Goal: Task Accomplishment & Management: Manage account settings

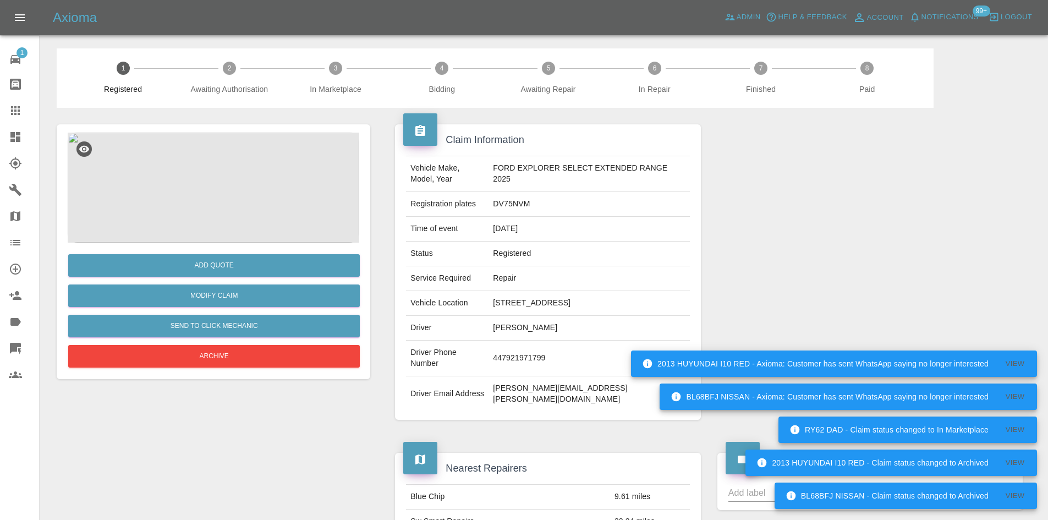
drag, startPoint x: 0, startPoint y: 0, endPoint x: 14, endPoint y: 149, distance: 149.2
click at [14, 149] on link "Dashboard" at bounding box center [19, 137] width 39 height 26
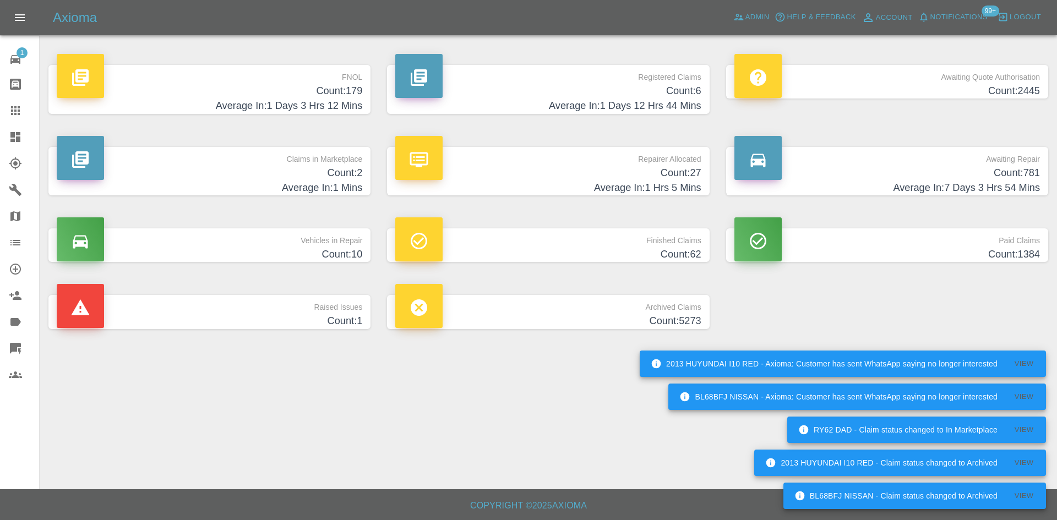
click at [256, 166] on h4 "Count: 2" at bounding box center [209, 173] width 305 height 15
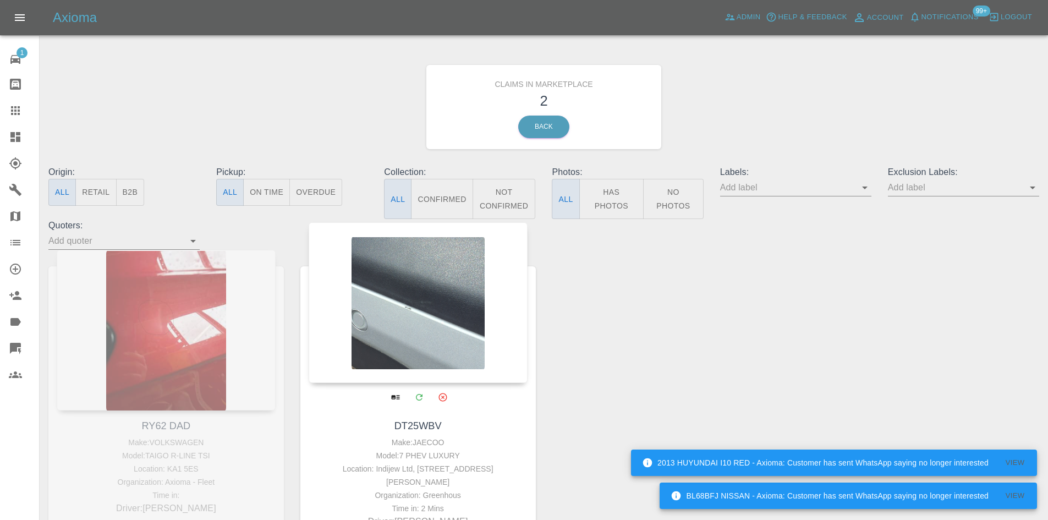
click at [390, 299] on div at bounding box center [418, 302] width 219 height 161
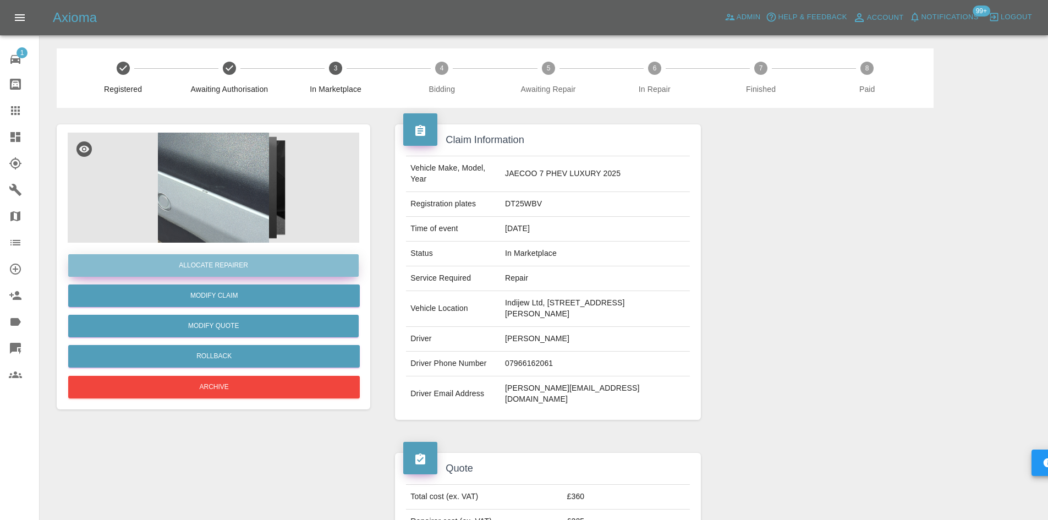
click at [278, 269] on button "Allocate Repairer" at bounding box center [213, 265] width 291 height 23
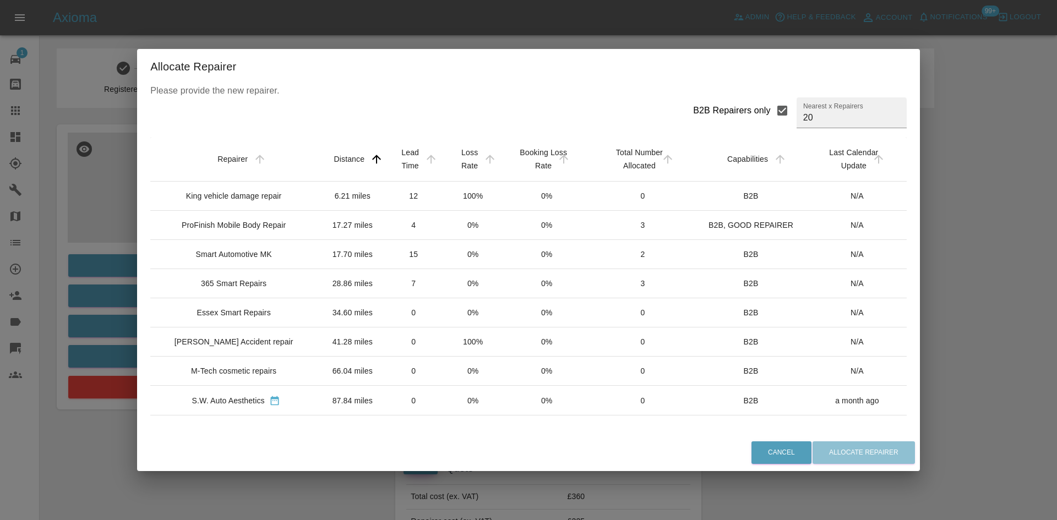
click at [262, 221] on div "ProFinish Mobile Body Repair" at bounding box center [234, 225] width 104 height 11
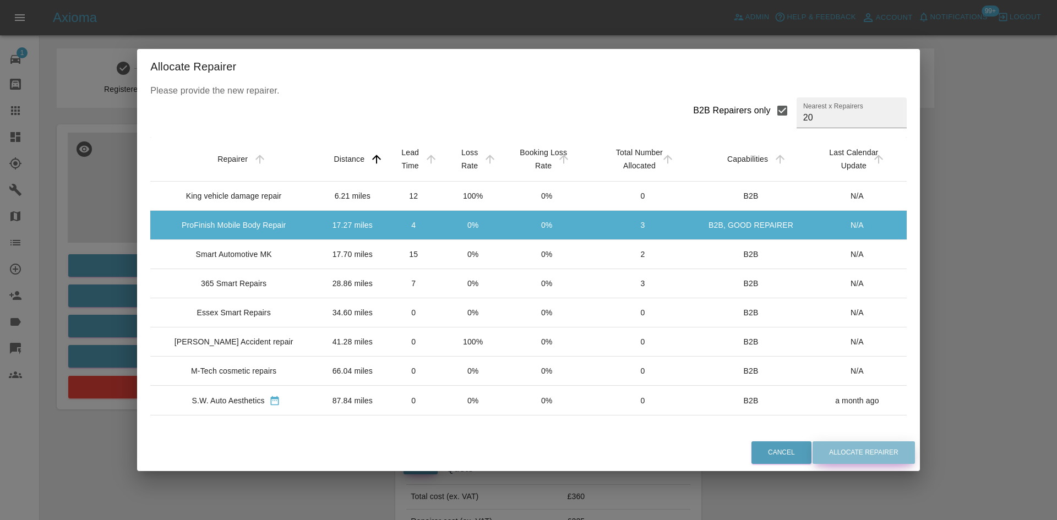
click at [842, 445] on button "Allocate Repairer" at bounding box center [863, 452] width 102 height 23
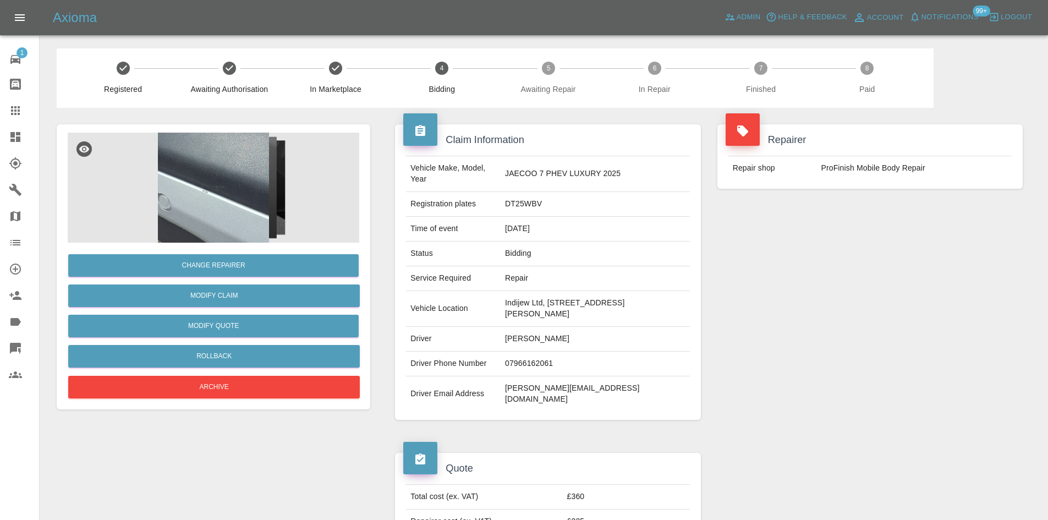
click at [19, 144] on link "Dashboard" at bounding box center [19, 137] width 39 height 26
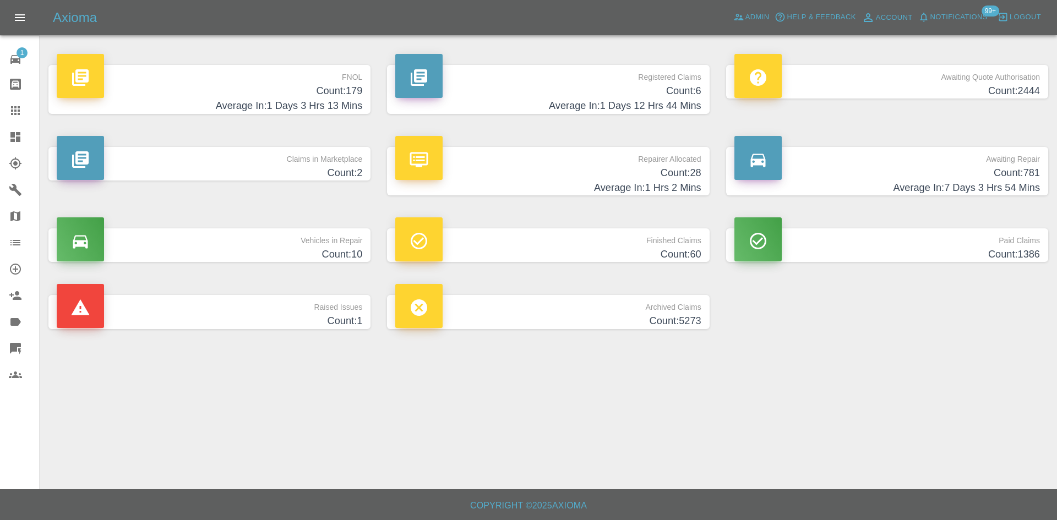
click at [494, 95] on h4 "Count: 6" at bounding box center [547, 91] width 305 height 15
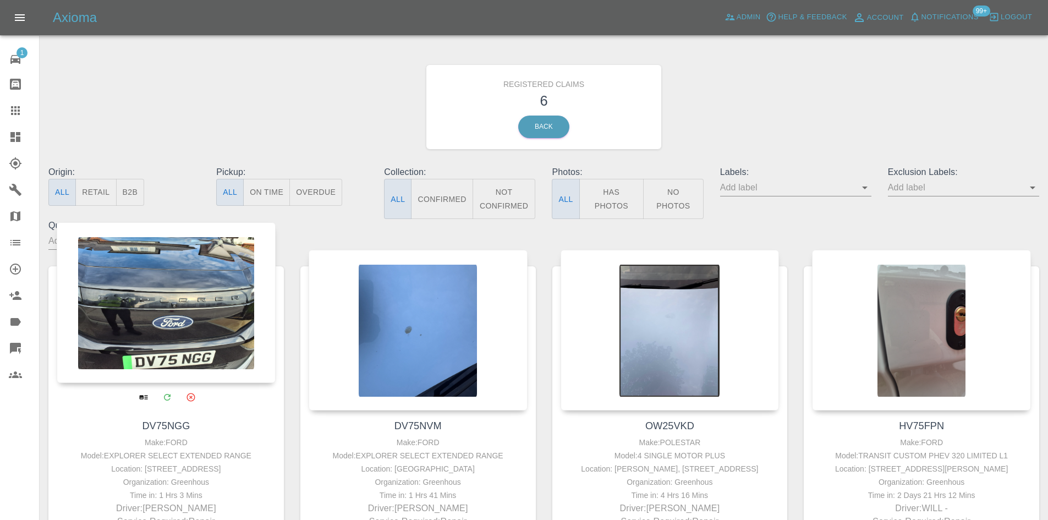
click at [80, 277] on div at bounding box center [166, 302] width 219 height 161
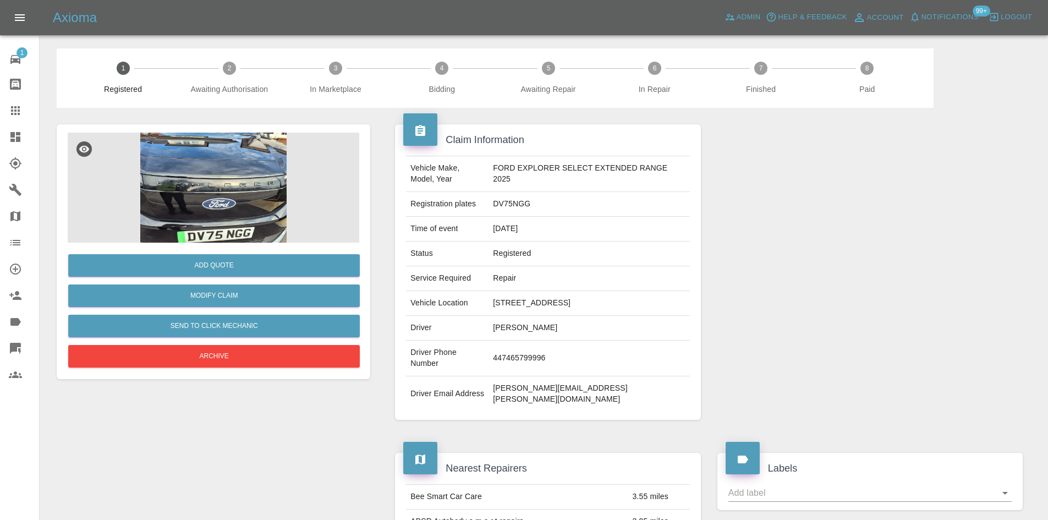
click at [184, 209] on img at bounding box center [214, 188] width 292 height 110
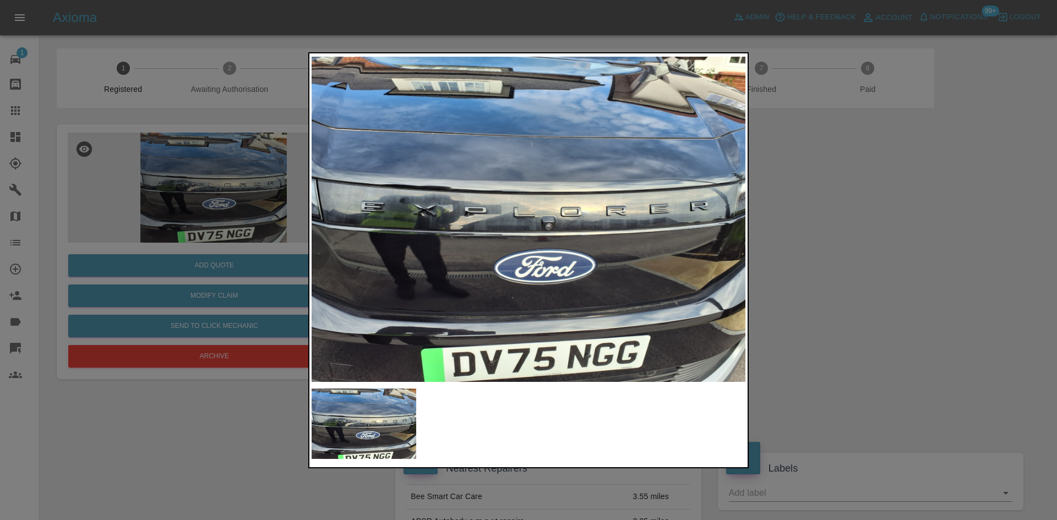
click at [545, 238] on img at bounding box center [528, 219] width 434 height 327
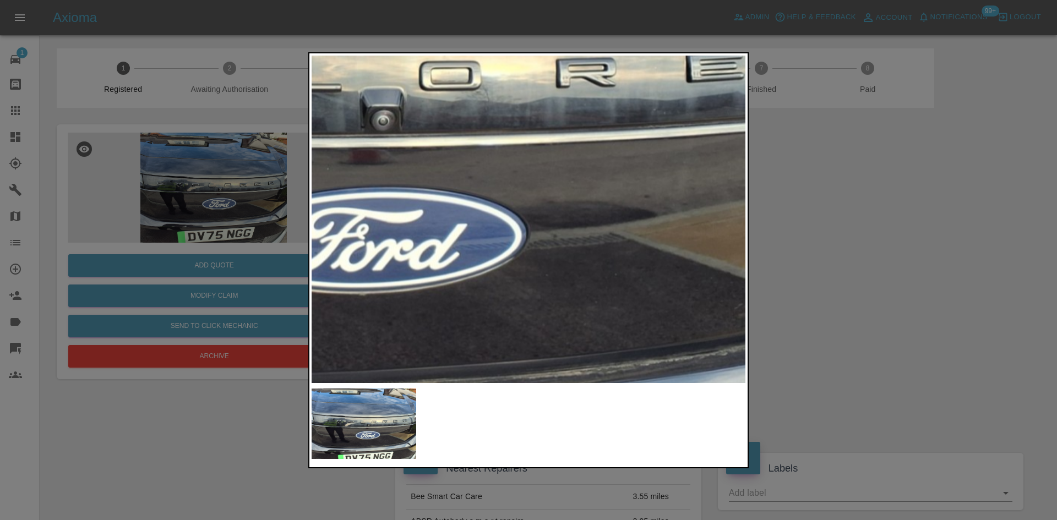
click at [422, 160] on img at bounding box center [322, 98] width 1301 height 983
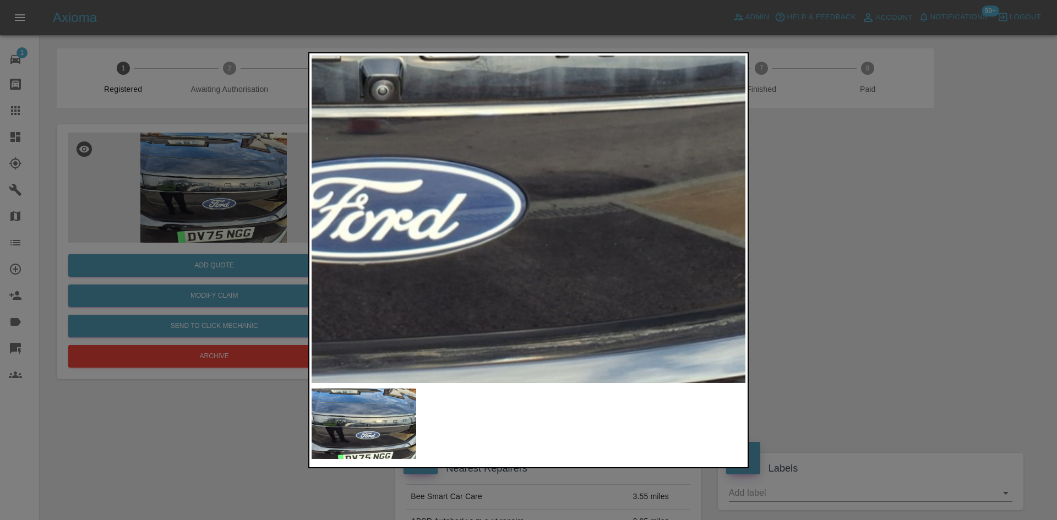
click at [880, 250] on div at bounding box center [528, 260] width 1057 height 520
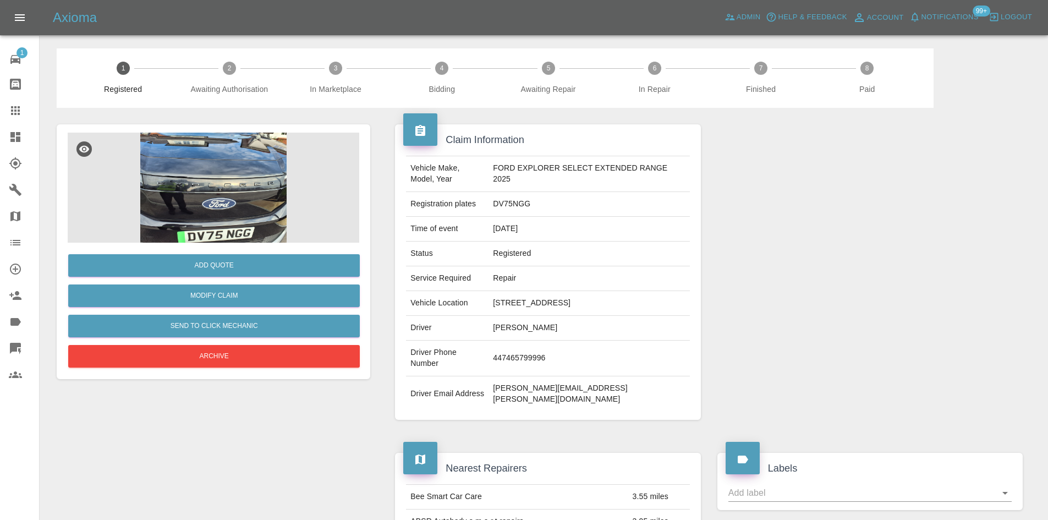
click at [287, 219] on img at bounding box center [214, 188] width 292 height 110
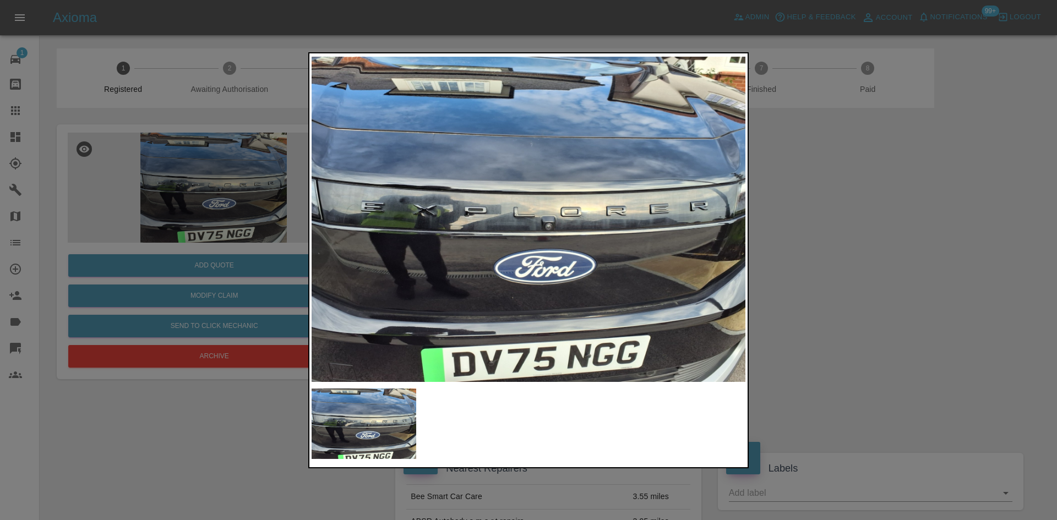
click at [708, 212] on img at bounding box center [528, 219] width 434 height 327
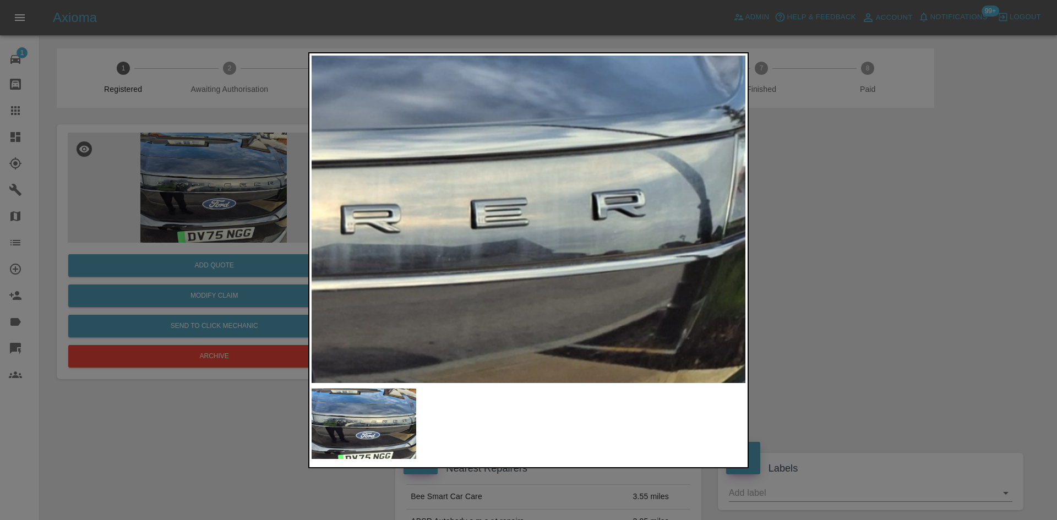
click at [911, 216] on div at bounding box center [528, 260] width 1057 height 520
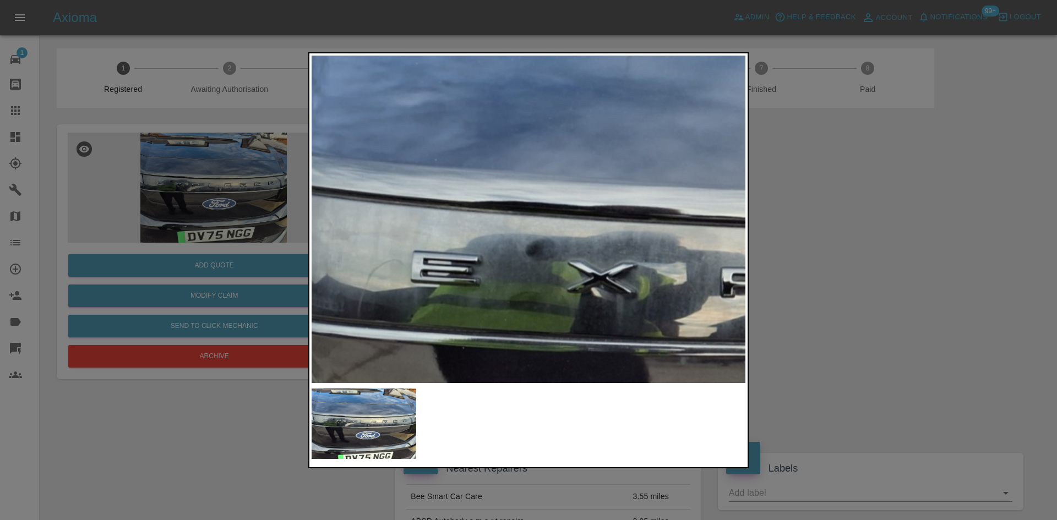
click at [515, 322] on img at bounding box center [912, 306] width 1301 height 983
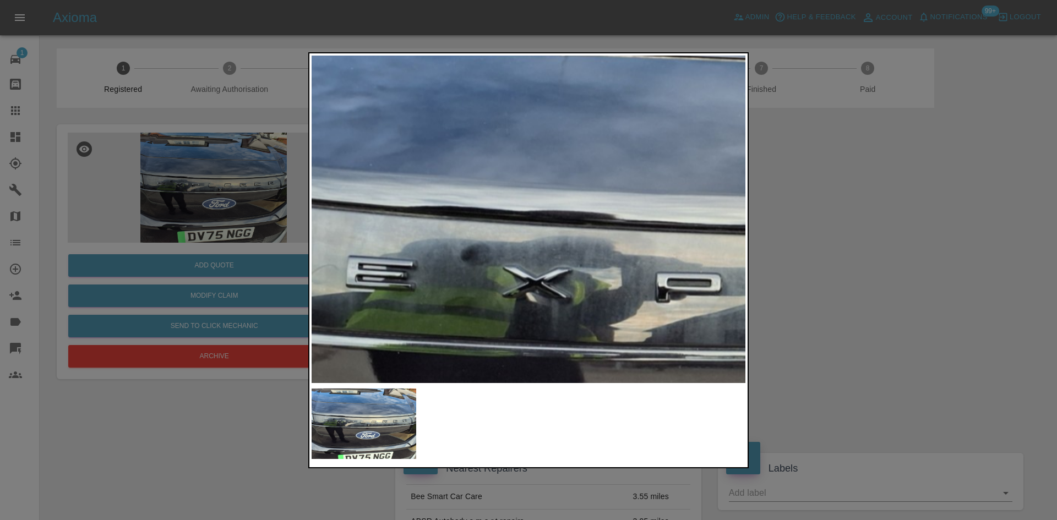
click at [903, 292] on div at bounding box center [528, 260] width 1057 height 520
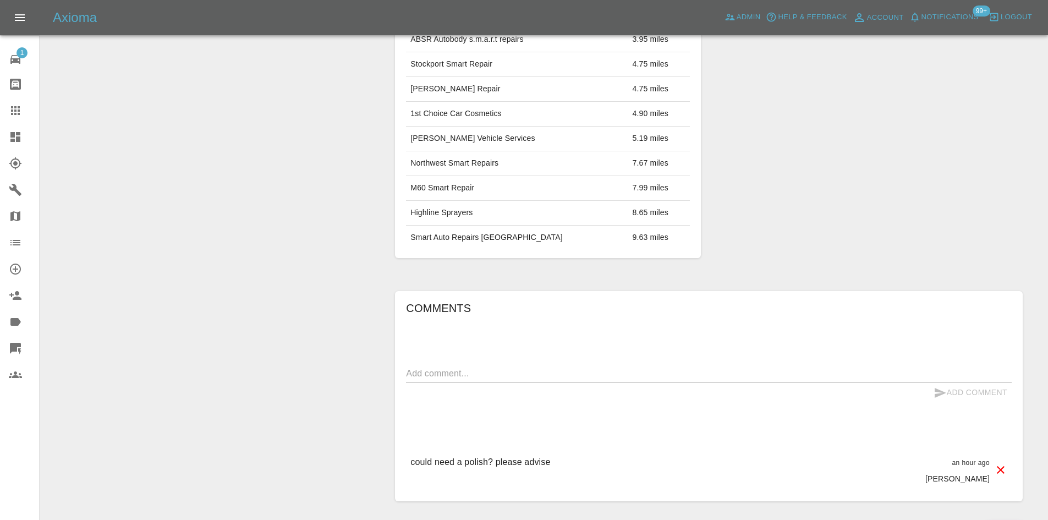
scroll to position [495, 0]
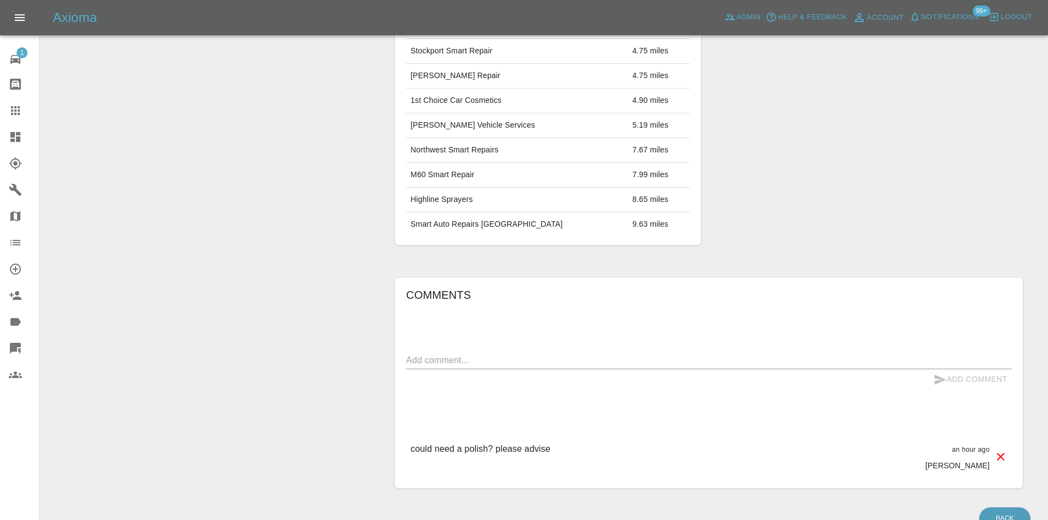
click at [3, 136] on link "Dashboard" at bounding box center [19, 137] width 39 height 26
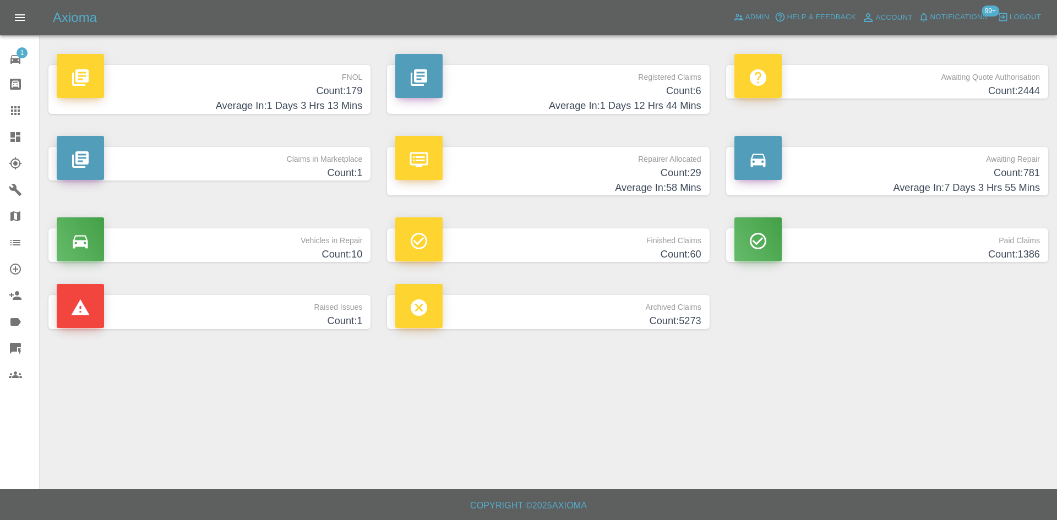
click at [281, 168] on h4 "Count: 1" at bounding box center [209, 173] width 305 height 15
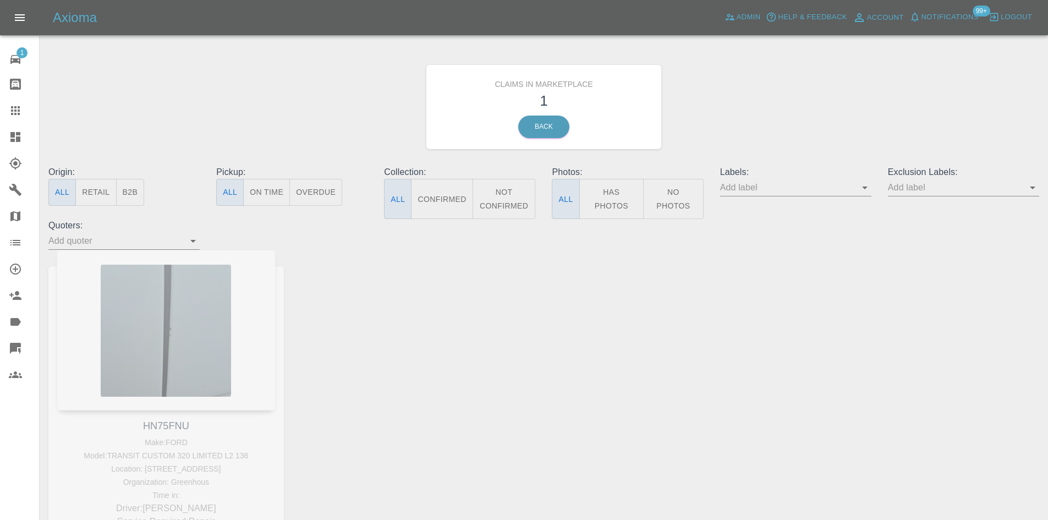
drag, startPoint x: 143, startPoint y: 357, endPoint x: 149, endPoint y: 353, distance: 7.4
click at [149, 353] on div "HN75FNU Make: FORD Model: TRANSIT CUSTOM 320 LIMITED L2 136 Location: [STREET_A…" at bounding box center [166, 419] width 252 height 338
click at [13, 149] on link "Dashboard" at bounding box center [19, 137] width 39 height 26
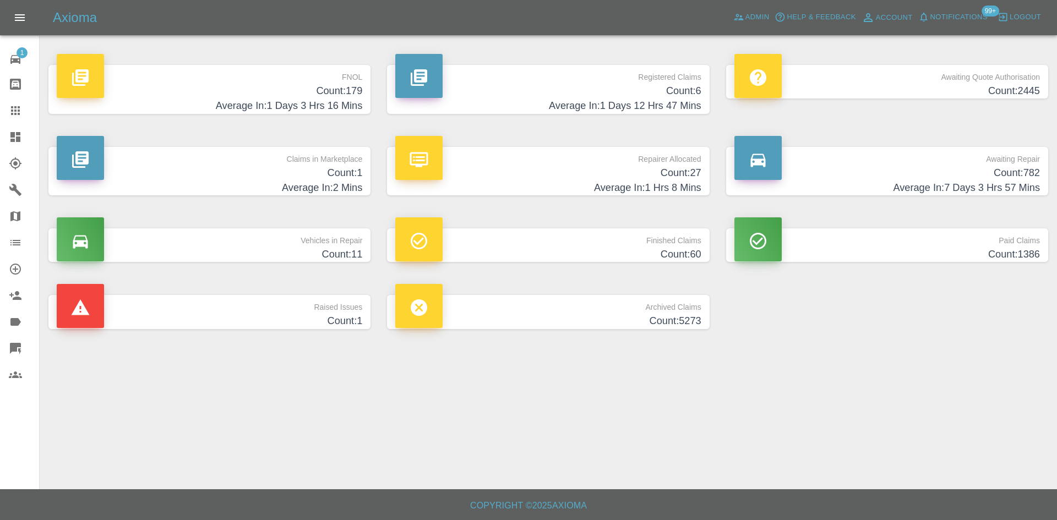
click at [226, 156] on p "Claims in Marketplace" at bounding box center [209, 156] width 305 height 19
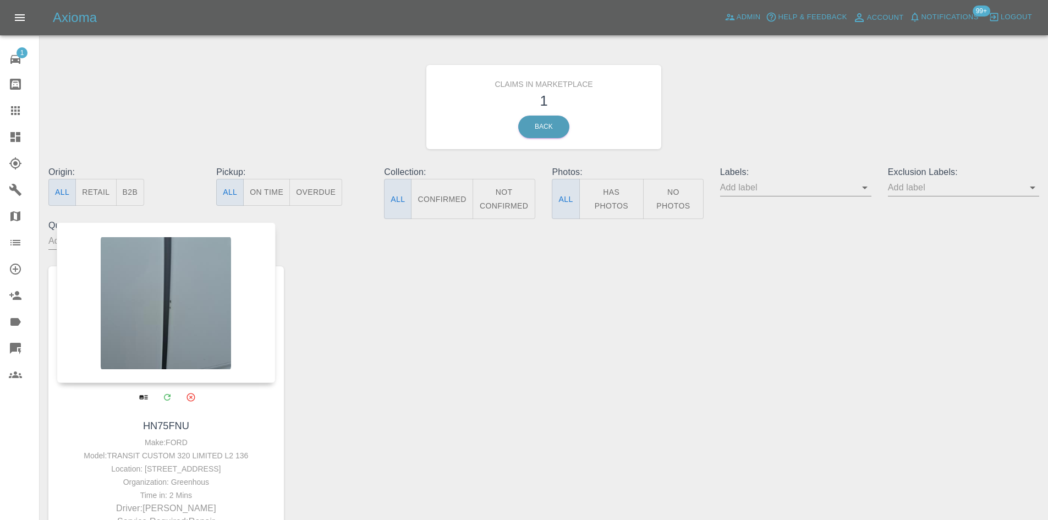
click at [151, 311] on div at bounding box center [166, 302] width 219 height 161
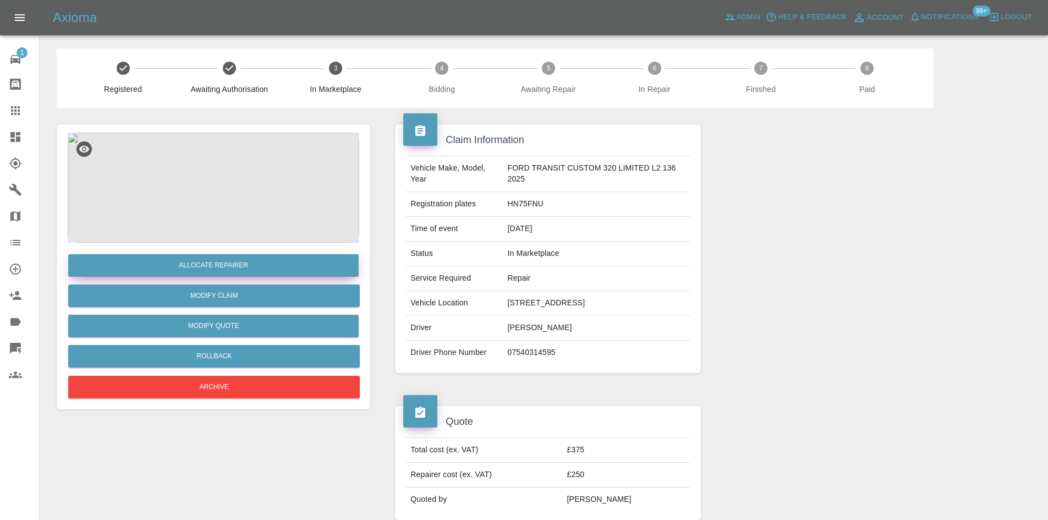
click at [212, 267] on button "Allocate Repairer" at bounding box center [213, 265] width 291 height 23
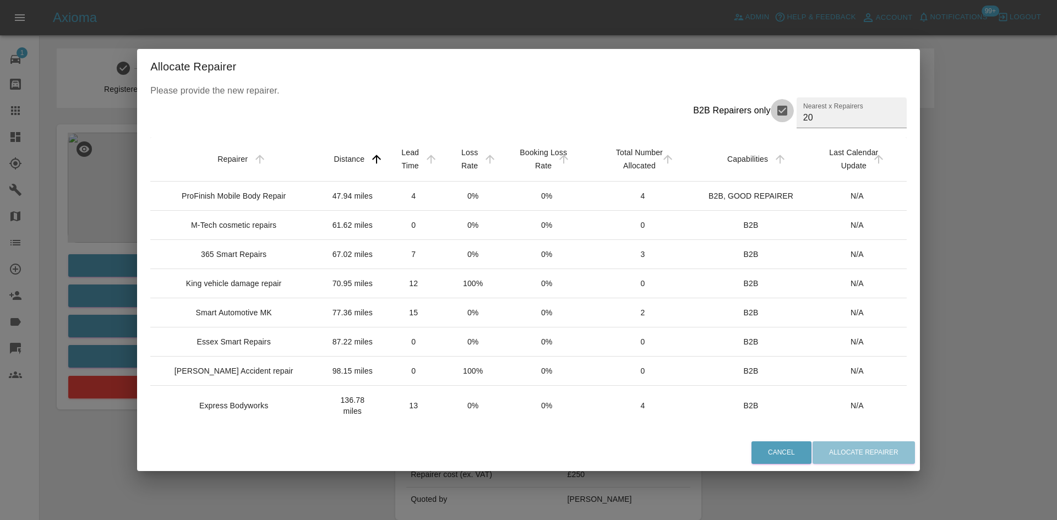
click at [770, 116] on input "B2B Repairers only" at bounding box center [781, 110] width 23 height 23
checkbox input "false"
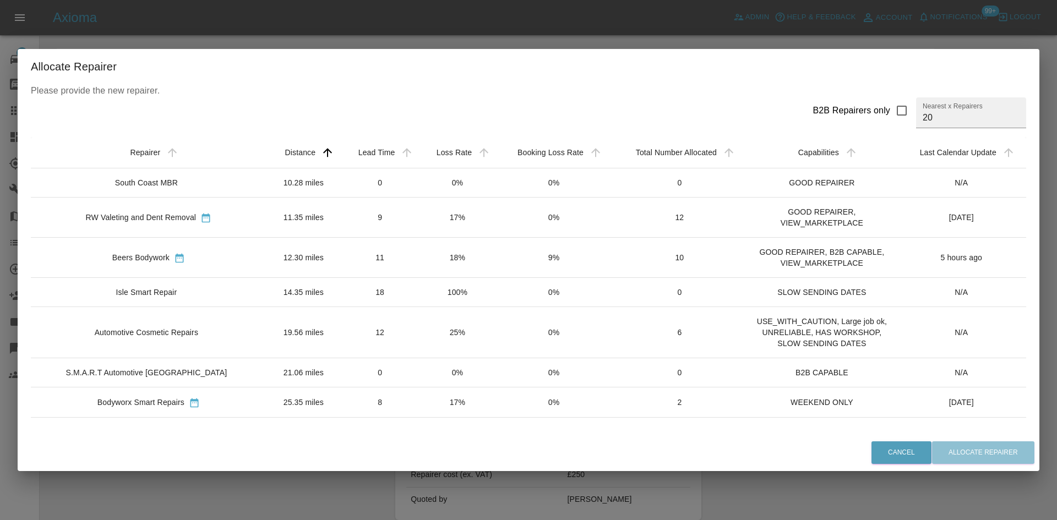
click at [139, 248] on td "Beers Bodywork" at bounding box center [149, 258] width 236 height 40
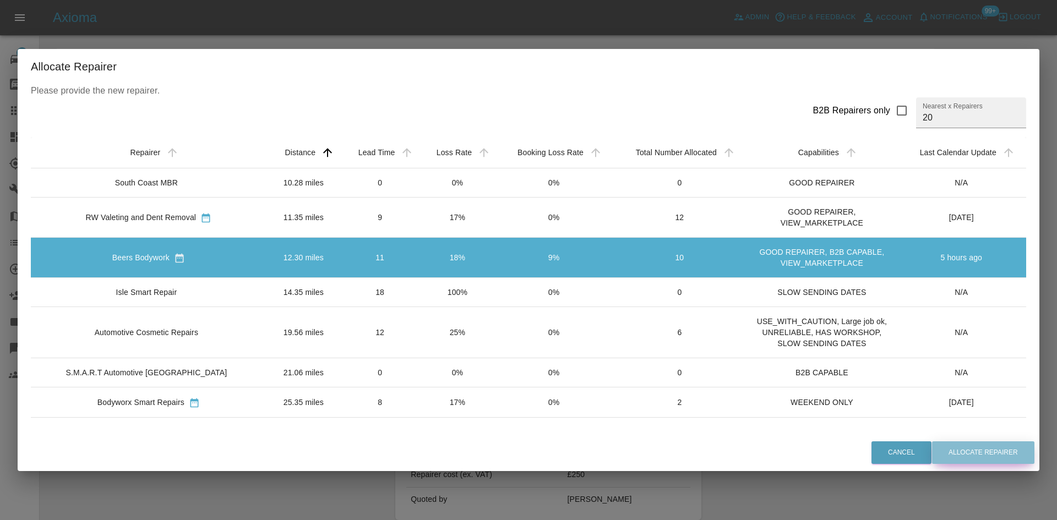
click at [988, 444] on button "Allocate Repairer" at bounding box center [983, 452] width 102 height 23
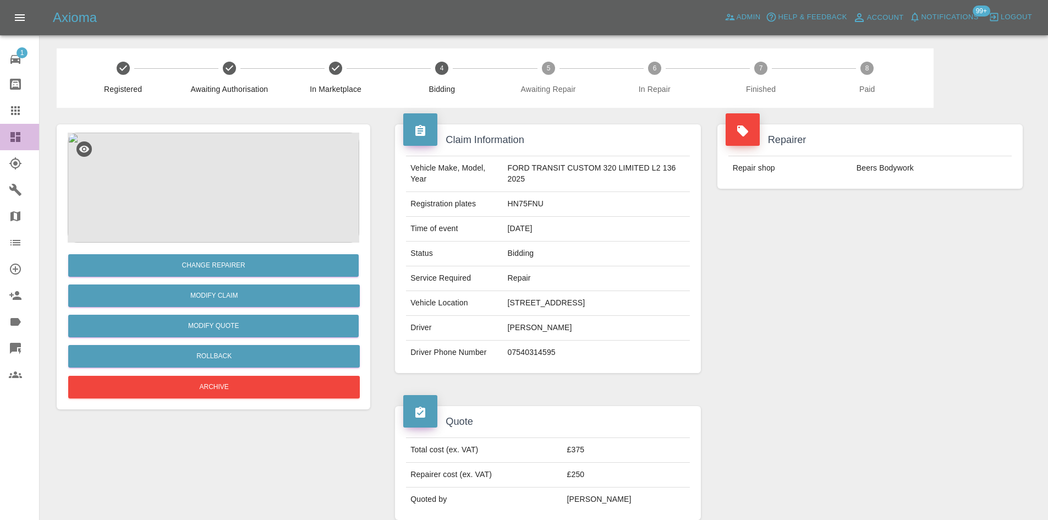
click at [4, 149] on link "Dashboard" at bounding box center [19, 137] width 39 height 26
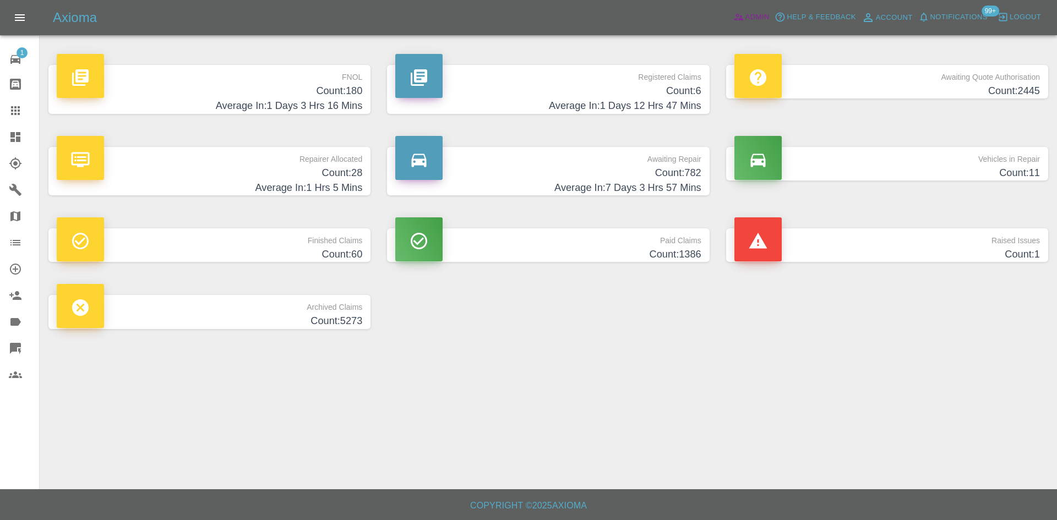
click at [746, 15] on span "Admin" at bounding box center [757, 17] width 24 height 13
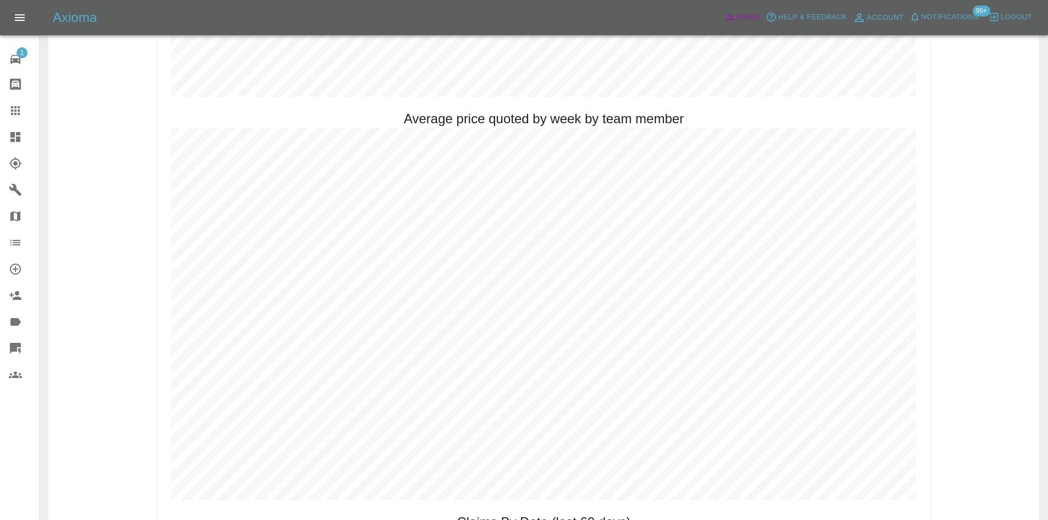
scroll to position [641, 0]
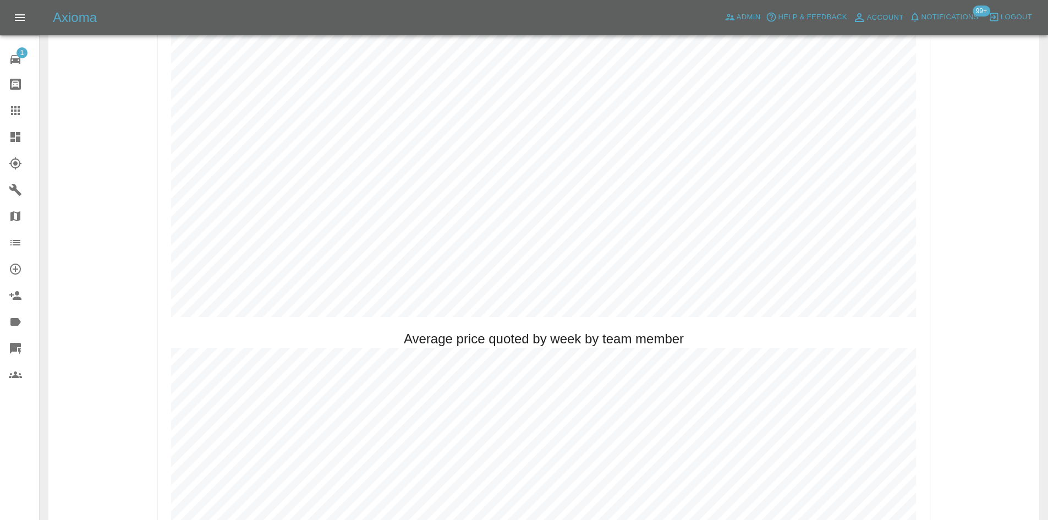
click at [0, 129] on link "Dashboard" at bounding box center [19, 137] width 39 height 26
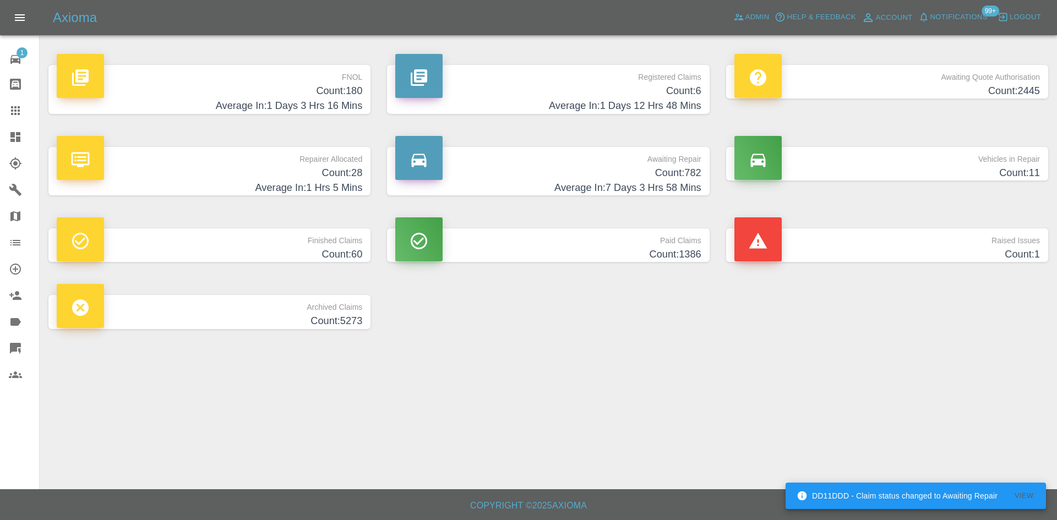
click at [615, 106] on h4 "Average In: 1 Days 12 Hrs 48 Mins" at bounding box center [547, 105] width 305 height 15
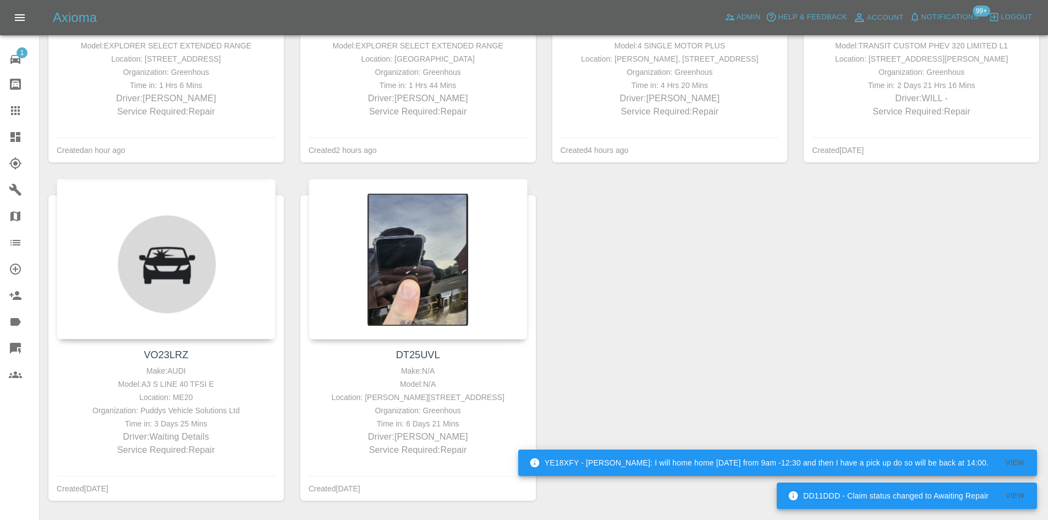
scroll to position [440, 0]
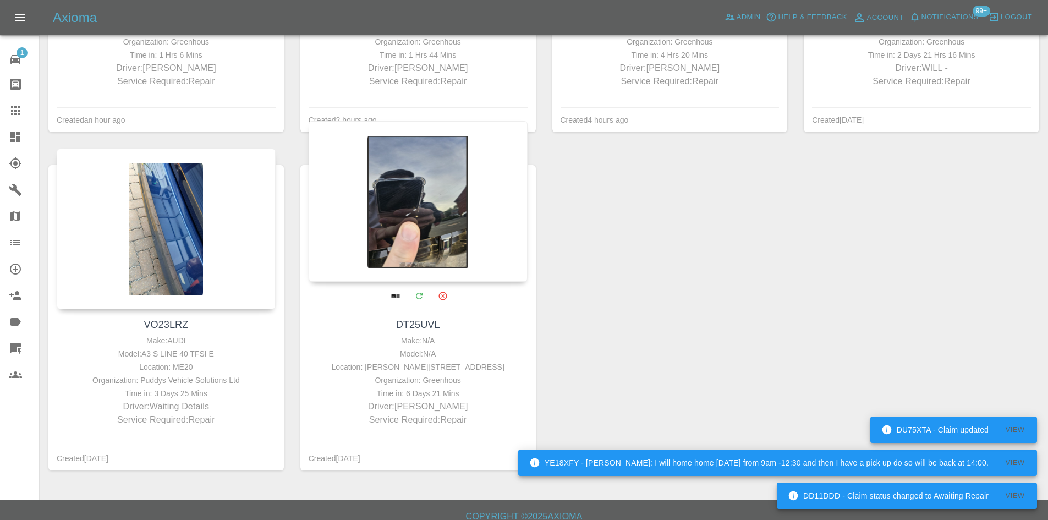
drag, startPoint x: 3, startPoint y: 135, endPoint x: 433, endPoint y: 160, distance: 431.0
click at [3, 135] on link "Dashboard" at bounding box center [19, 137] width 39 height 26
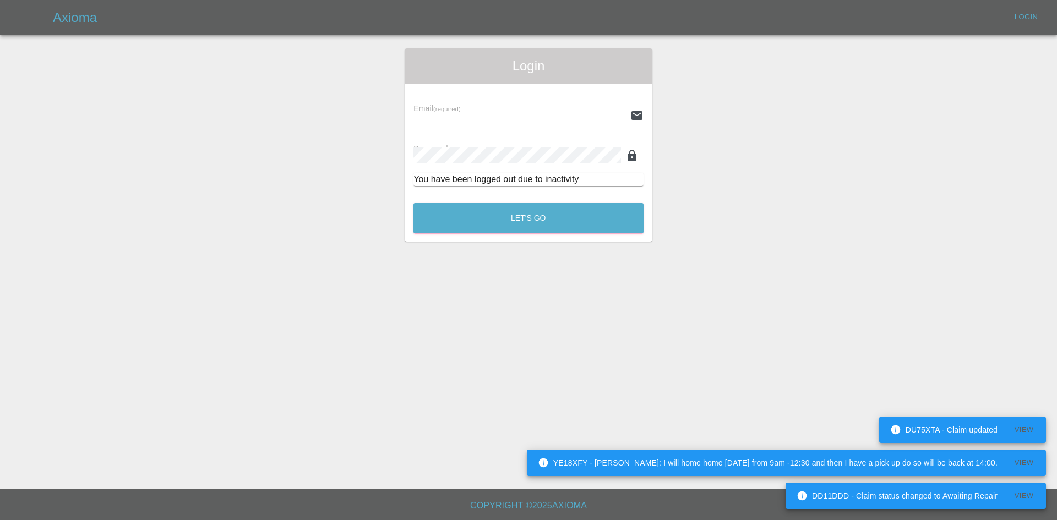
type input "[PERSON_NAME][EMAIL_ADDRESS][PERSON_NAME][DOMAIN_NAME]"
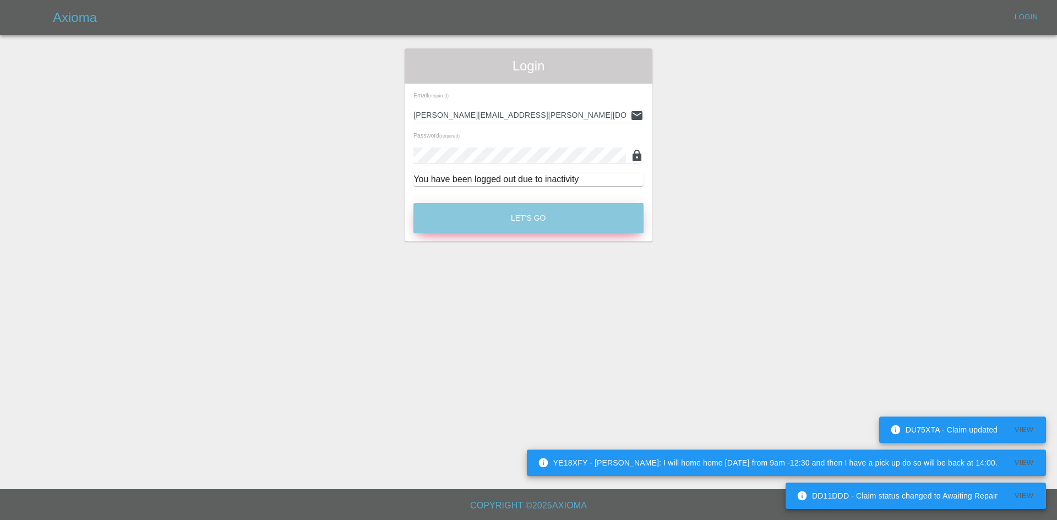
click at [511, 214] on button "Let's Go" at bounding box center [528, 218] width 230 height 30
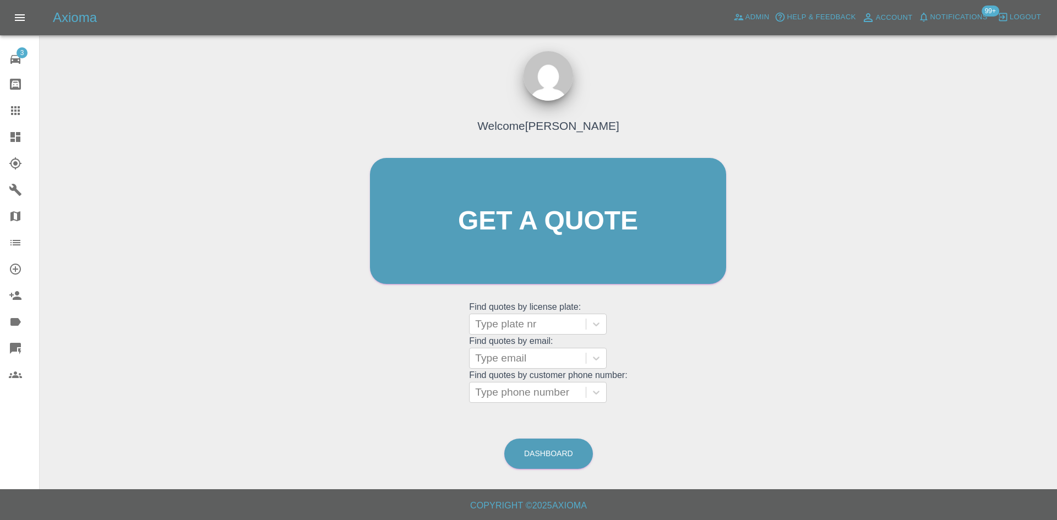
click at [1, 144] on link "Dashboard" at bounding box center [19, 137] width 39 height 26
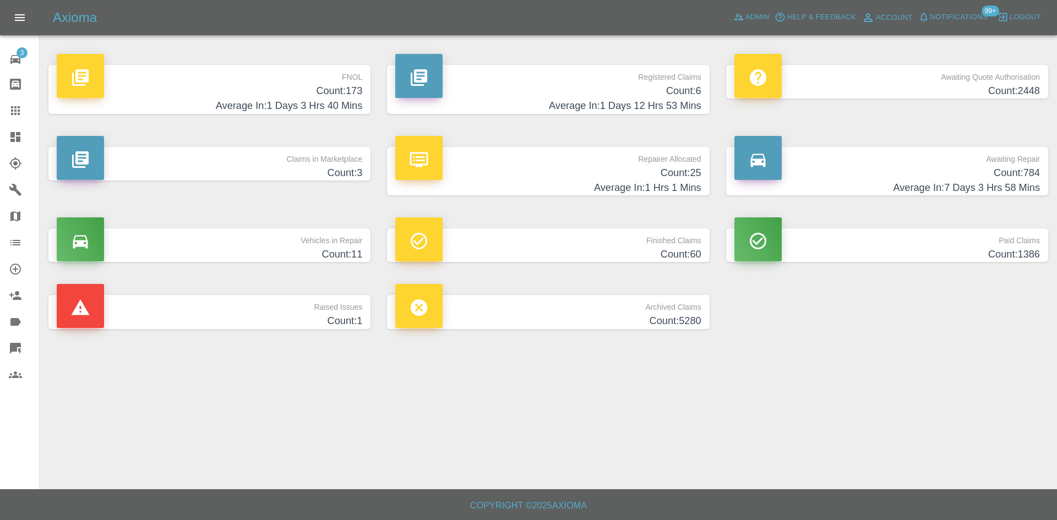
click at [303, 139] on div "Claims in Marketplace Count: 3" at bounding box center [209, 171] width 338 height 82
click at [302, 151] on p "Claims in Marketplace" at bounding box center [209, 156] width 305 height 19
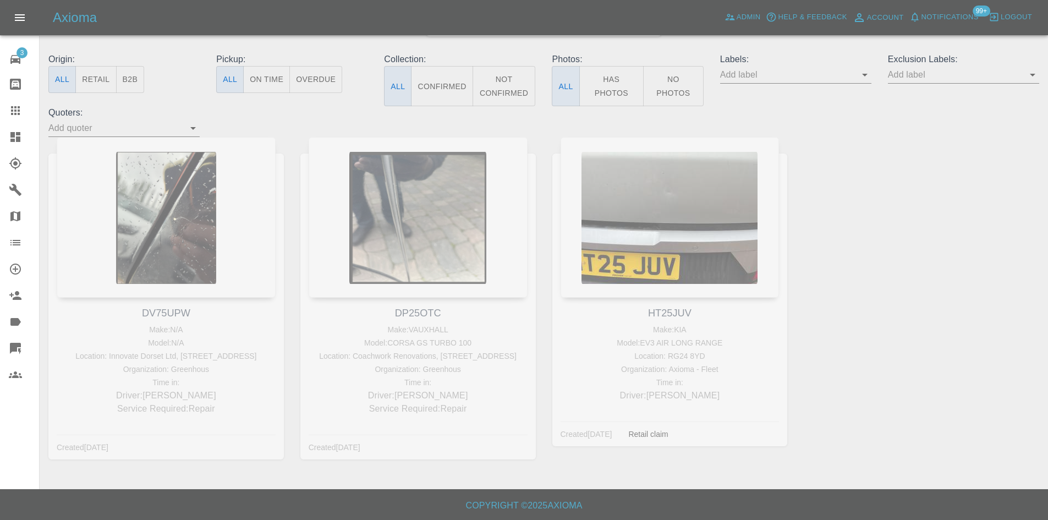
scroll to position [126, 0]
click at [14, 143] on icon at bounding box center [15, 136] width 13 height 13
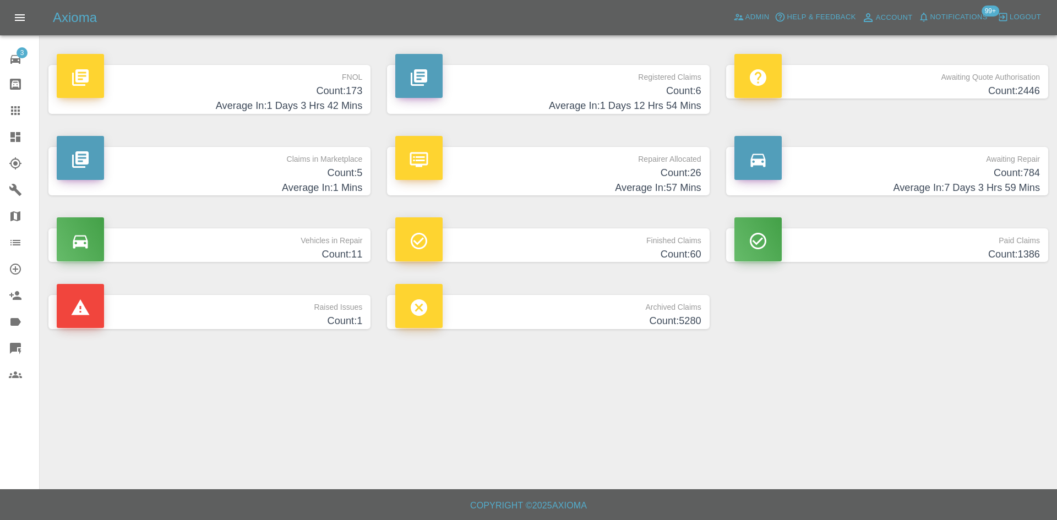
click at [223, 163] on p "Claims in Marketplace" at bounding box center [209, 156] width 305 height 19
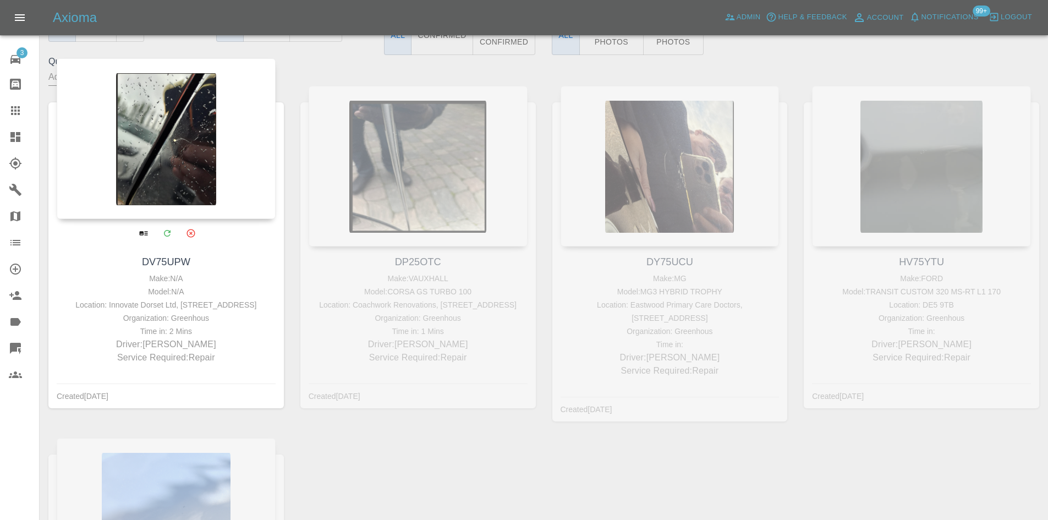
scroll to position [165, 0]
click at [175, 173] on div at bounding box center [166, 137] width 219 height 161
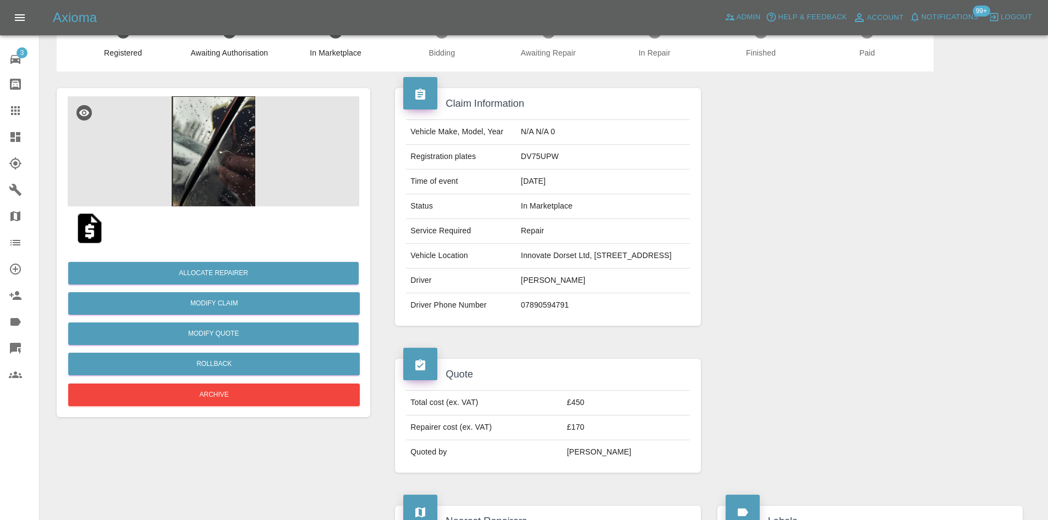
scroll to position [55, 0]
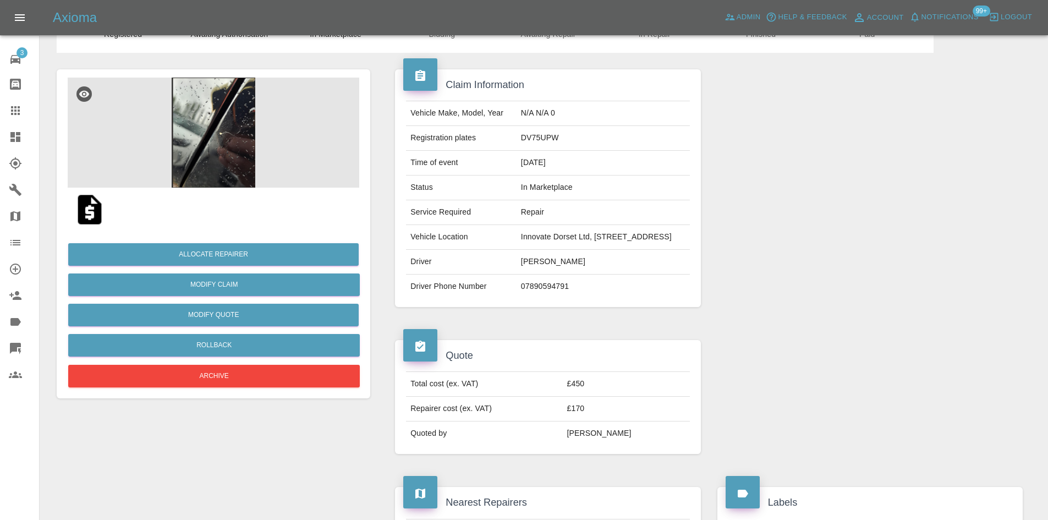
click at [216, 154] on img at bounding box center [214, 133] width 292 height 110
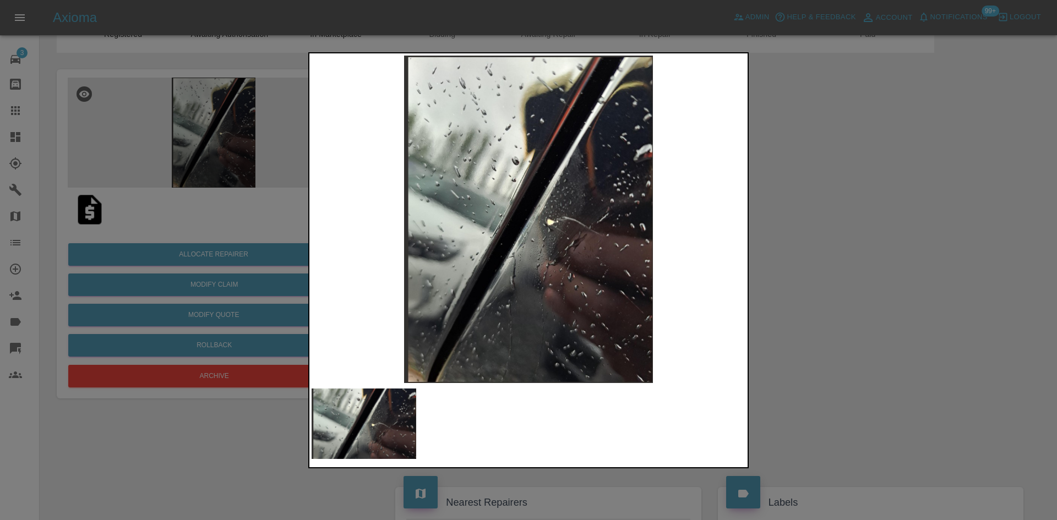
click at [806, 241] on div at bounding box center [528, 260] width 1057 height 520
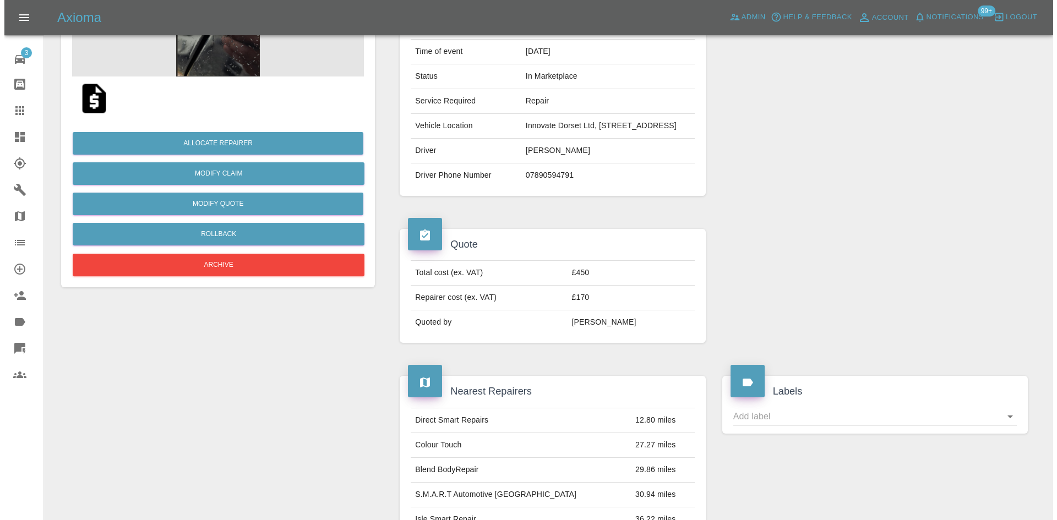
scroll to position [105, 0]
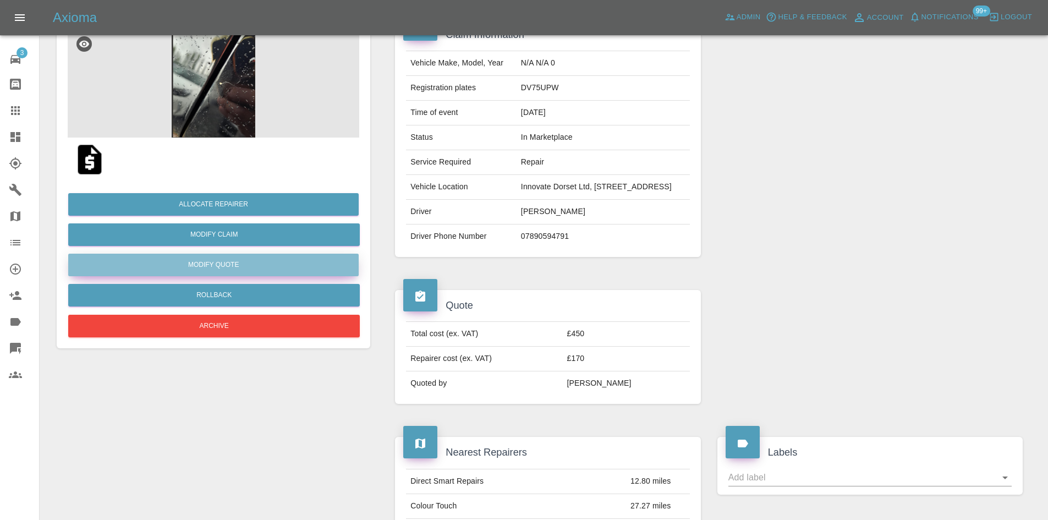
click at [238, 262] on button "Modify Quote" at bounding box center [213, 265] width 291 height 23
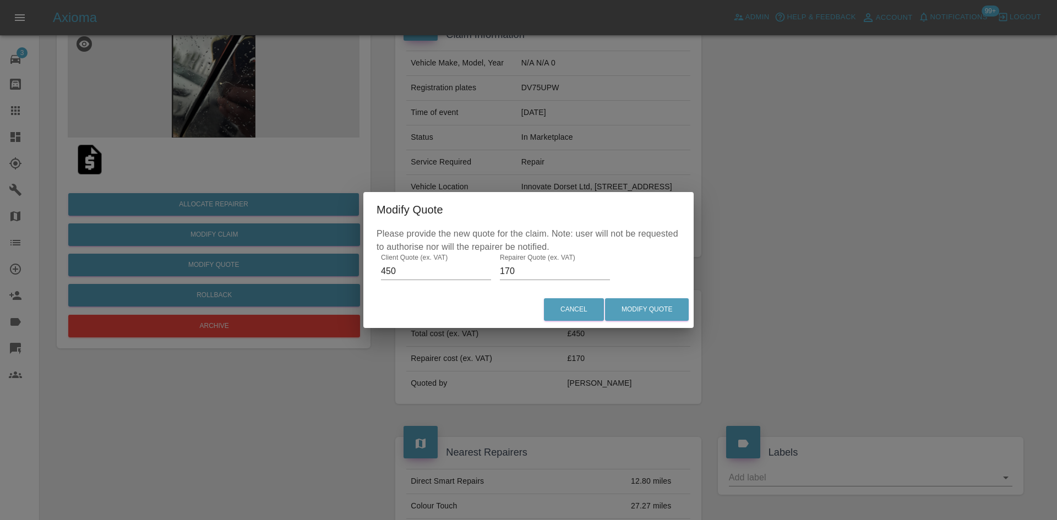
click at [552, 282] on div "Please provide the new quote for the claim. Note: user will not be requested to…" at bounding box center [528, 259] width 330 height 64
click at [551, 275] on input "170" at bounding box center [555, 271] width 110 height 18
type input "250"
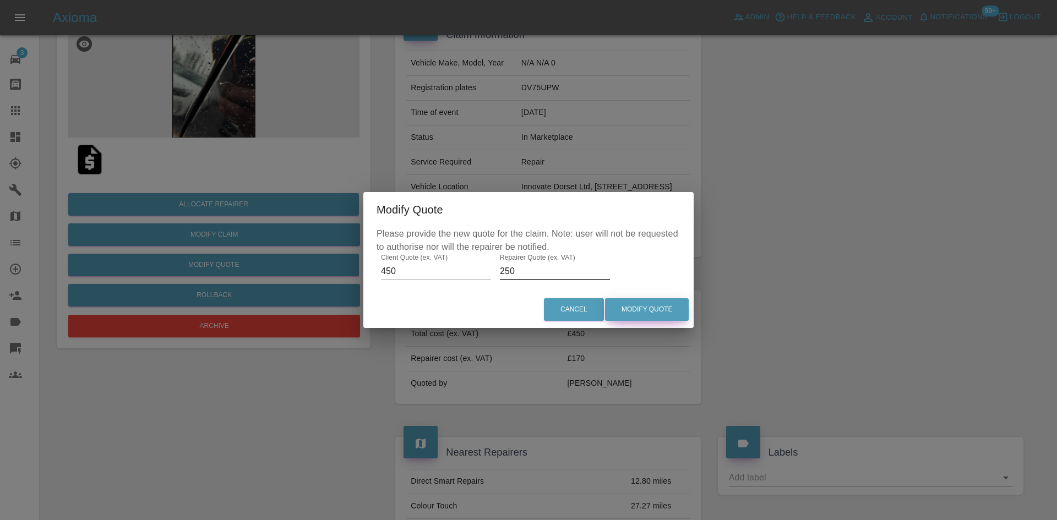
click at [628, 304] on button "Modify Quote" at bounding box center [647, 309] width 84 height 23
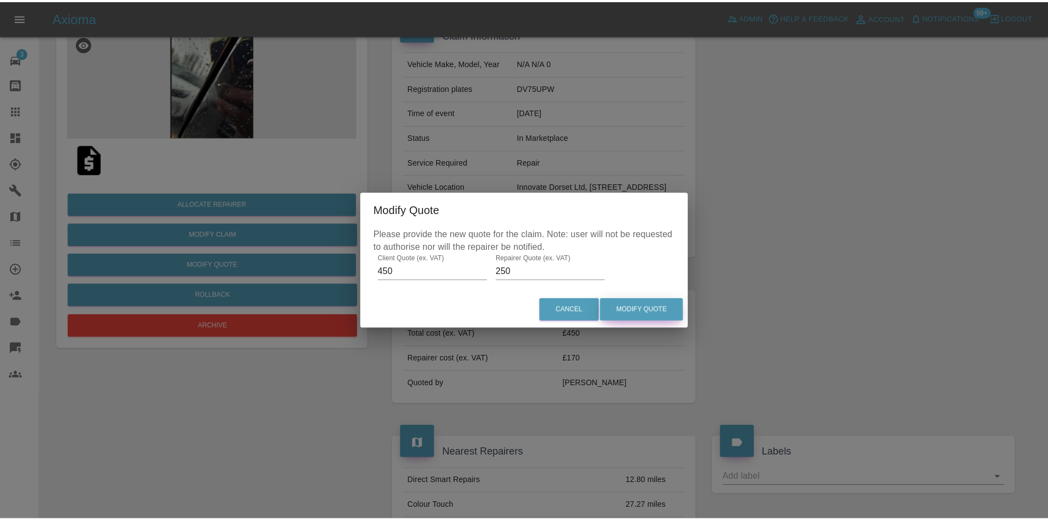
scroll to position [0, 0]
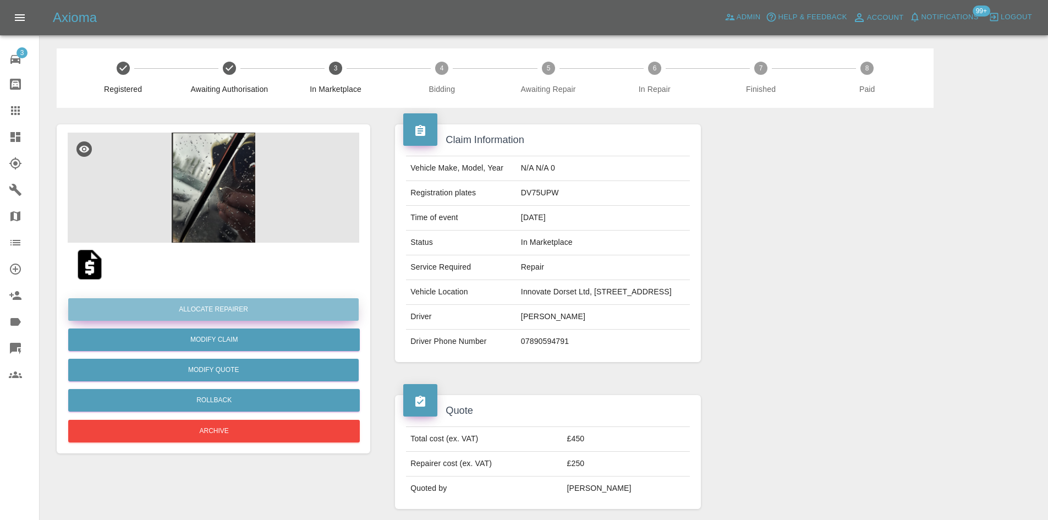
click at [223, 308] on button "Allocate Repairer" at bounding box center [213, 309] width 291 height 23
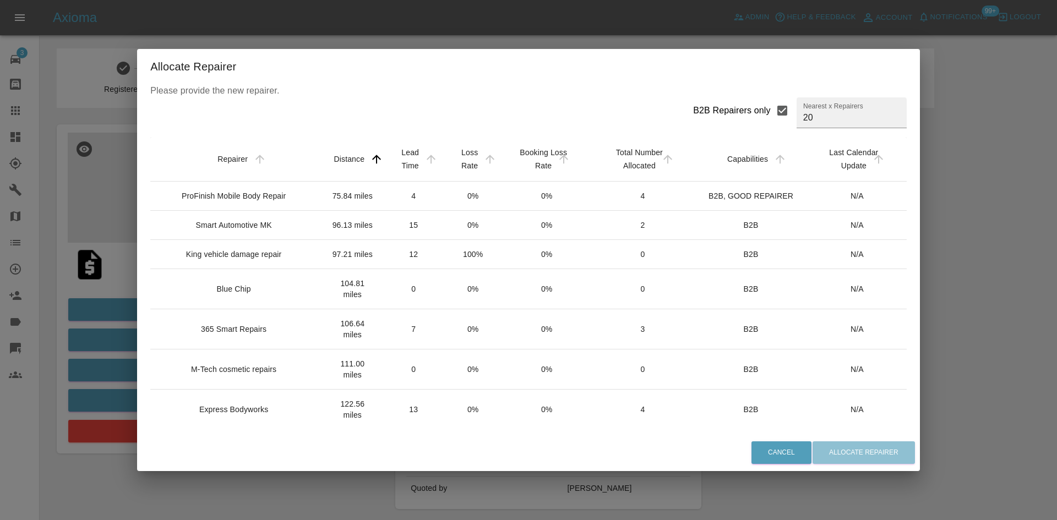
click at [745, 111] on div "B2B Repairers only" at bounding box center [732, 110] width 78 height 13
click at [770, 111] on input "B2B Repairers only" at bounding box center [781, 110] width 23 height 23
checkbox input "false"
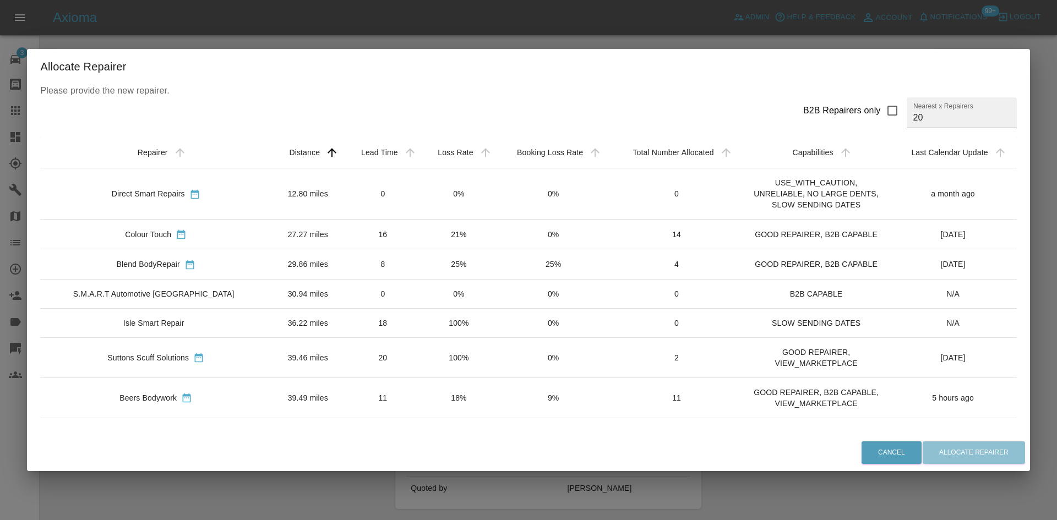
click at [169, 382] on td "Beers Bodywork" at bounding box center [155, 397] width 231 height 40
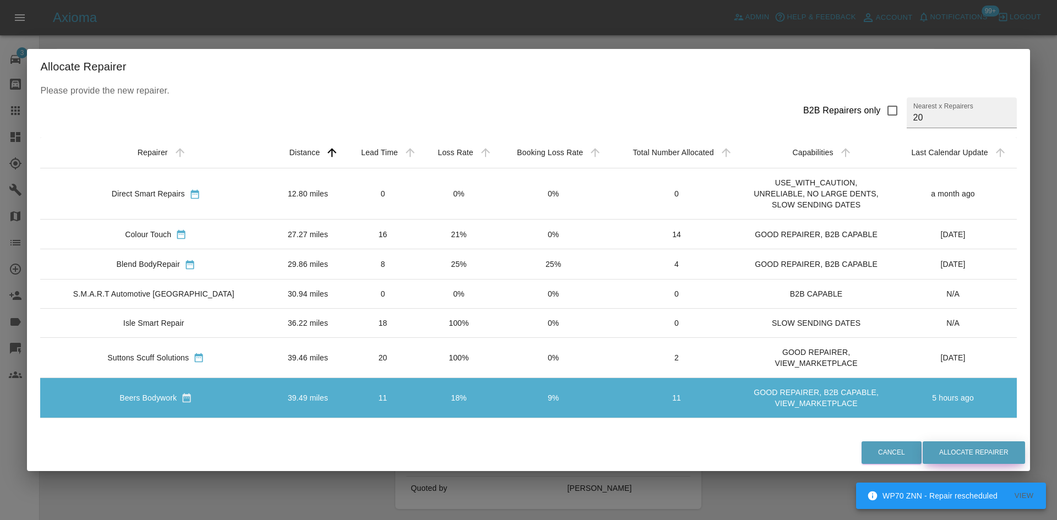
click at [934, 451] on button "Allocate Repairer" at bounding box center [973, 452] width 102 height 23
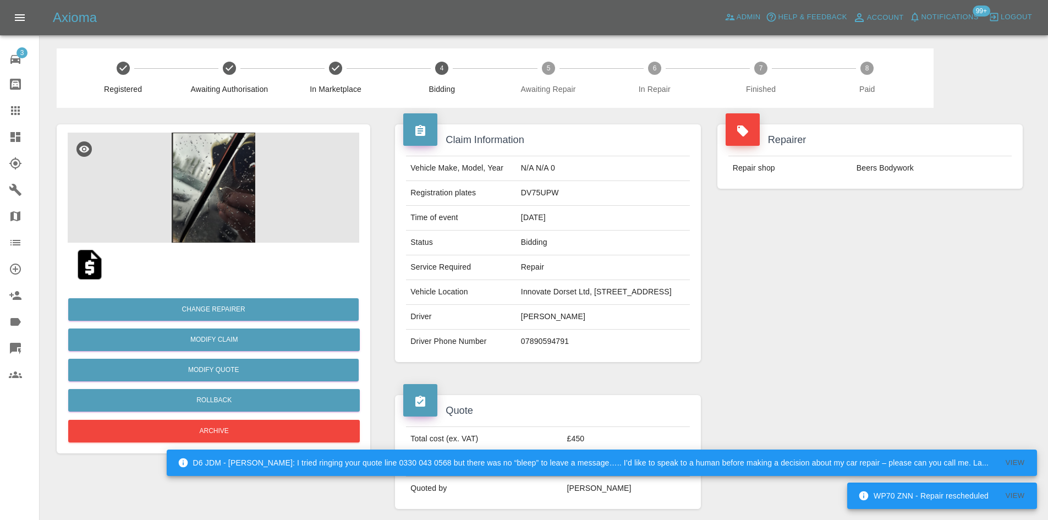
click at [10, 134] on icon at bounding box center [15, 137] width 10 height 10
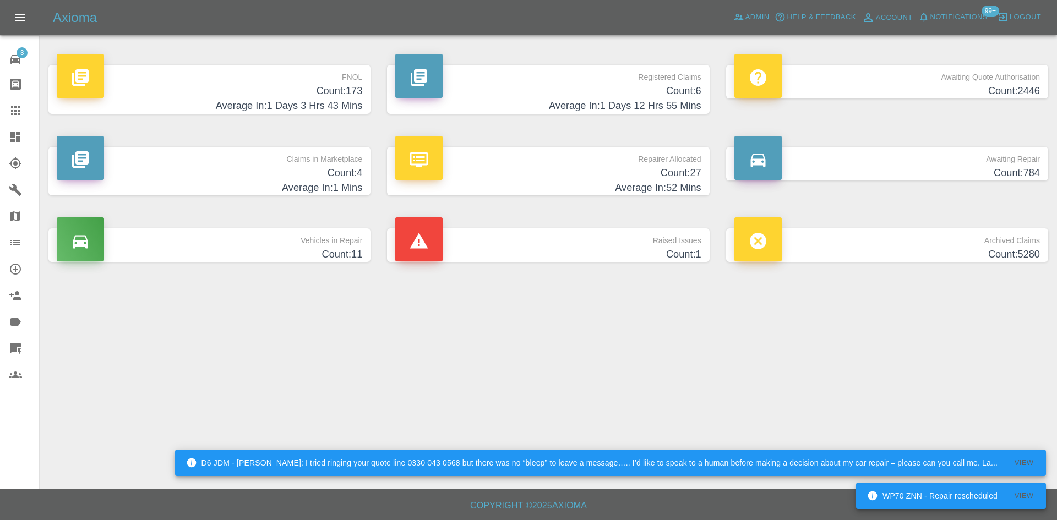
click at [196, 157] on p "Claims in Marketplace" at bounding box center [209, 156] width 305 height 19
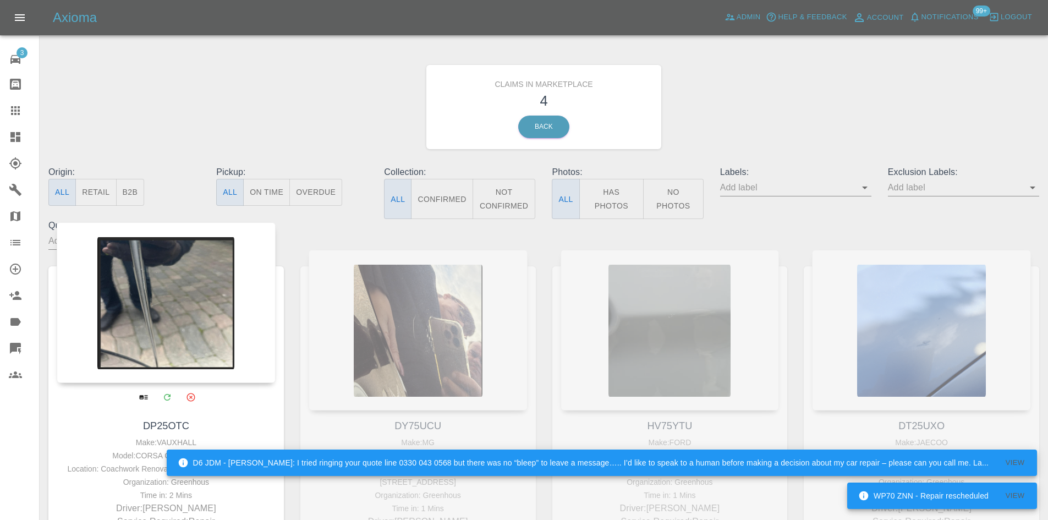
click at [206, 321] on div at bounding box center [166, 302] width 219 height 161
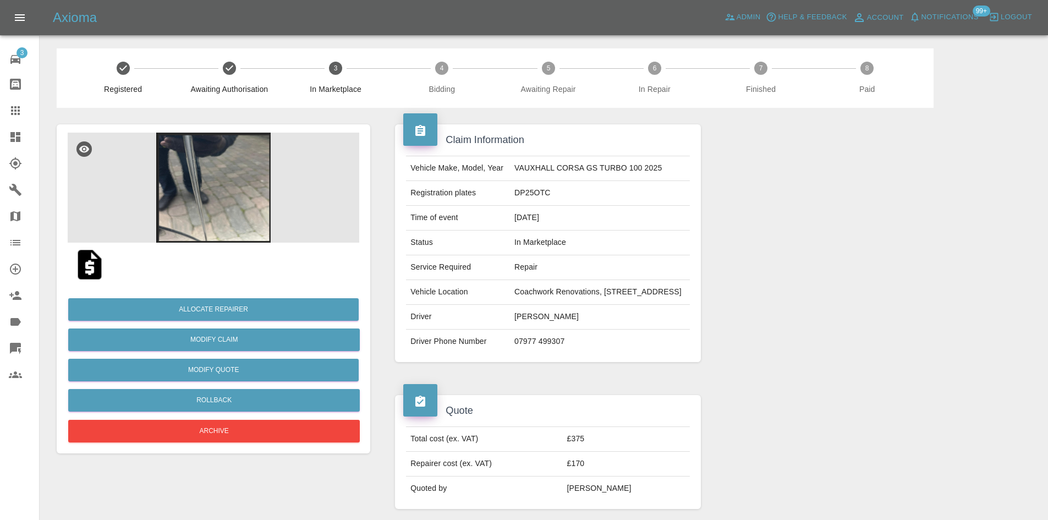
drag, startPoint x: 616, startPoint y: 317, endPoint x: 487, endPoint y: 290, distance: 131.6
click at [486, 298] on tr "Vehicle Location Coachwork Renovations, [STREET_ADDRESS]" at bounding box center [547, 292] width 283 height 25
copy tr "Coachwork Renovations, [STREET_ADDRESS]"
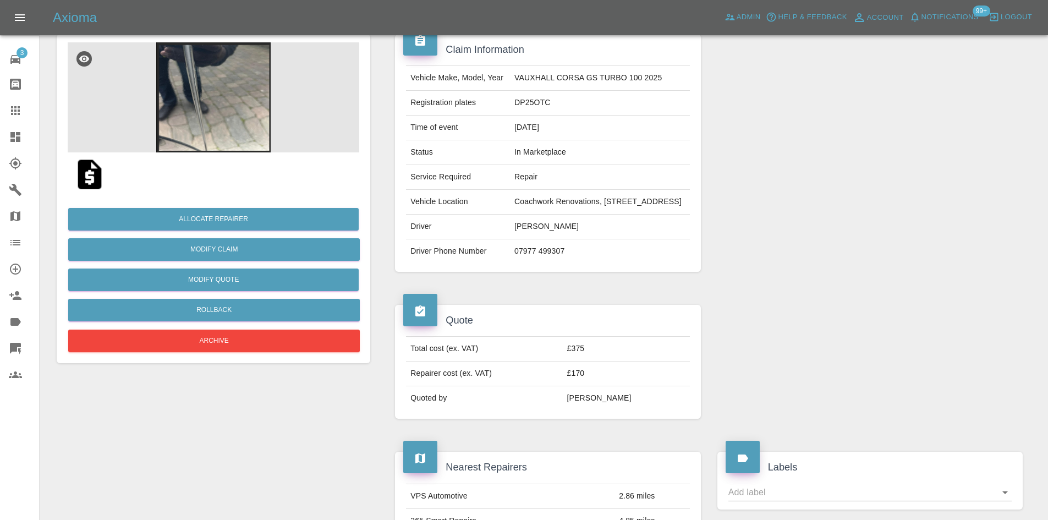
scroll to position [110, 0]
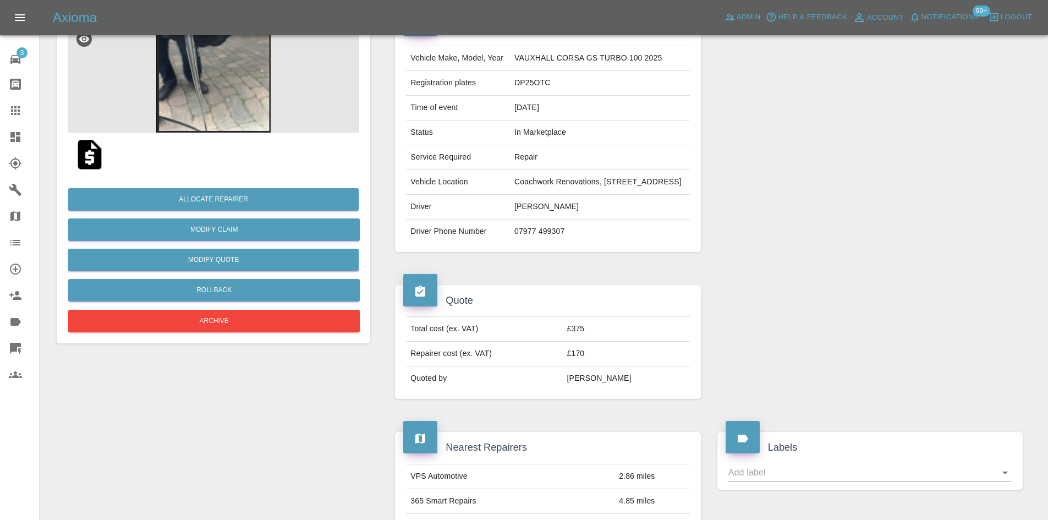
click at [182, 101] on img at bounding box center [214, 78] width 292 height 110
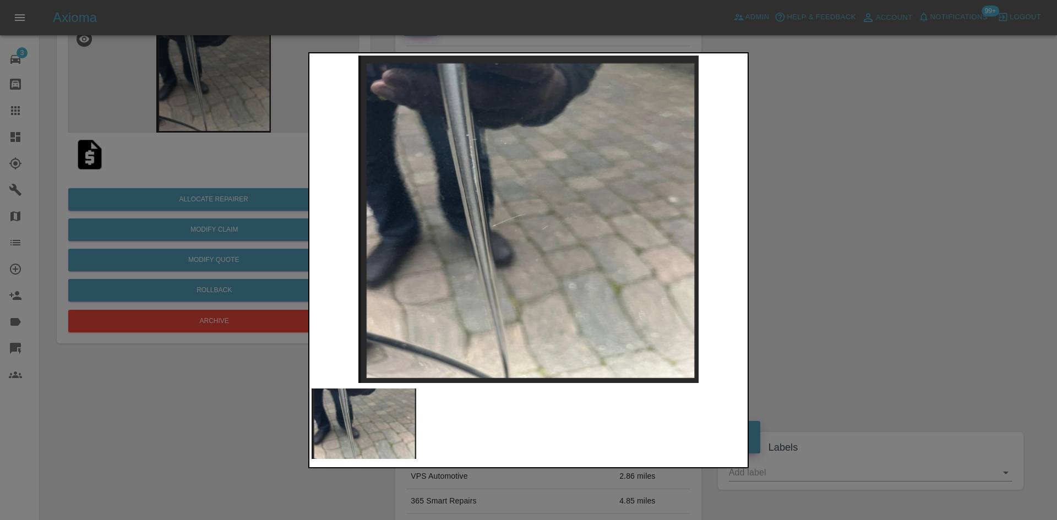
click at [507, 221] on img at bounding box center [528, 219] width 434 height 327
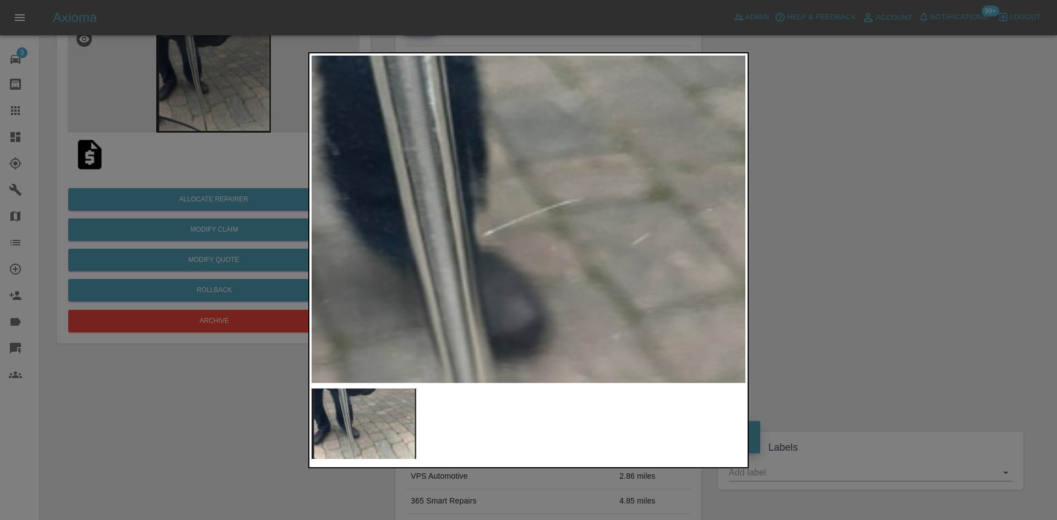
click at [910, 230] on div at bounding box center [528, 260] width 1057 height 520
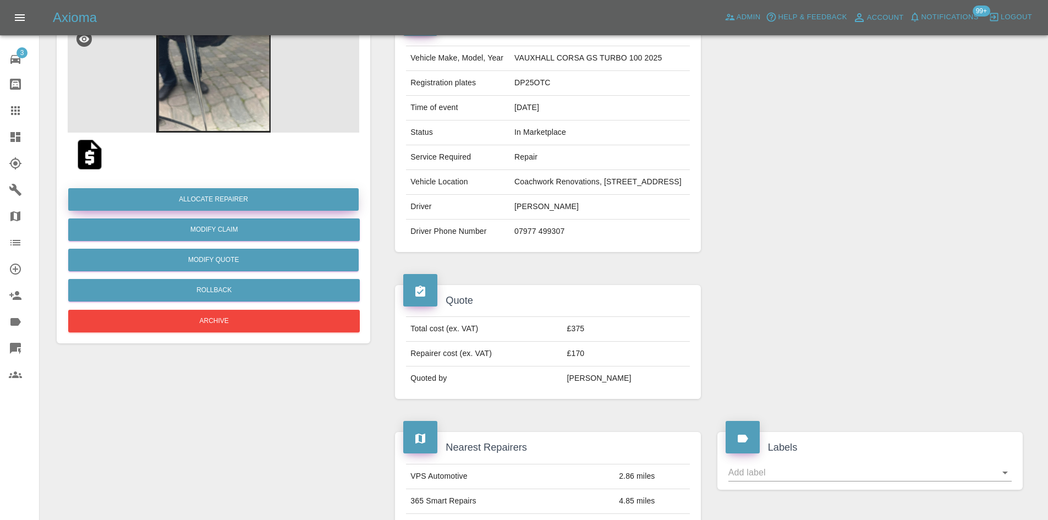
click at [270, 203] on button "Allocate Repairer" at bounding box center [213, 199] width 291 height 23
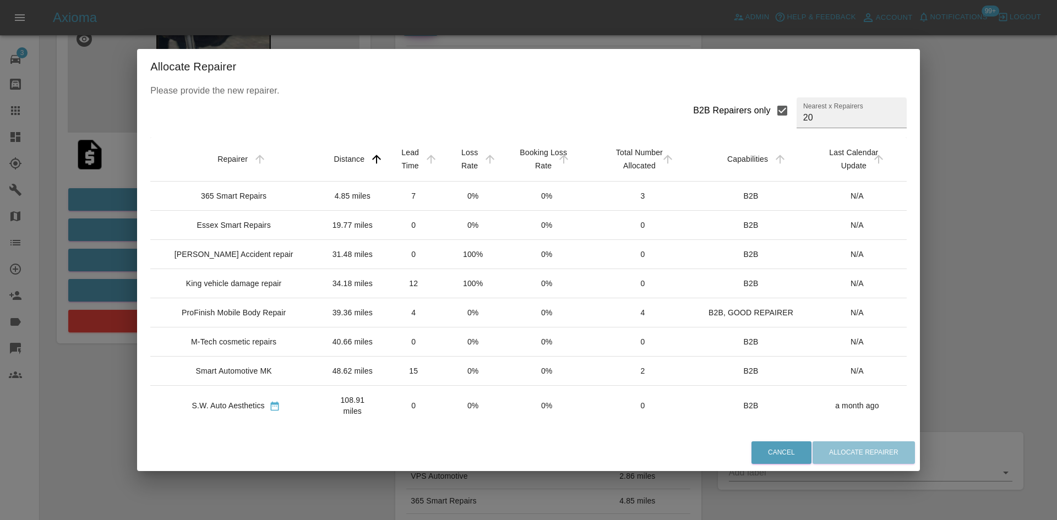
click at [747, 113] on div "B2B Repairers only" at bounding box center [732, 110] width 78 height 13
click at [770, 113] on input "B2B Repairers only" at bounding box center [781, 110] width 23 height 23
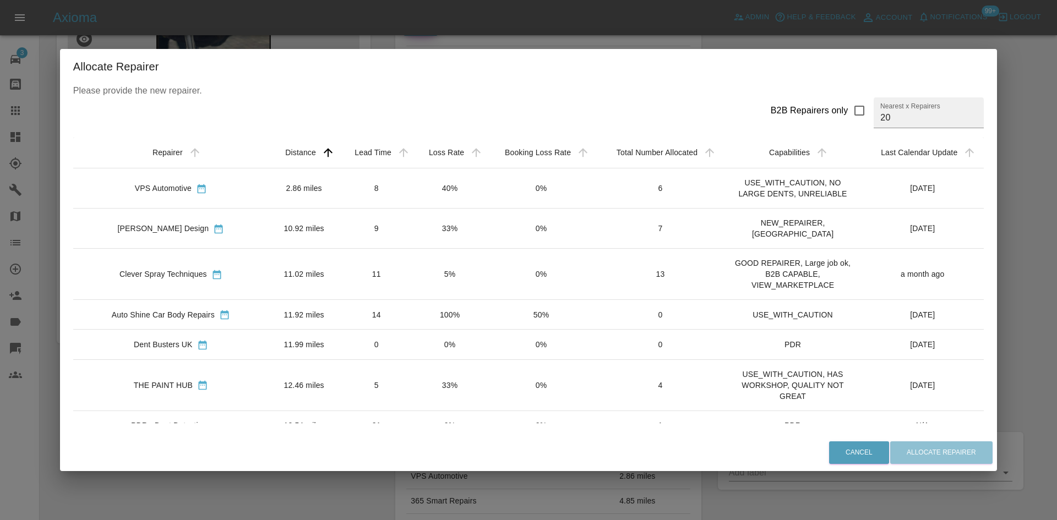
click at [747, 113] on div "B2B Repairers only Nearest x Repairers 20" at bounding box center [528, 112] width 911 height 31
click at [803, 109] on div "B2B Repairers only" at bounding box center [809, 110] width 78 height 13
click at [847, 109] on input "B2B Repairers only" at bounding box center [858, 110] width 23 height 23
checkbox input "true"
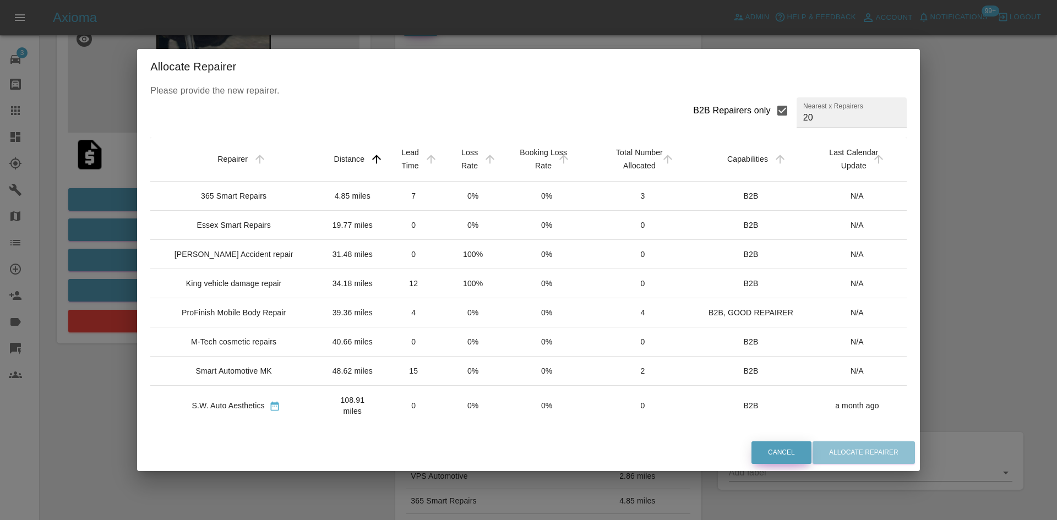
drag, startPoint x: 754, startPoint y: 451, endPoint x: 522, endPoint y: 390, distance: 240.0
click at [753, 451] on button "Cancel" at bounding box center [781, 452] width 60 height 23
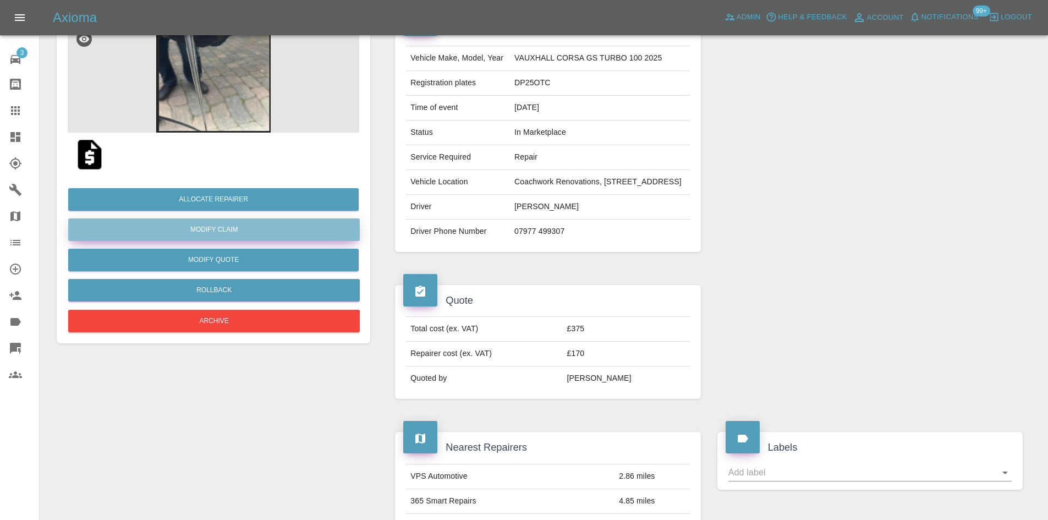
click at [202, 232] on link "Modify Claim" at bounding box center [214, 229] width 292 height 23
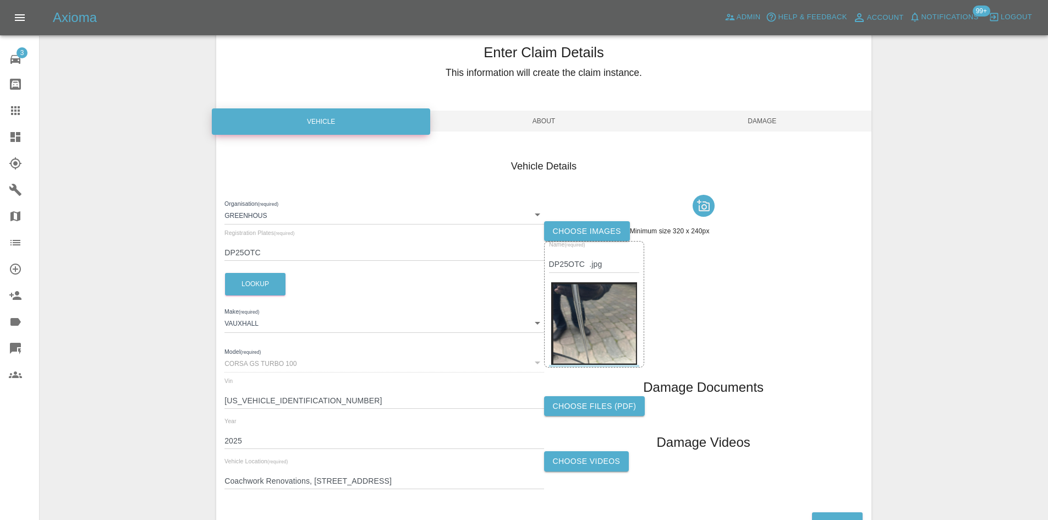
scroll to position [110, 0]
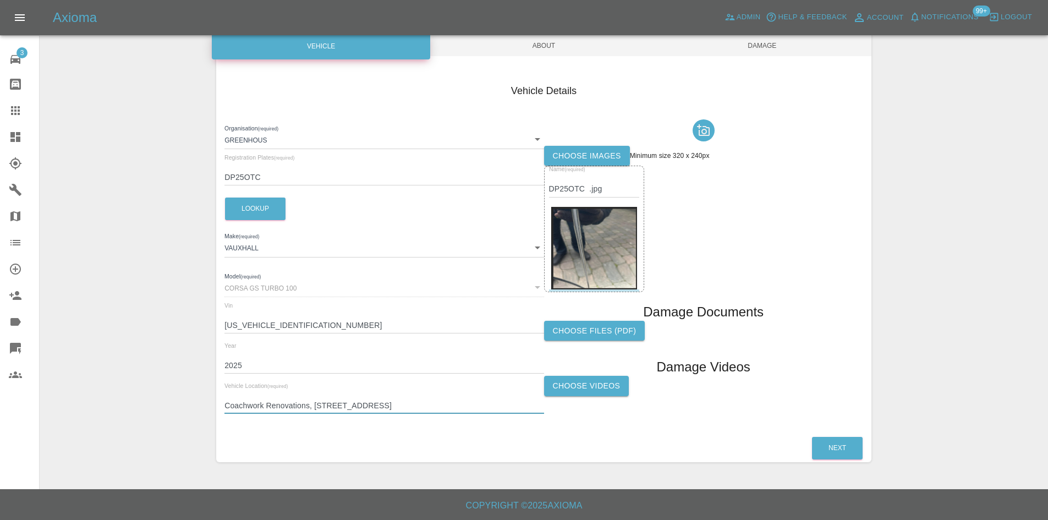
drag, startPoint x: 527, startPoint y: 404, endPoint x: 139, endPoint y: 393, distance: 388.1
click at [139, 393] on div "Enter Claim Details This information will create the claim instance. Vehicle Ab…" at bounding box center [544, 207] width 1008 height 537
type input "iv1"
click at [774, 54] on span "Damage" at bounding box center [762, 45] width 218 height 21
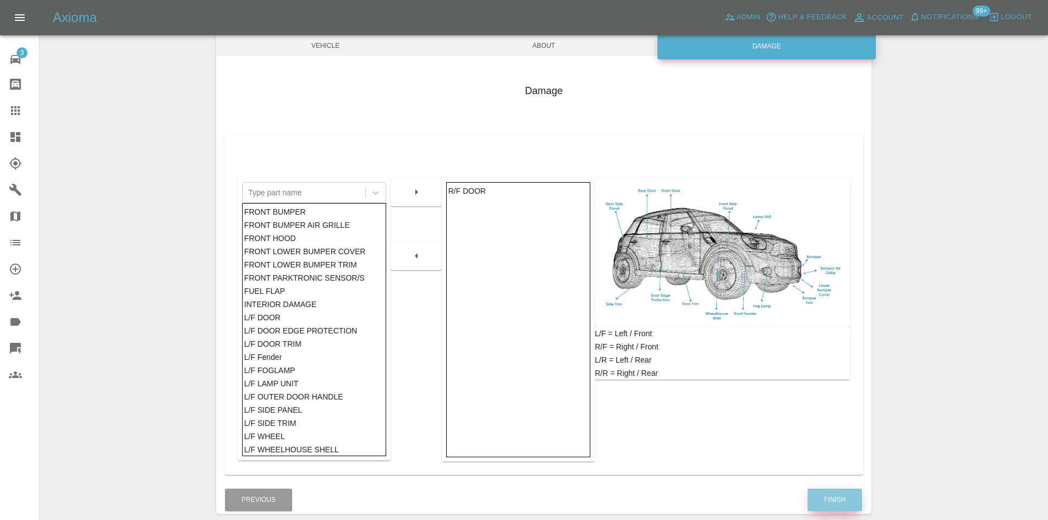
click at [837, 506] on button "Finish" at bounding box center [835, 500] width 54 height 23
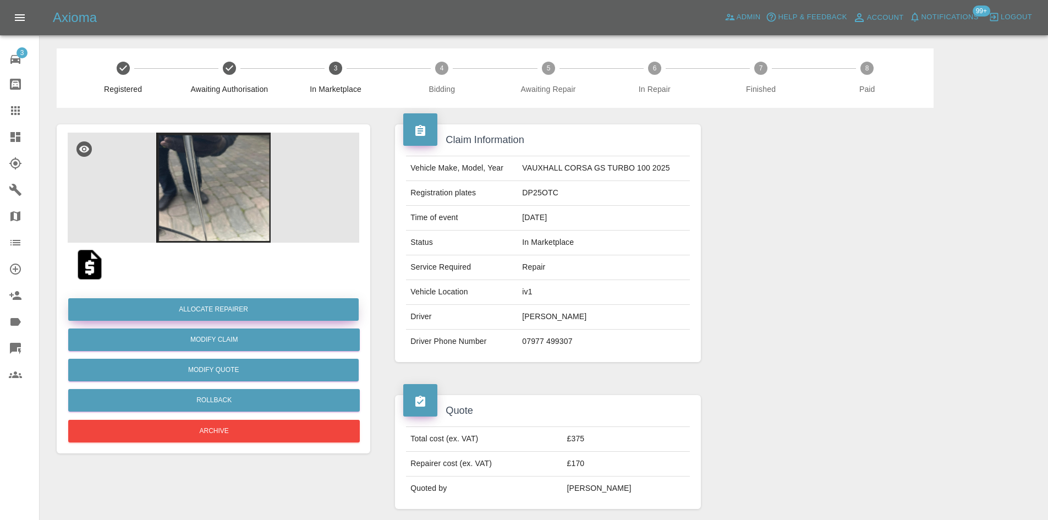
click at [251, 314] on button "Allocate Repairer" at bounding box center [213, 309] width 291 height 23
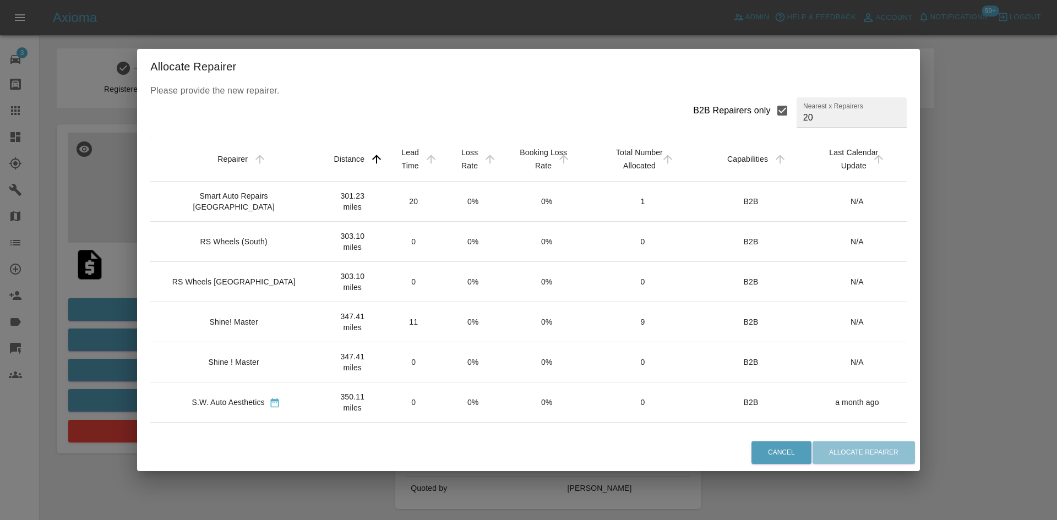
click at [736, 110] on div "B2B Repairers only" at bounding box center [732, 110] width 78 height 13
click at [770, 110] on input "B2B Repairers only" at bounding box center [781, 110] width 23 height 23
checkbox input "false"
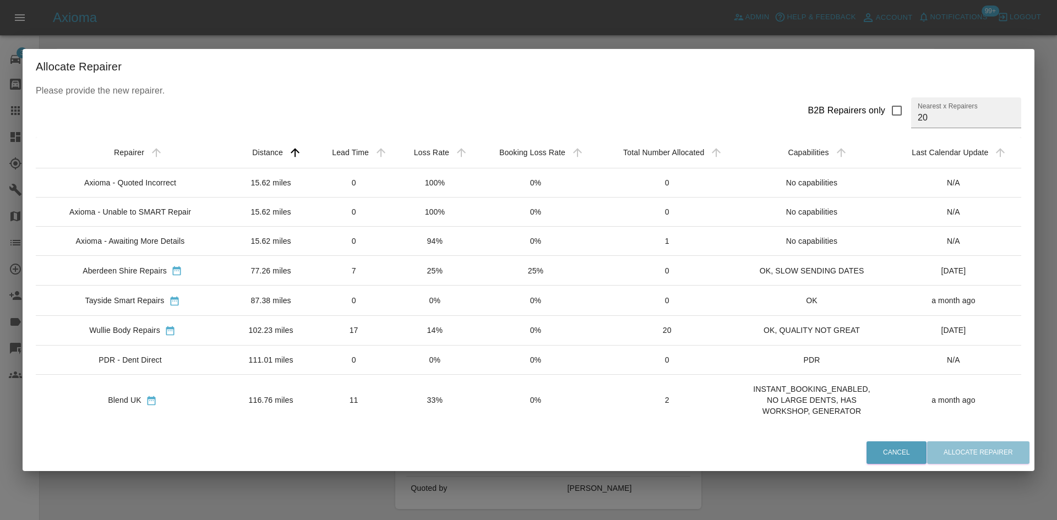
click at [152, 238] on div "Axioma - Awaiting More Details" at bounding box center [130, 241] width 109 height 11
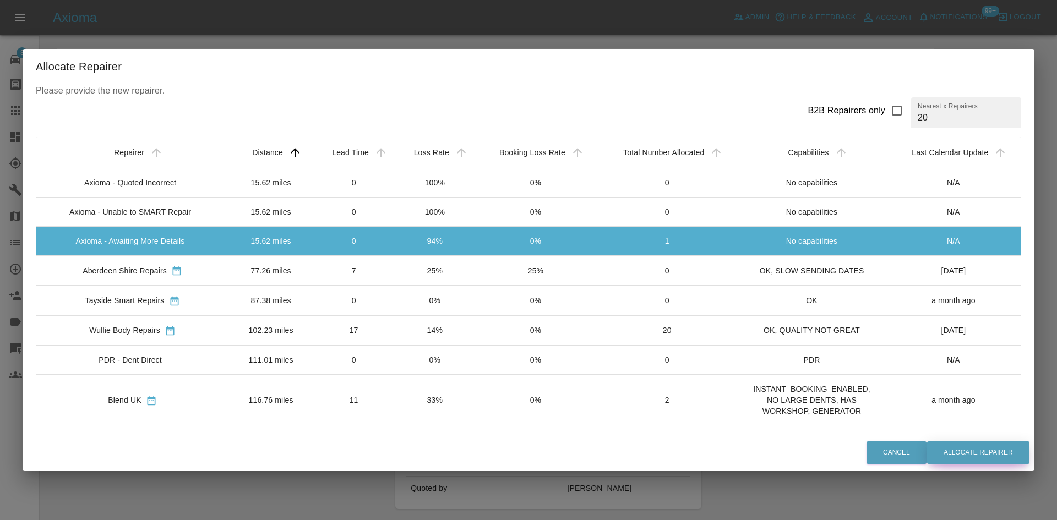
click at [970, 458] on button "Allocate Repairer" at bounding box center [978, 452] width 102 height 23
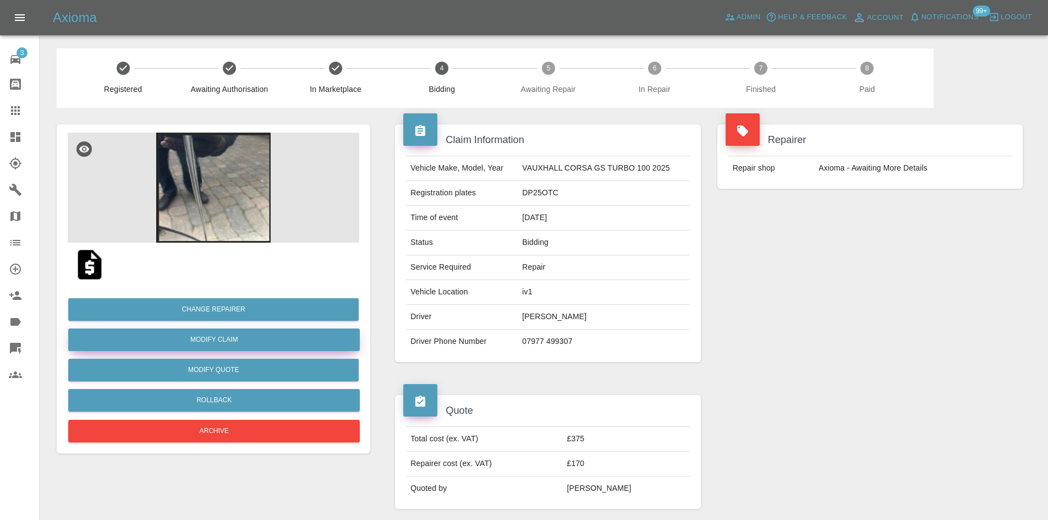
click at [210, 343] on link "Modify Claim" at bounding box center [214, 340] width 292 height 23
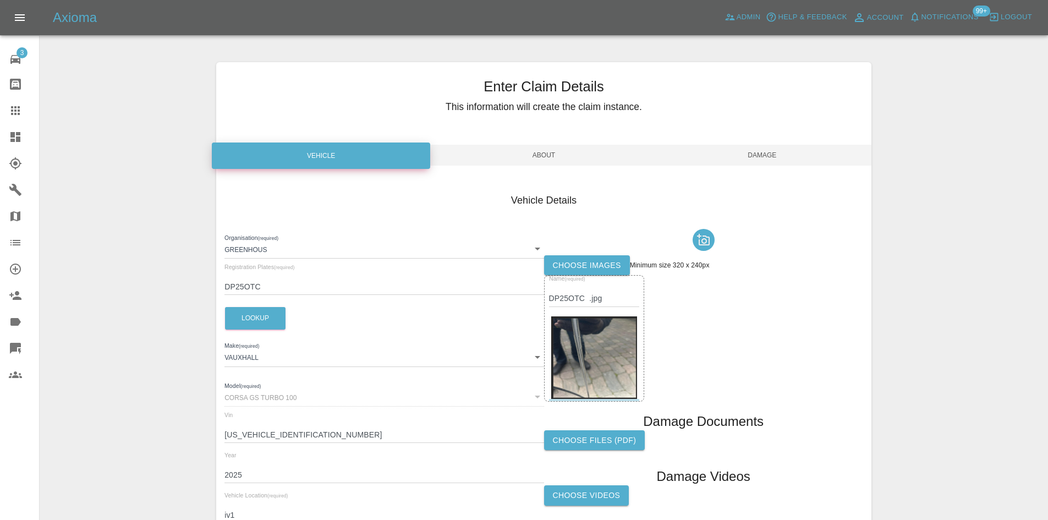
scroll to position [110, 0]
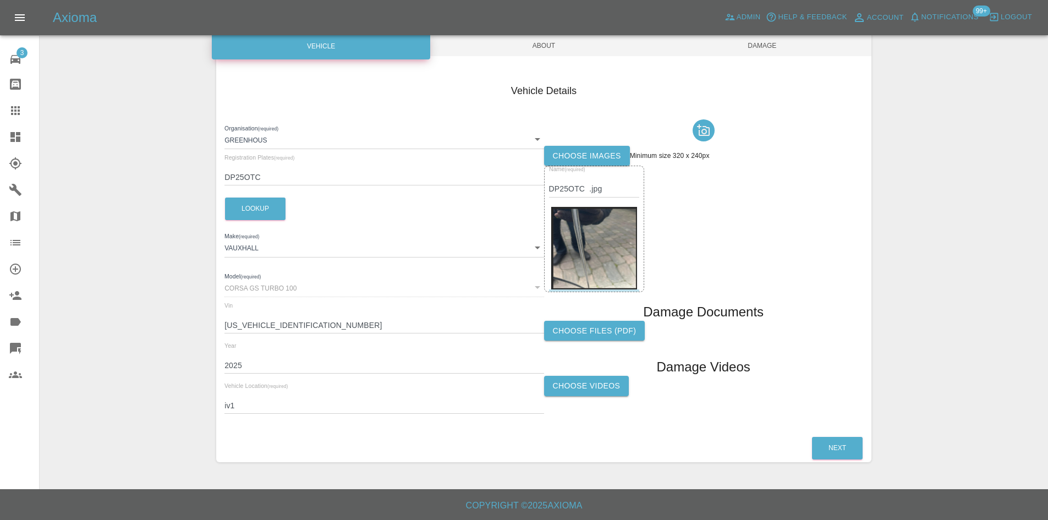
click at [243, 399] on input "iv1" at bounding box center [384, 406] width 319 height 16
paste input "Coachwork Renovations, [STREET_ADDRESS]"
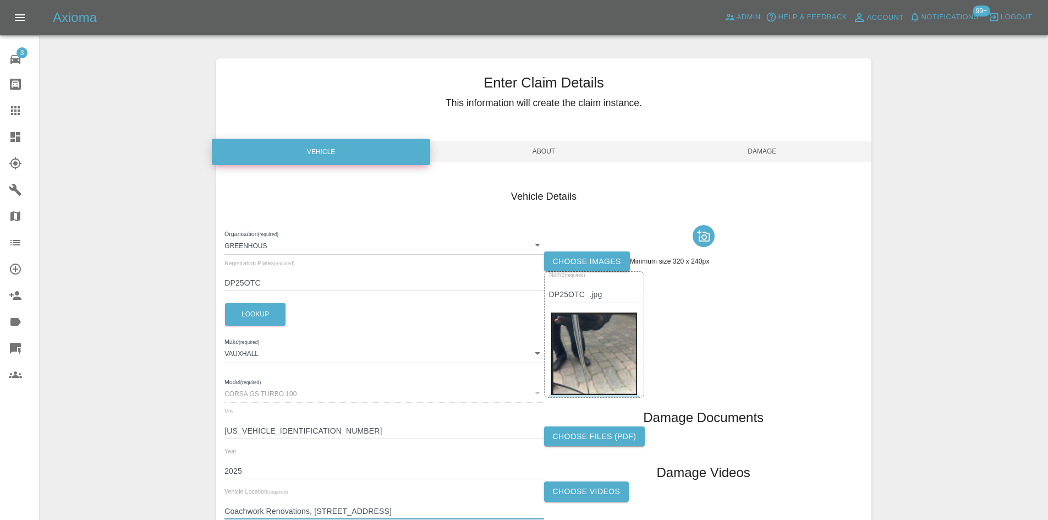
scroll to position [0, 0]
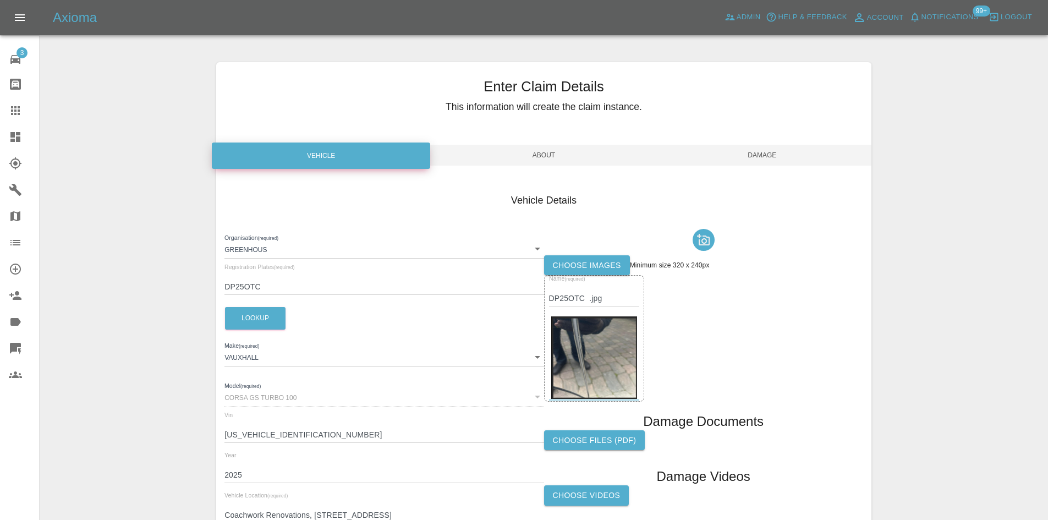
type input "Coachwork Renovations, [STREET_ADDRESS]"
click at [767, 170] on div "Enter Claim Details This information will create the claim instance. Vehicle Ab…" at bounding box center [543, 317] width 655 height 510
click at [765, 157] on span "Damage" at bounding box center [762, 155] width 218 height 21
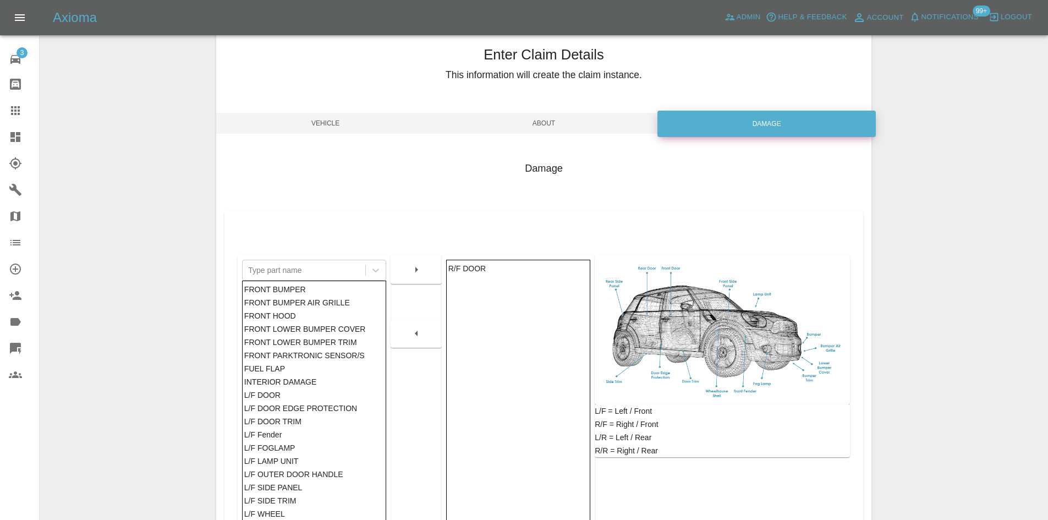
scroll to position [161, 0]
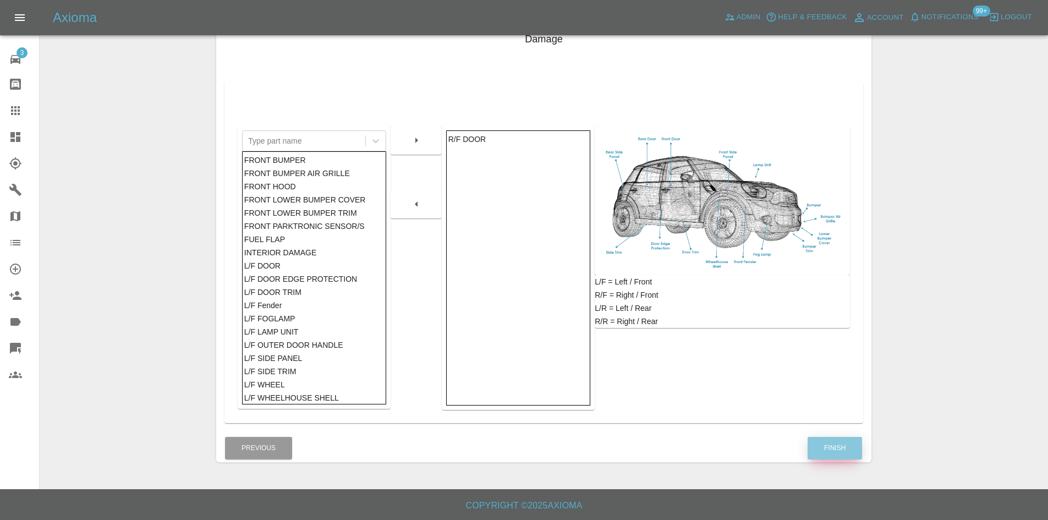
click at [836, 455] on button "Finish" at bounding box center [835, 448] width 54 height 23
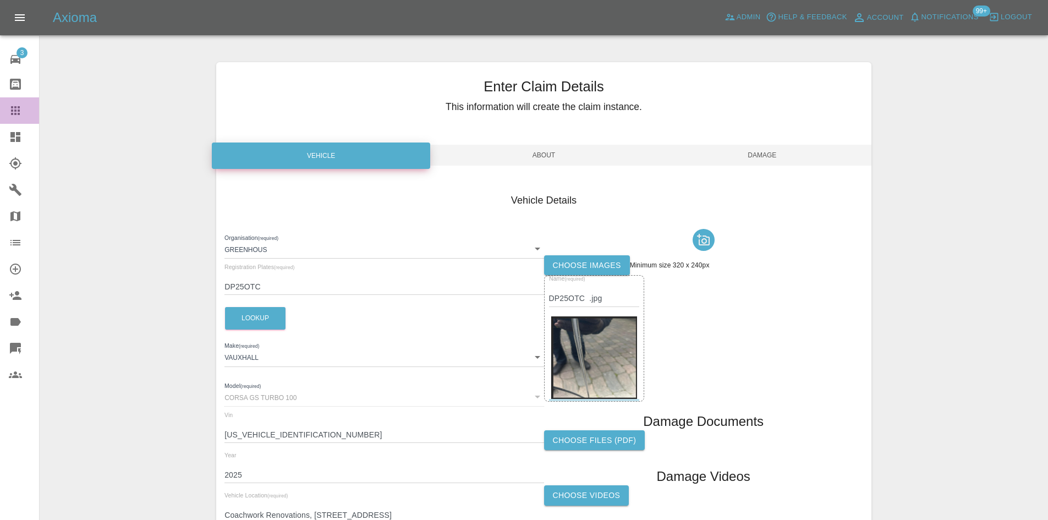
click at [8, 123] on link "Claims" at bounding box center [19, 110] width 39 height 26
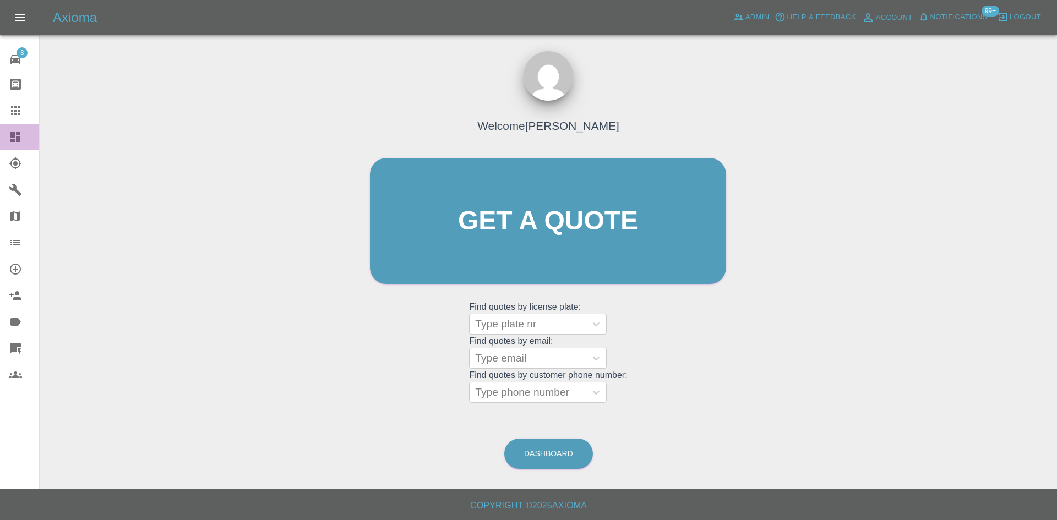
click at [7, 132] on link "Dashboard" at bounding box center [19, 137] width 39 height 26
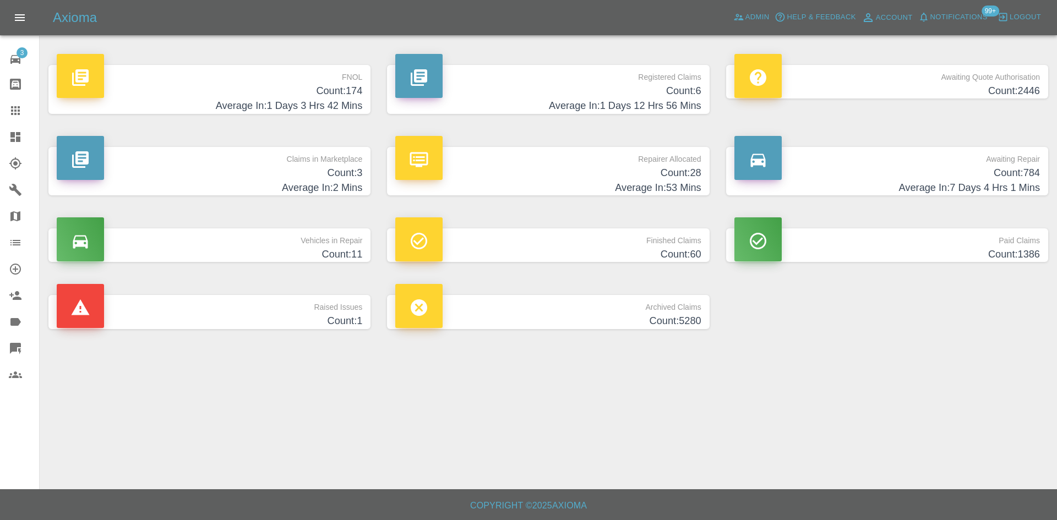
click at [303, 165] on div "Claims in Marketplace Count: 3 Average In: 2 Mins" at bounding box center [209, 171] width 305 height 49
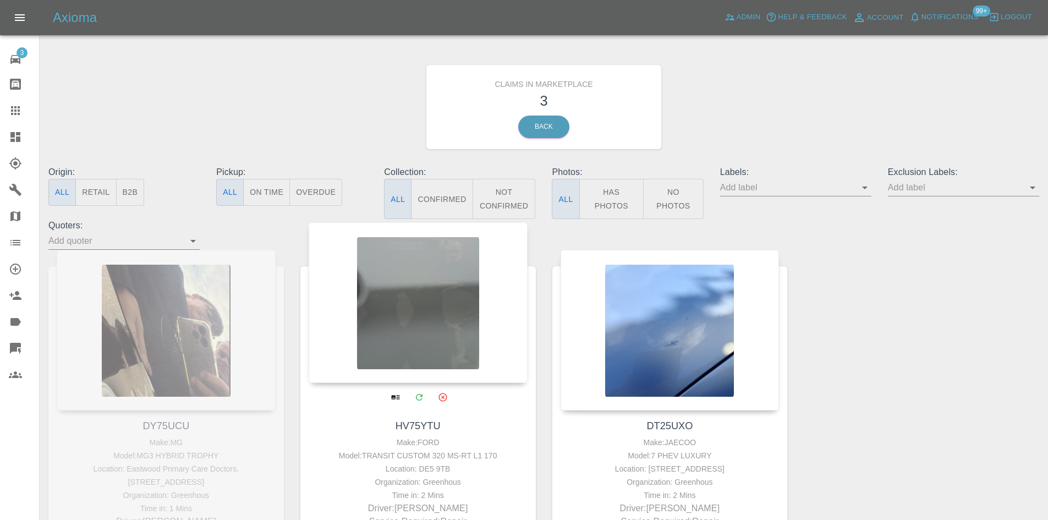
click at [390, 320] on div at bounding box center [418, 302] width 219 height 161
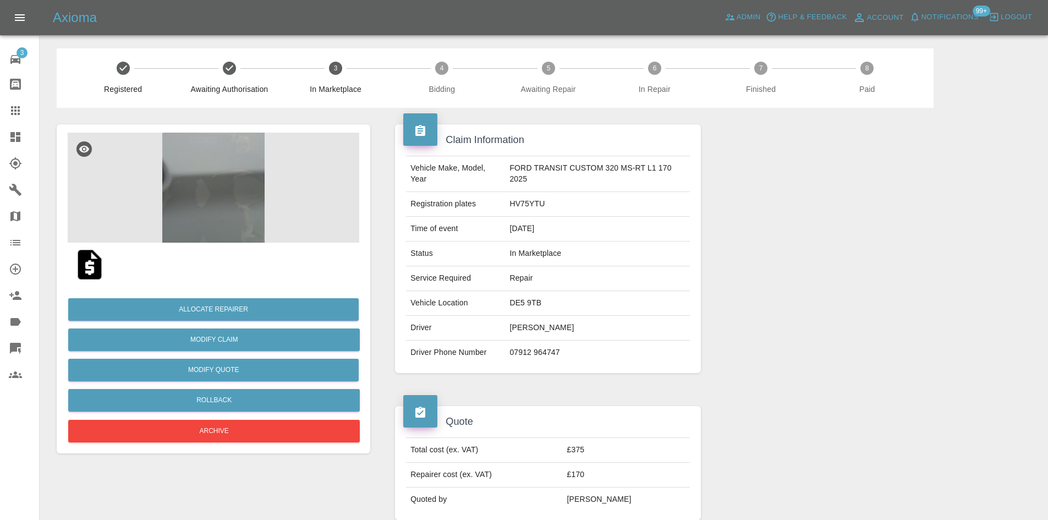
click at [279, 216] on img at bounding box center [214, 188] width 292 height 110
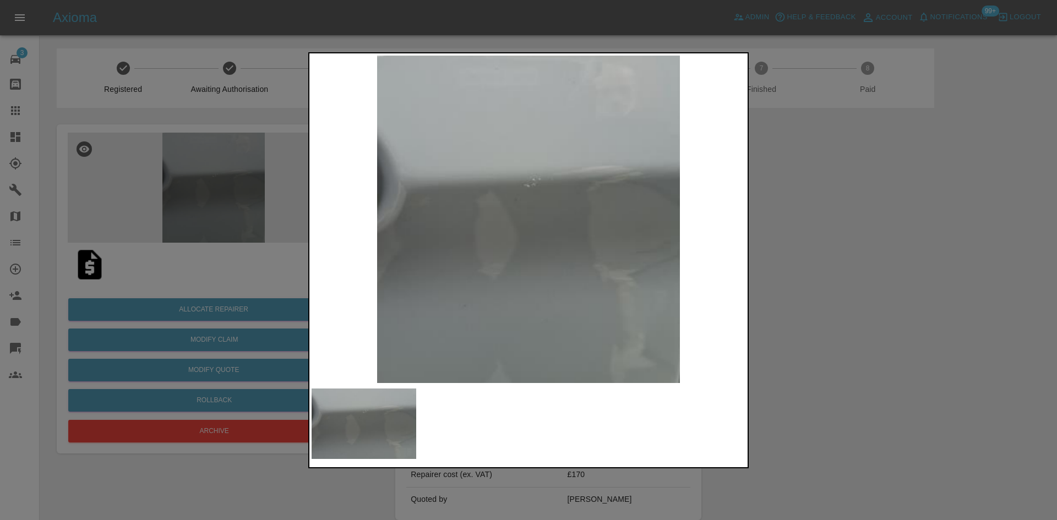
click at [814, 244] on div at bounding box center [528, 260] width 1057 height 520
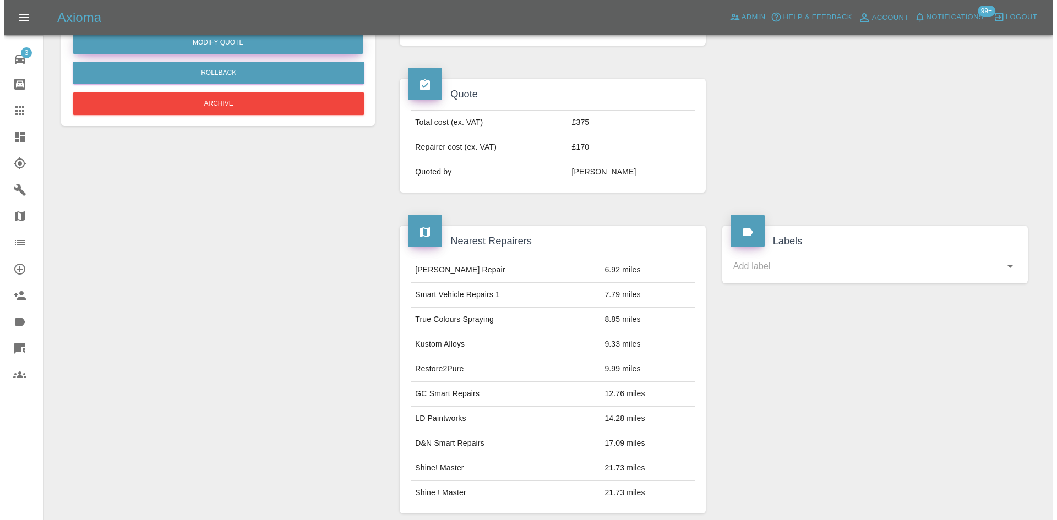
scroll to position [110, 0]
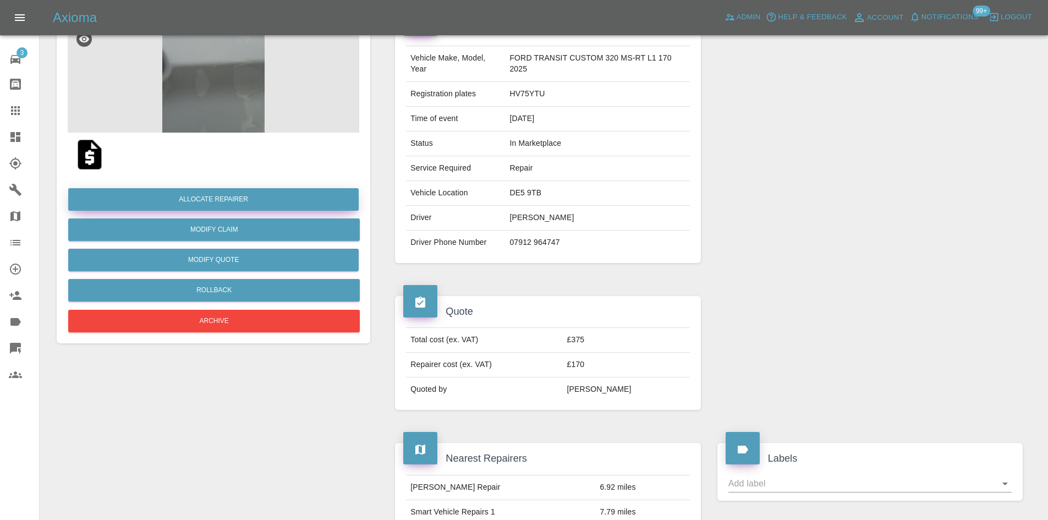
click at [215, 191] on button "Allocate Repairer" at bounding box center [213, 199] width 291 height 23
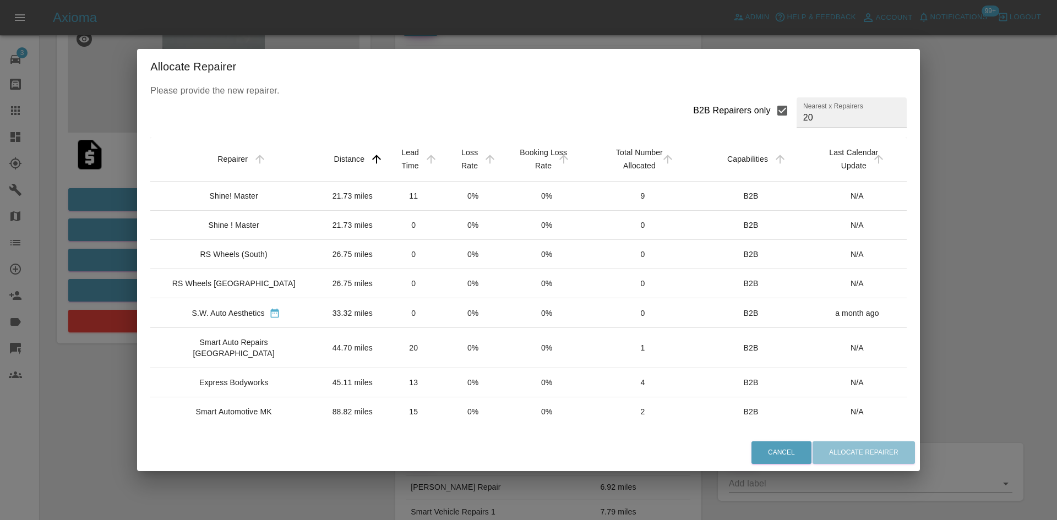
click at [353, 193] on td "21.73 miles" at bounding box center [352, 196] width 62 height 29
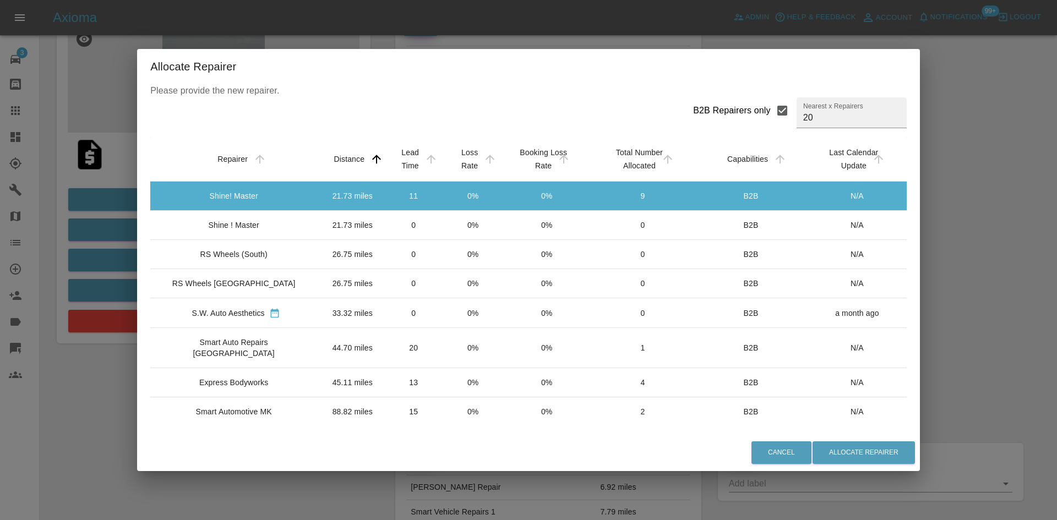
click at [840, 435] on div "Cancel Allocate Repairer" at bounding box center [528, 452] width 782 height 37
click at [840, 442] on button "Allocate Repairer" at bounding box center [863, 452] width 102 height 23
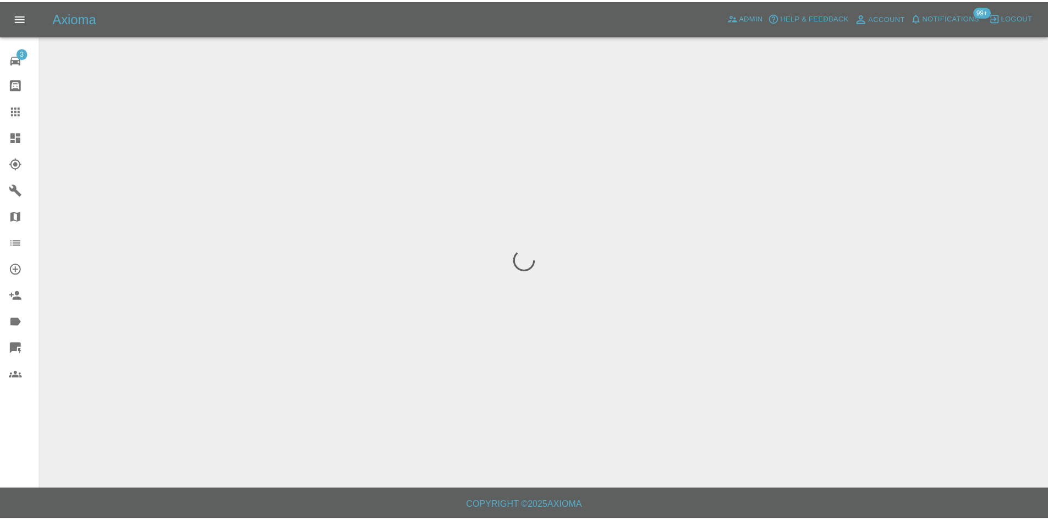
scroll to position [0, 0]
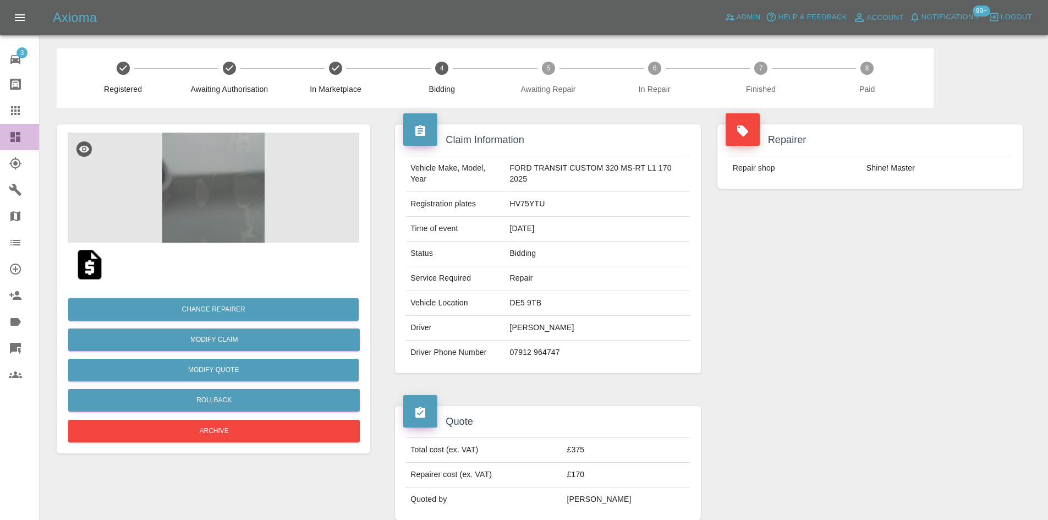
drag, startPoint x: 25, startPoint y: 143, endPoint x: 329, endPoint y: 111, distance: 306.0
click at [26, 143] on div at bounding box center [24, 136] width 31 height 13
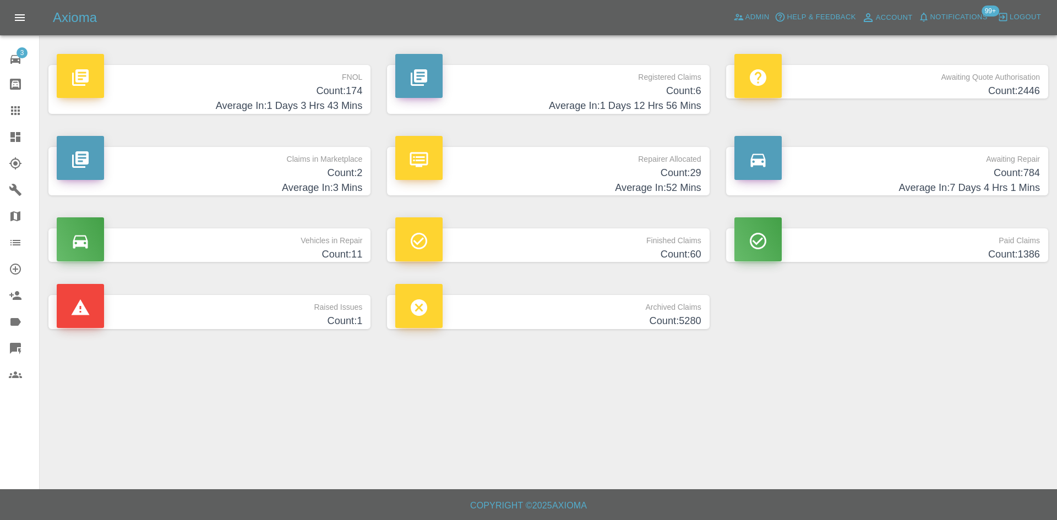
click at [265, 163] on p "Claims in Marketplace" at bounding box center [209, 156] width 305 height 19
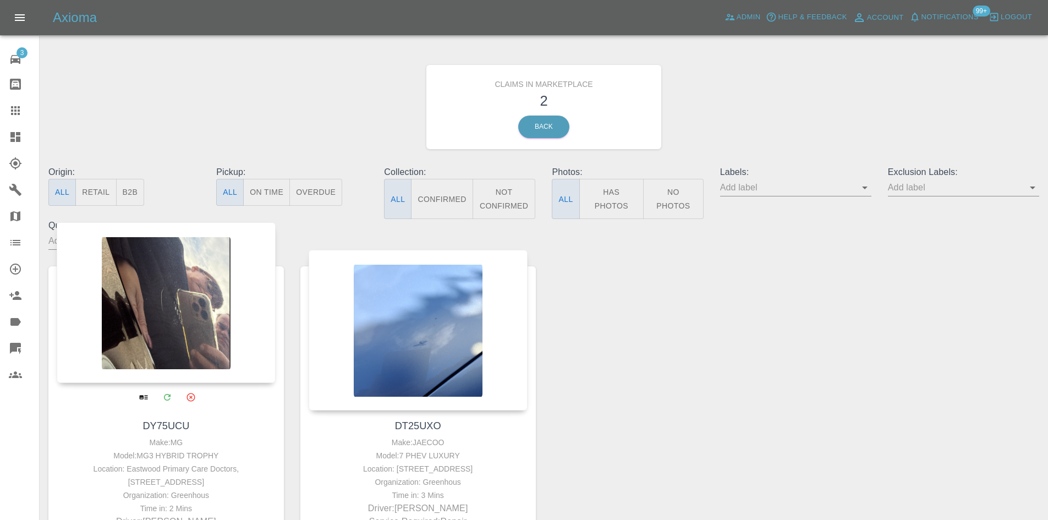
click at [201, 297] on div at bounding box center [166, 302] width 219 height 161
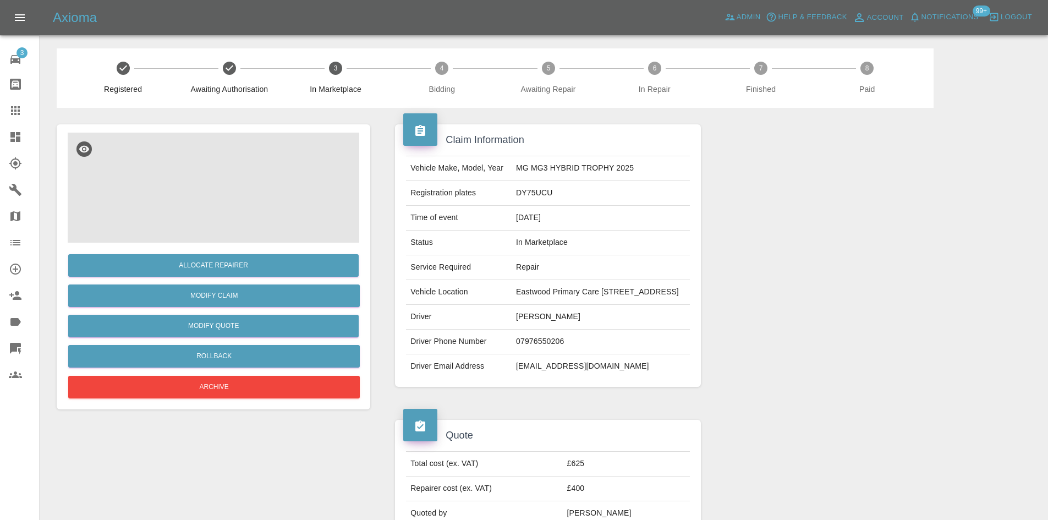
click at [217, 230] on img at bounding box center [214, 188] width 292 height 110
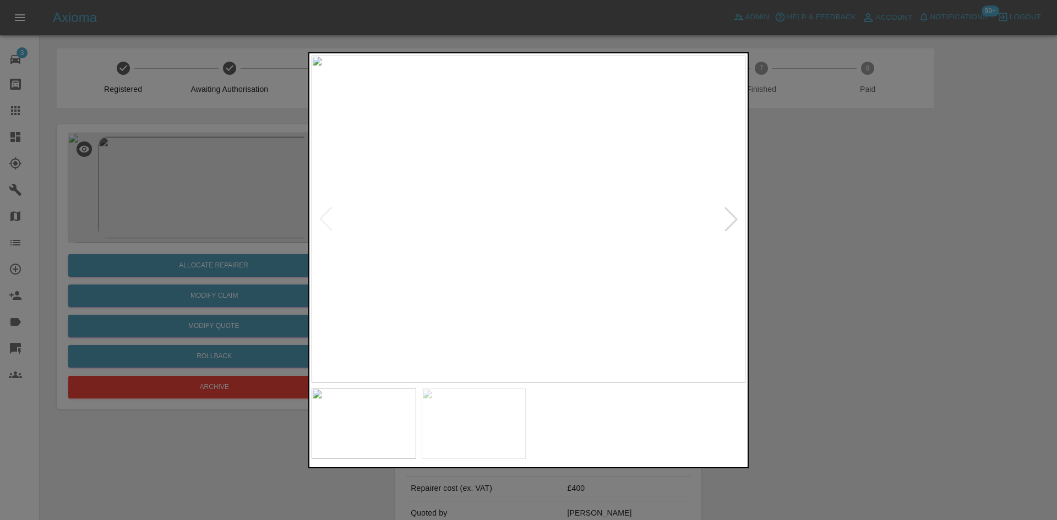
click at [728, 222] on div at bounding box center [731, 219] width 24 height 24
click at [791, 210] on div at bounding box center [528, 260] width 1057 height 520
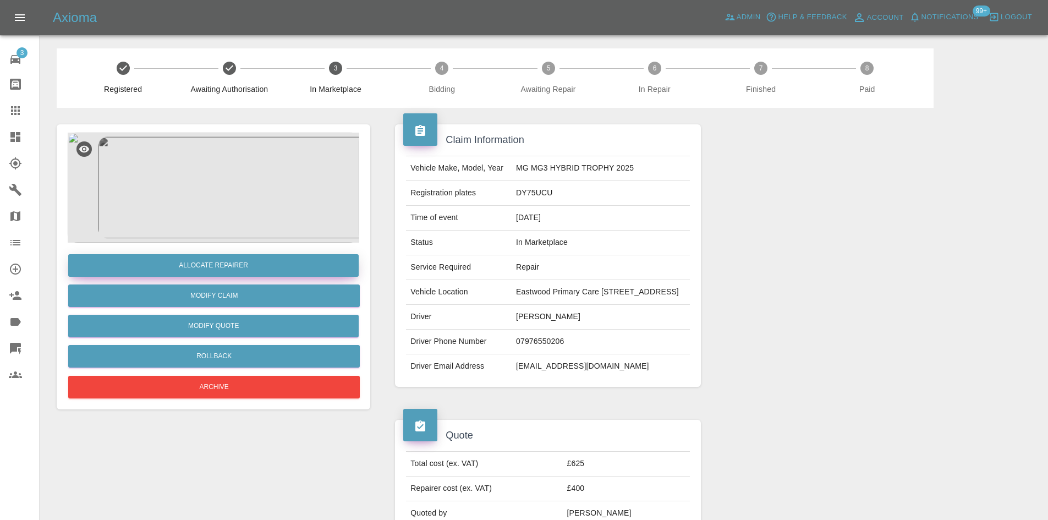
click at [234, 277] on button "Allocate Repairer" at bounding box center [213, 265] width 291 height 23
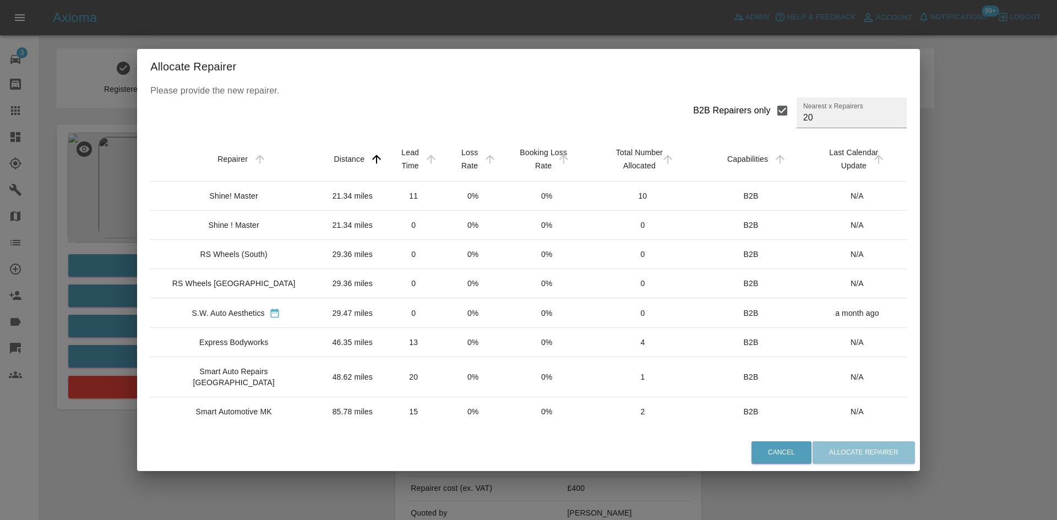
click at [331, 317] on td "29.47 miles" at bounding box center [352, 313] width 62 height 30
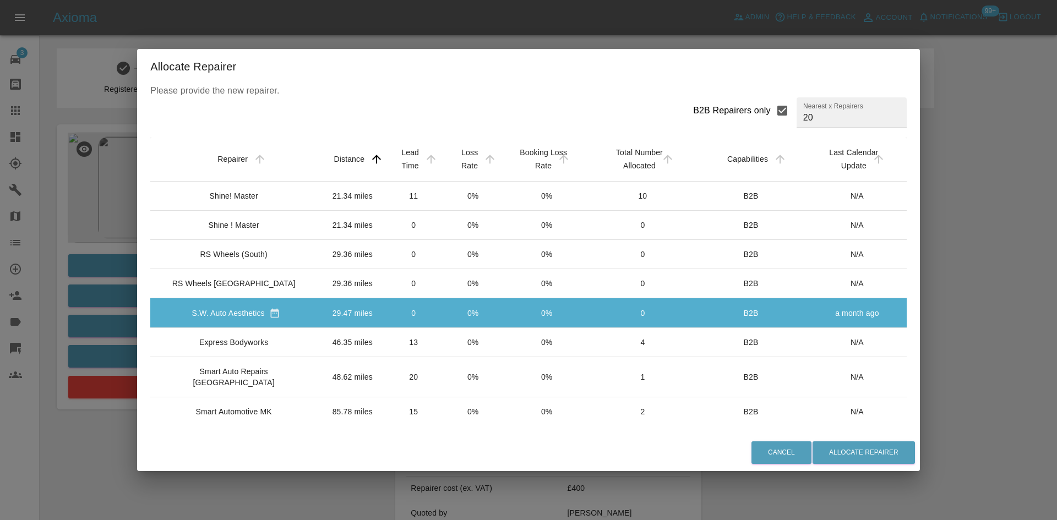
click at [825, 472] on div "Allocate Repairer Please provide the new repairer. B2B Repairers only Nearest x…" at bounding box center [528, 260] width 1057 height 520
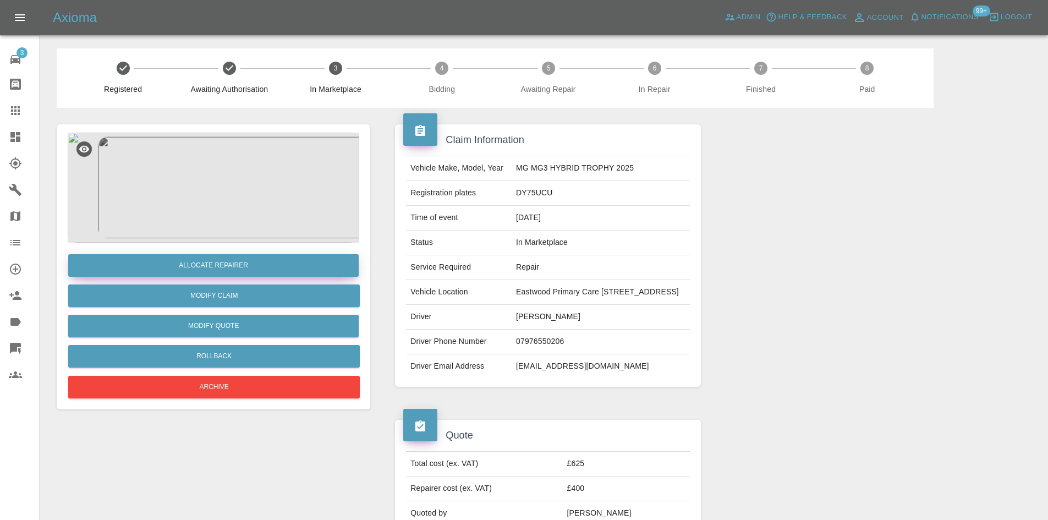
click at [190, 259] on button "Allocate Repairer" at bounding box center [213, 265] width 291 height 23
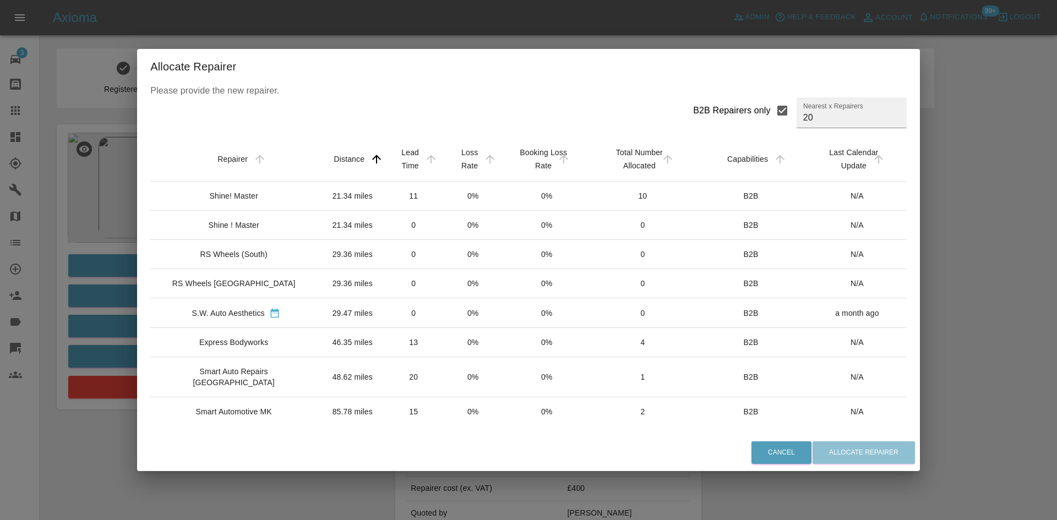
click at [844, 452] on div "Cancel Allocate Repairer" at bounding box center [528, 452] width 782 height 37
click at [850, 450] on div "Cancel Allocate Repairer" at bounding box center [528, 452] width 782 height 37
click at [224, 315] on div "S.W. Auto Aesthetics" at bounding box center [228, 313] width 73 height 11
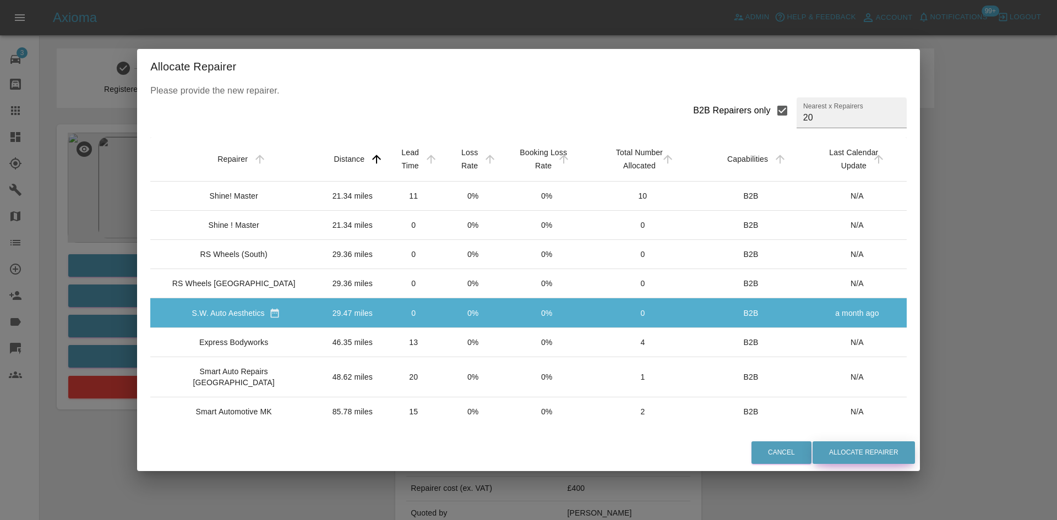
click at [860, 455] on button "Allocate Repairer" at bounding box center [863, 452] width 102 height 23
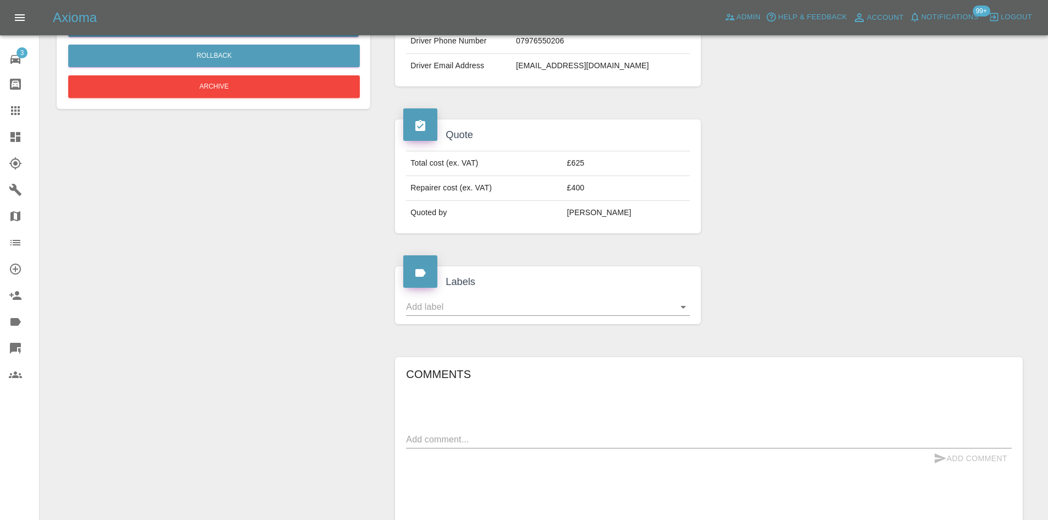
scroll to position [165, 0]
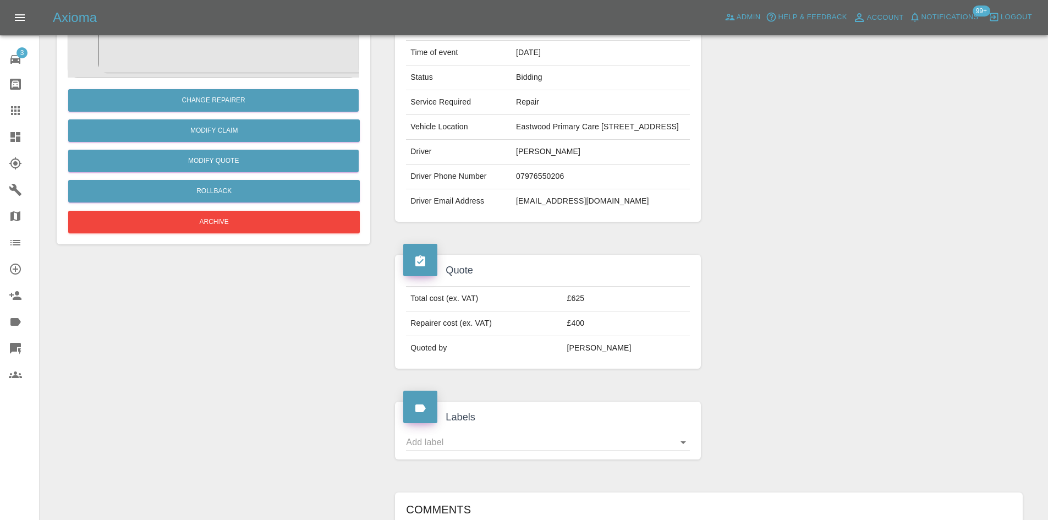
click at [0, 136] on link "Dashboard" at bounding box center [19, 137] width 39 height 26
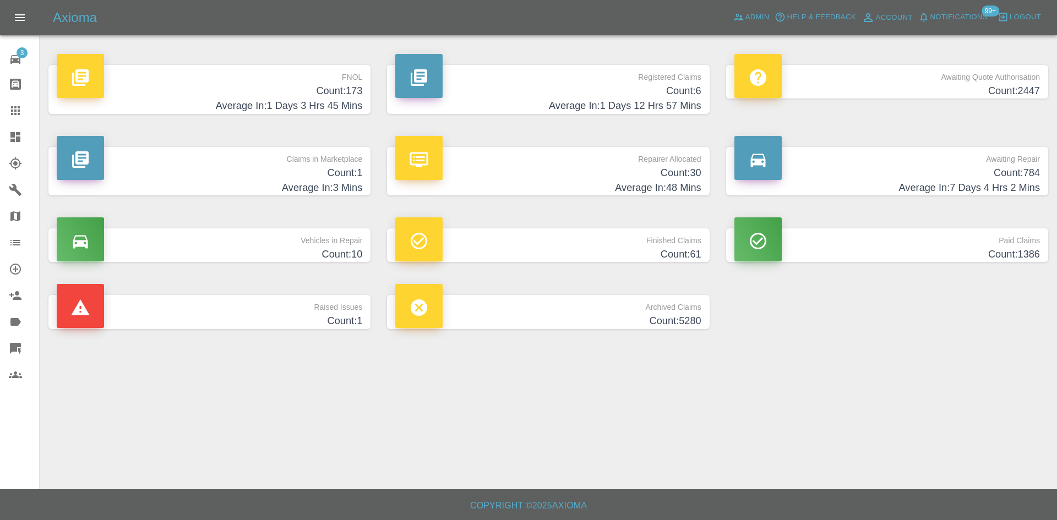
click at [592, 163] on p "Repairer Allocated" at bounding box center [547, 156] width 305 height 19
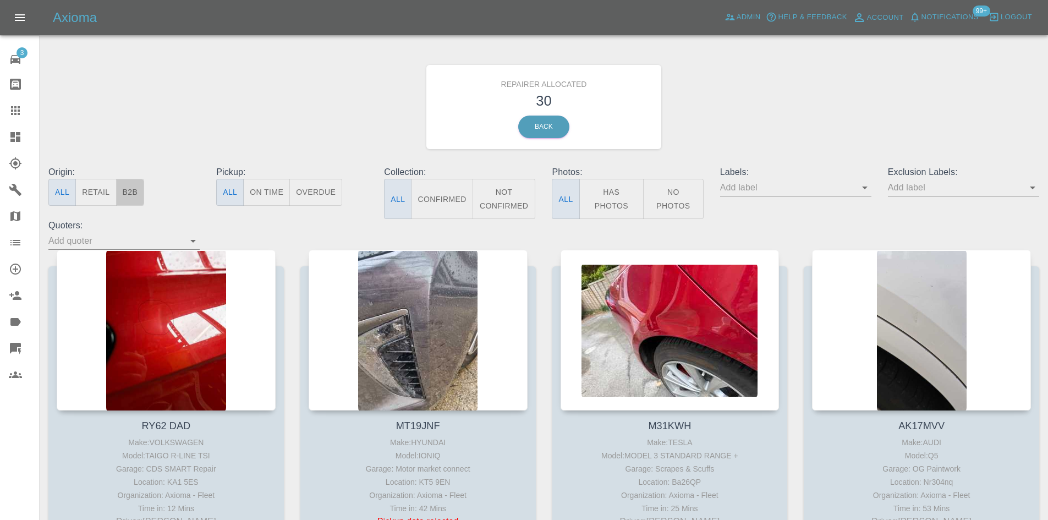
click at [134, 198] on button "B2B" at bounding box center [130, 192] width 29 height 27
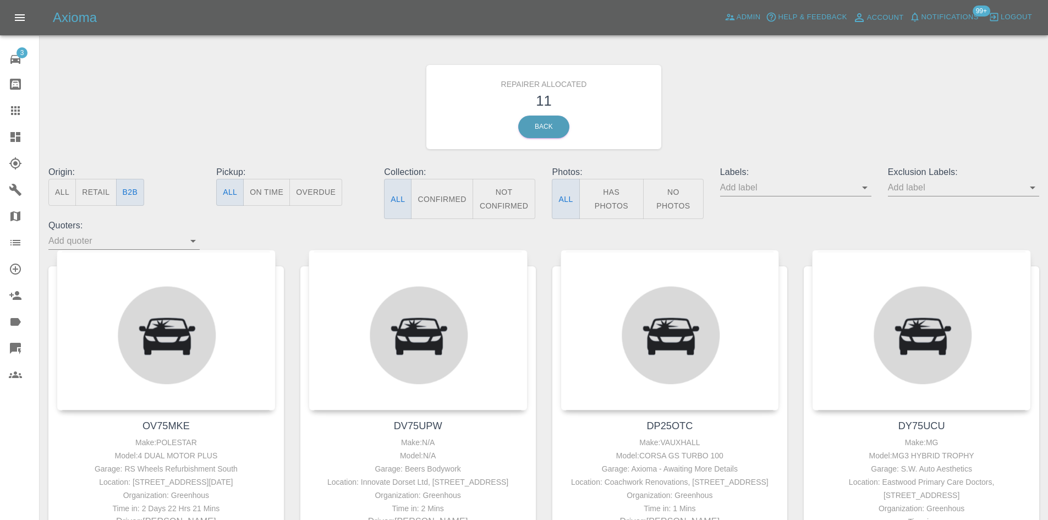
click at [66, 196] on button "All" at bounding box center [62, 192] width 28 height 27
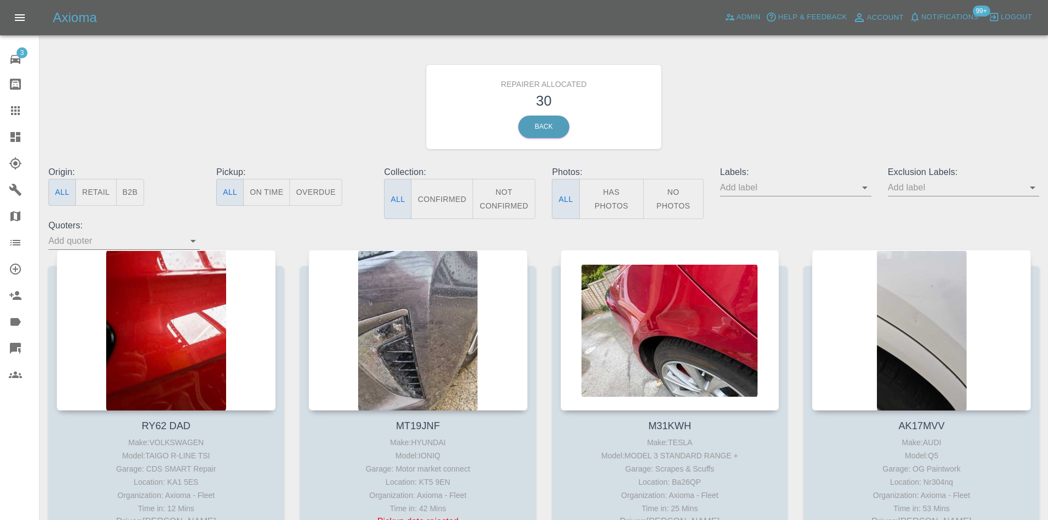
click at [8, 135] on link "Dashboard" at bounding box center [19, 137] width 39 height 26
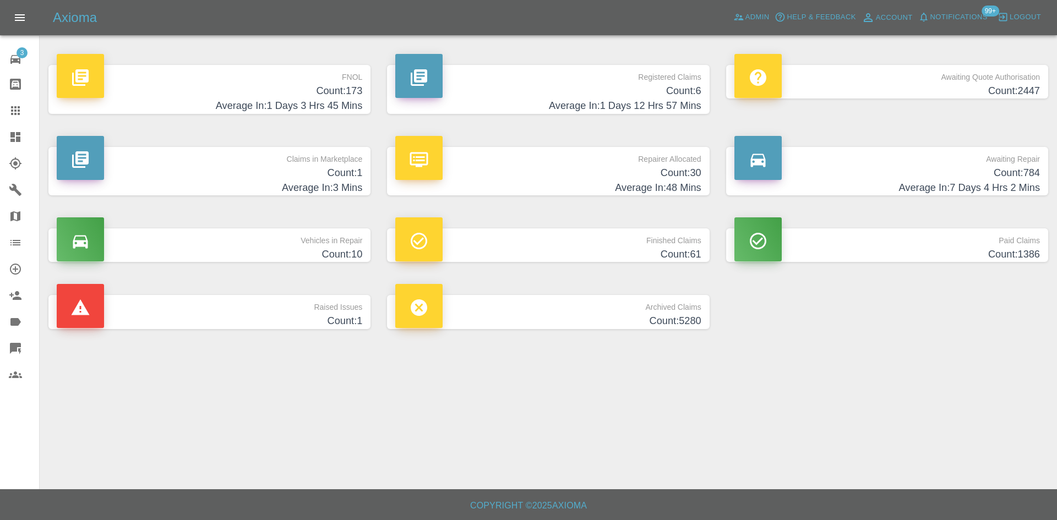
click at [611, 77] on p "Registered Claims" at bounding box center [547, 74] width 305 height 19
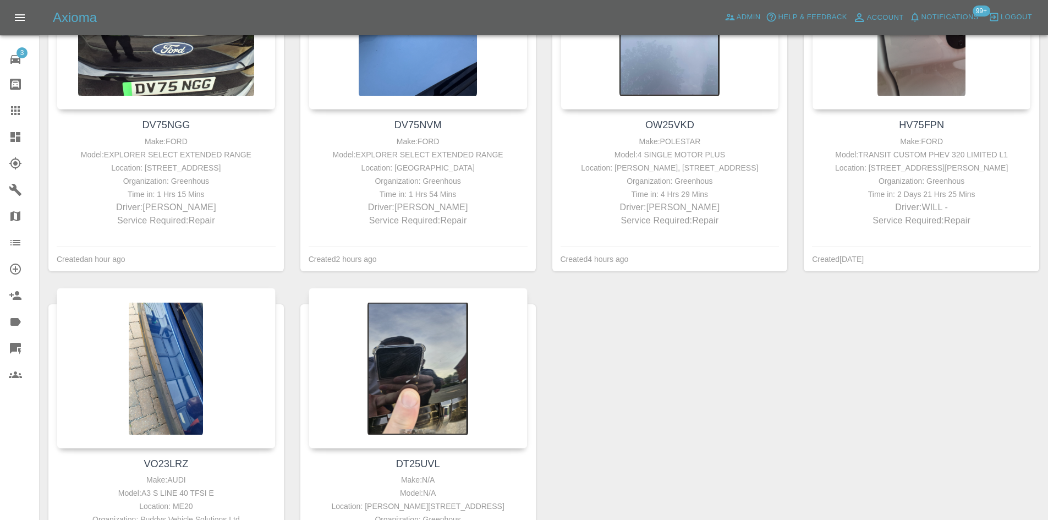
scroll to position [286, 0]
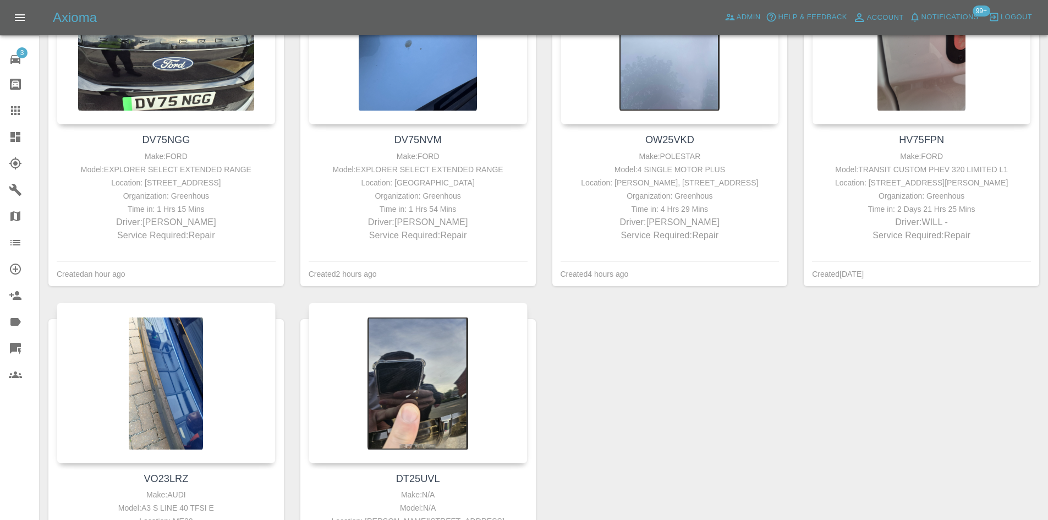
click at [0, 146] on link "Dashboard" at bounding box center [19, 137] width 39 height 26
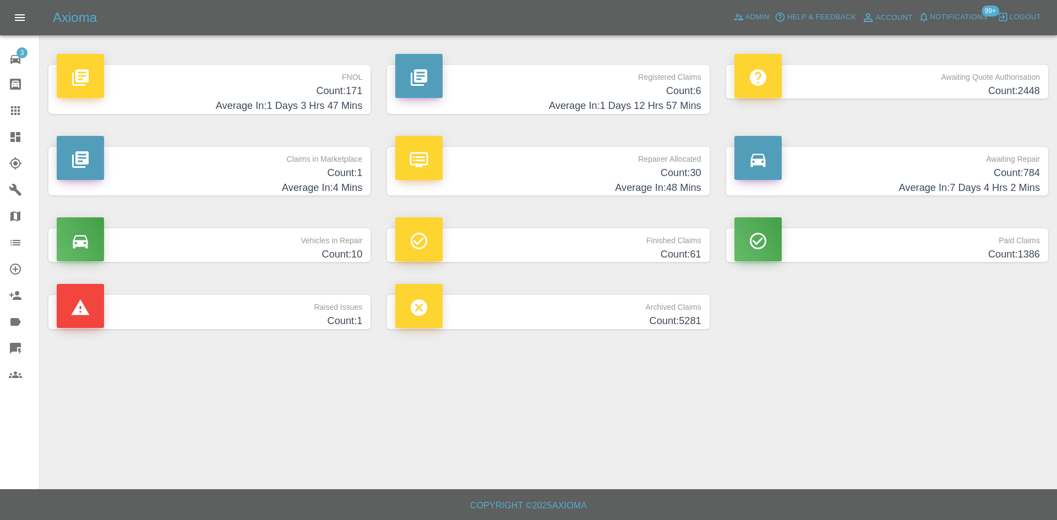
click at [638, 105] on h4 "Average In: 1 Days 12 Hrs 57 Mins" at bounding box center [547, 105] width 305 height 15
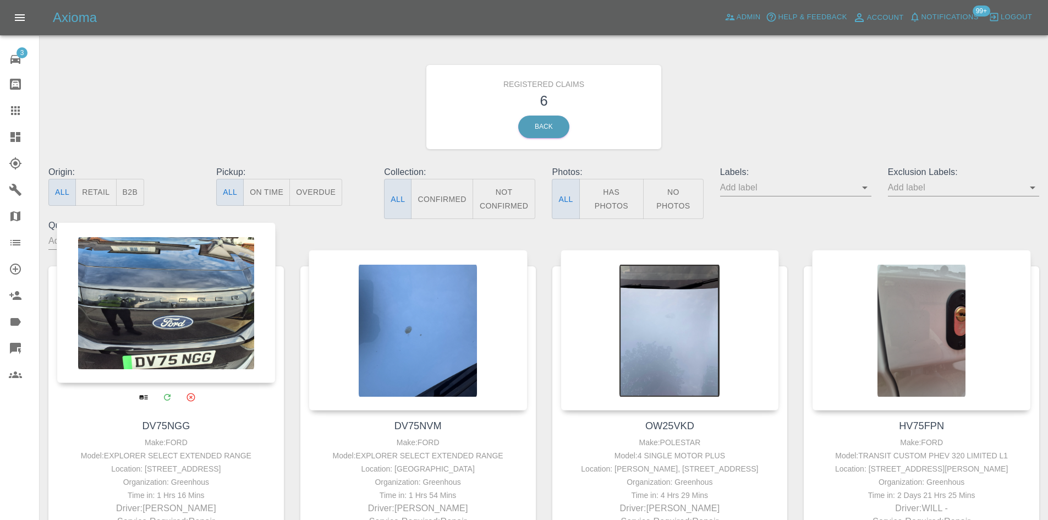
click at [140, 305] on div at bounding box center [166, 302] width 219 height 161
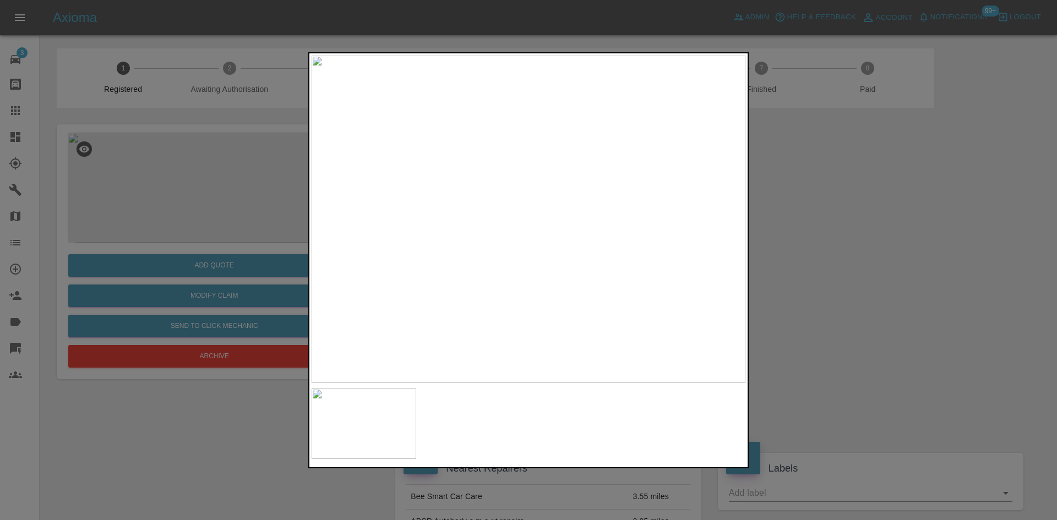
click at [540, 153] on img at bounding box center [528, 219] width 434 height 327
click at [554, 150] on img at bounding box center [421, 265] width 1301 height 983
click at [554, 150] on img at bounding box center [421, 256] width 1301 height 983
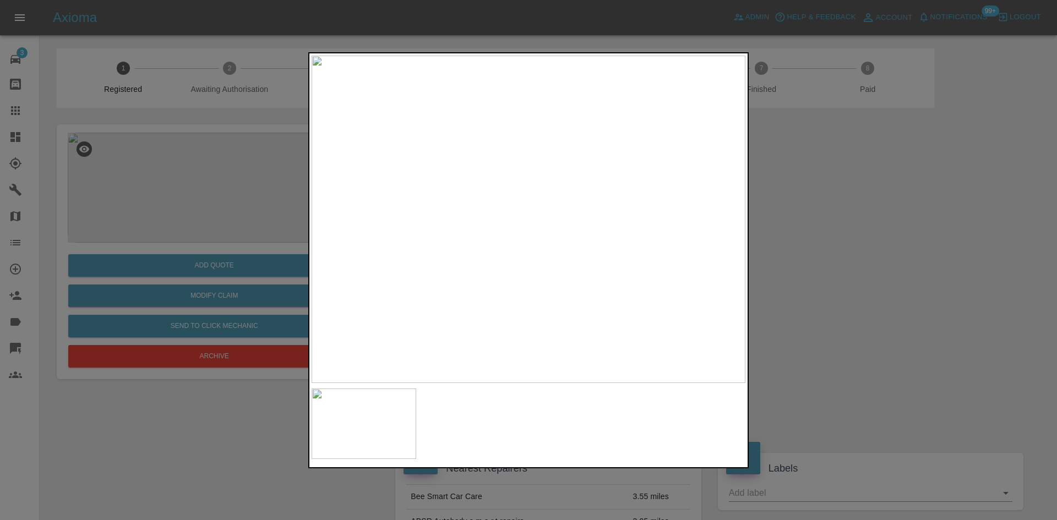
click at [864, 281] on div at bounding box center [528, 260] width 1057 height 520
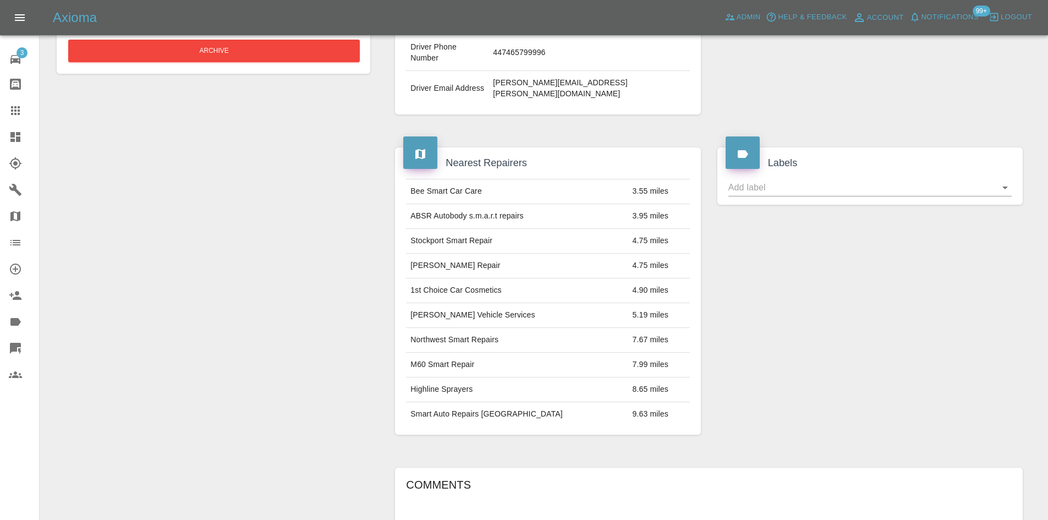
scroll to position [55, 0]
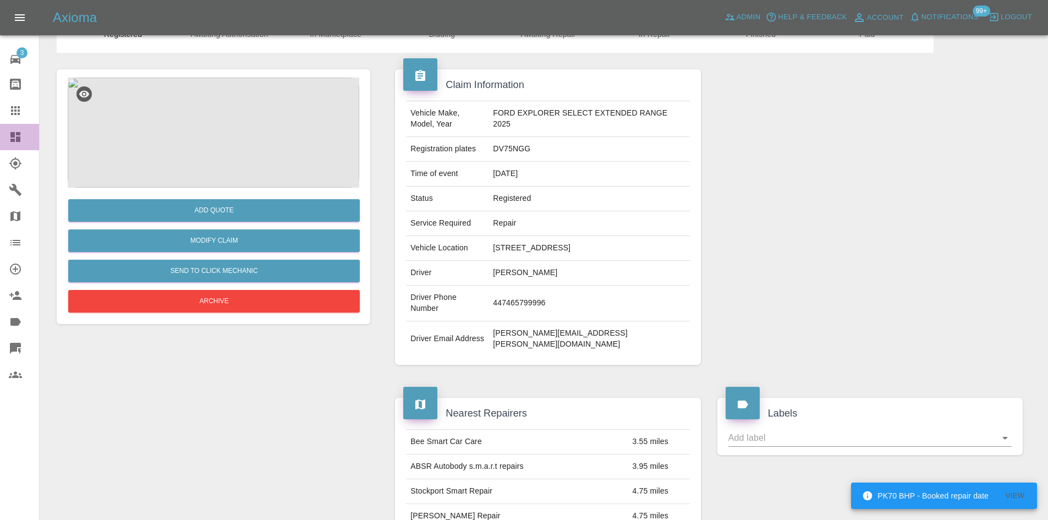
click at [17, 143] on icon at bounding box center [15, 136] width 13 height 13
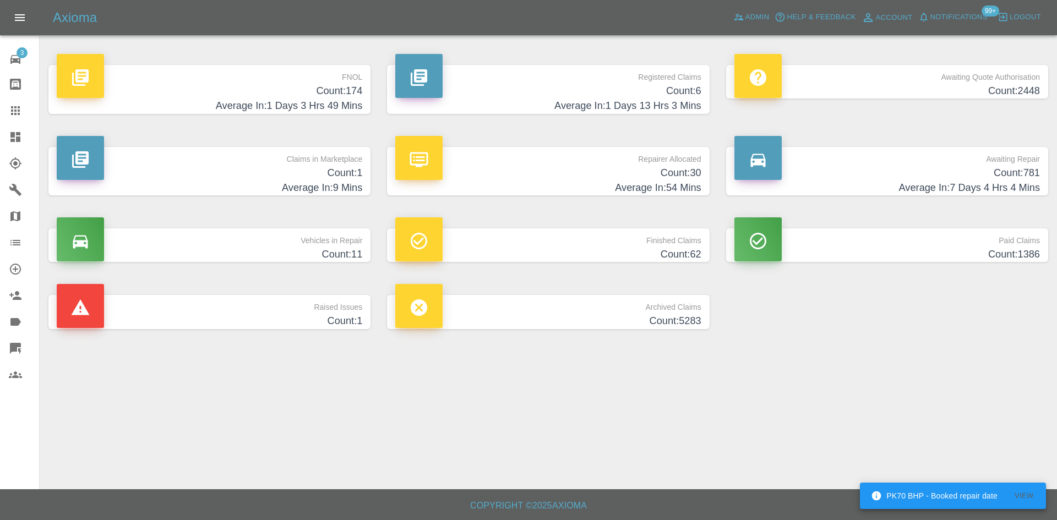
click at [236, 173] on h4 "Count: 1" at bounding box center [209, 173] width 305 height 15
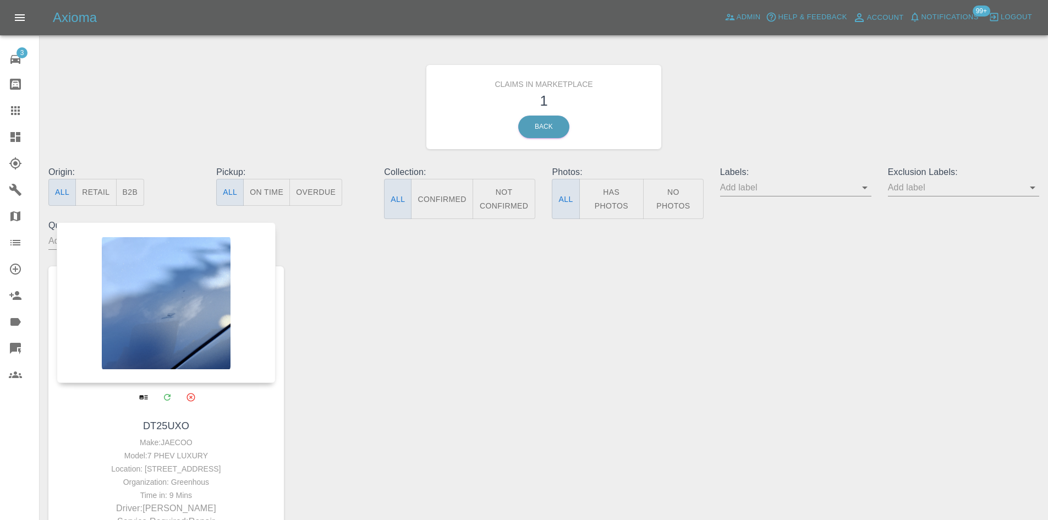
click at [177, 318] on div at bounding box center [166, 302] width 219 height 161
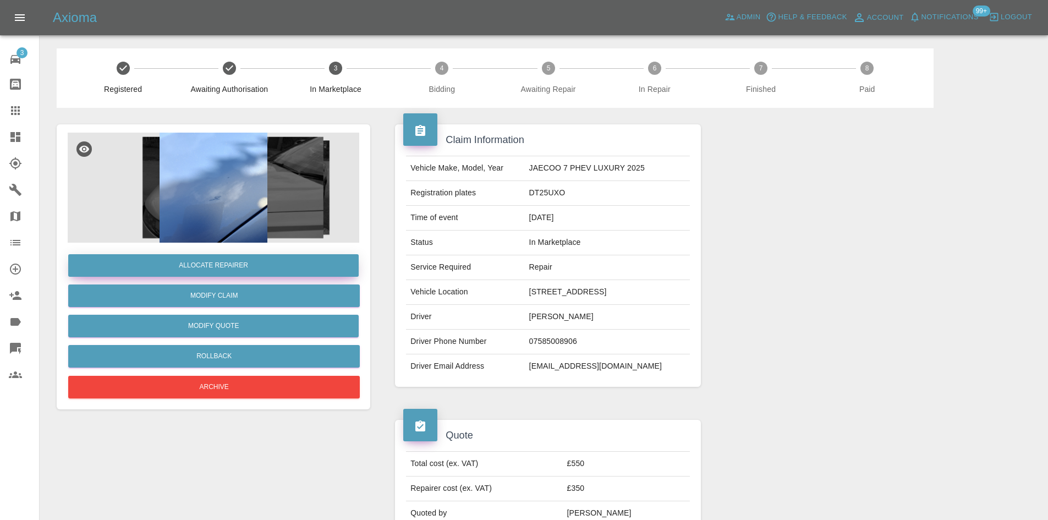
click at [239, 270] on button "Allocate Repairer" at bounding box center [213, 265] width 291 height 23
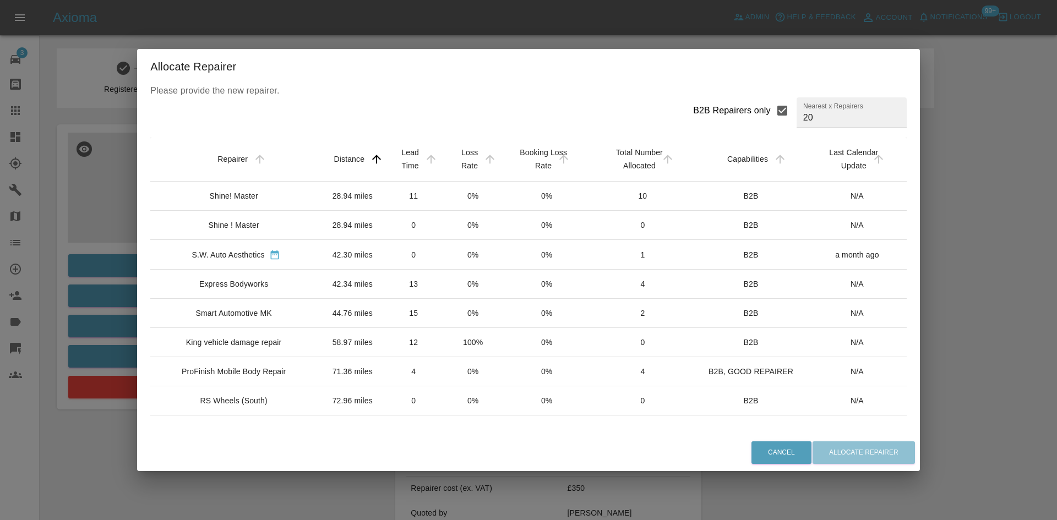
click at [234, 281] on div "Express Bodyworks" at bounding box center [233, 283] width 69 height 11
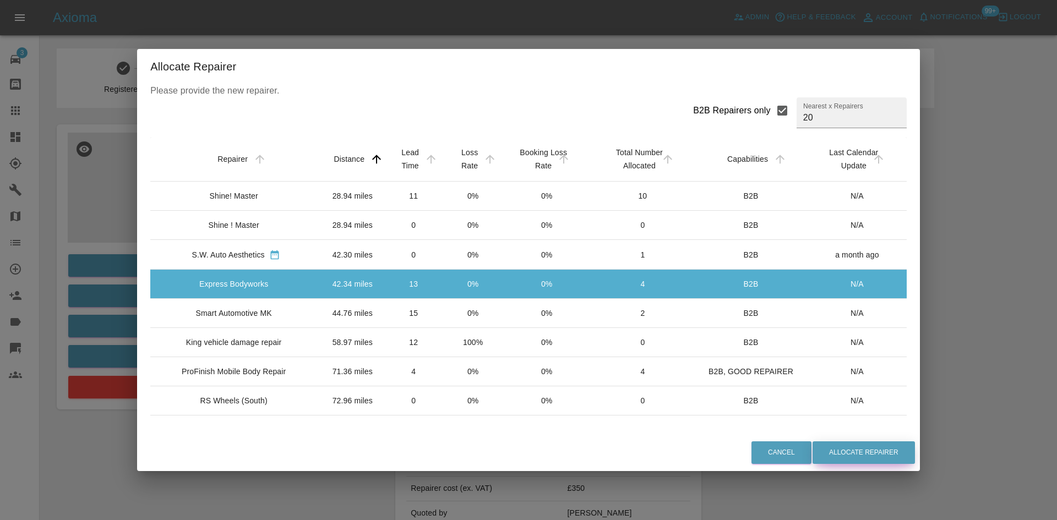
click at [850, 446] on button "Allocate Repairer" at bounding box center [863, 452] width 102 height 23
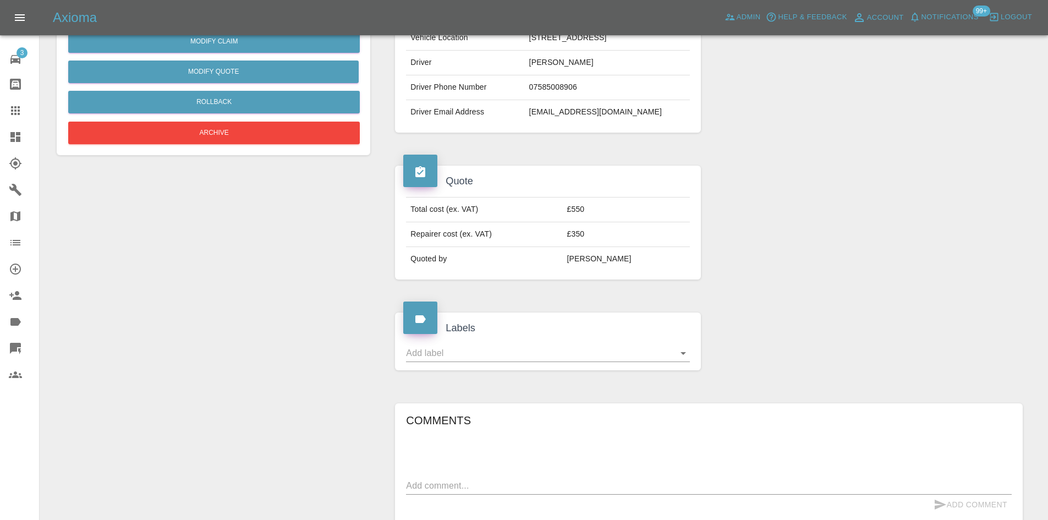
scroll to position [55, 0]
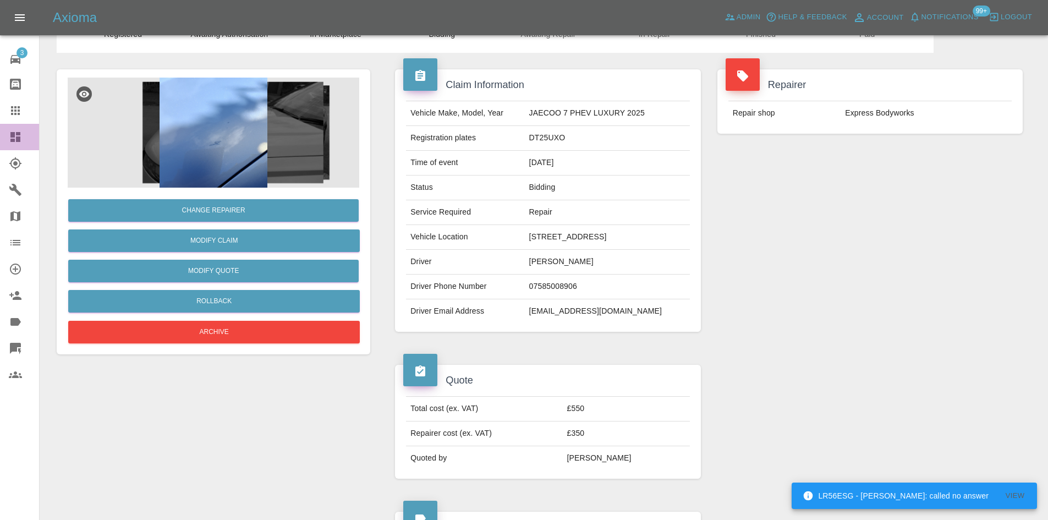
click at [0, 135] on link "Dashboard" at bounding box center [19, 137] width 39 height 26
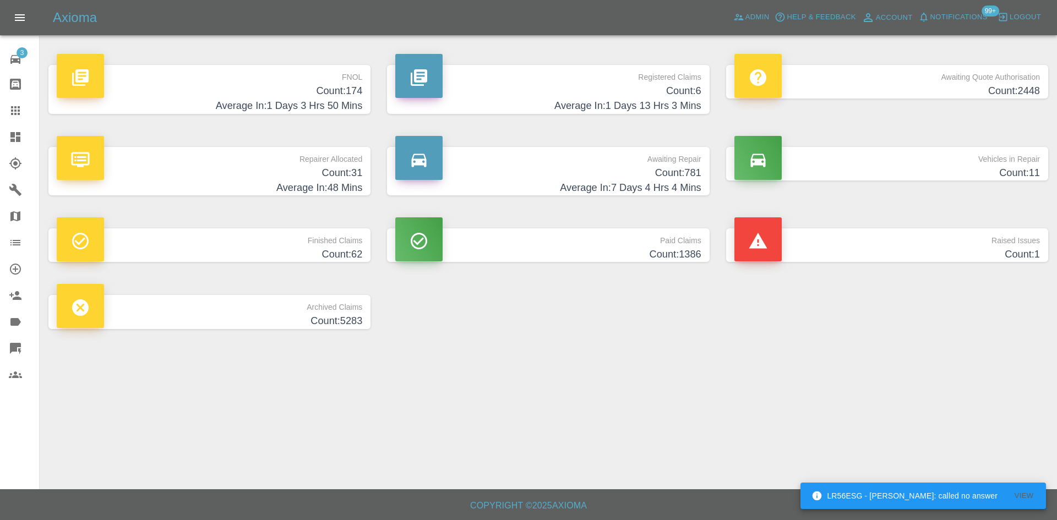
click at [571, 182] on h4 "Average In: 7 Days 4 Hrs 4 Mins" at bounding box center [547, 187] width 305 height 15
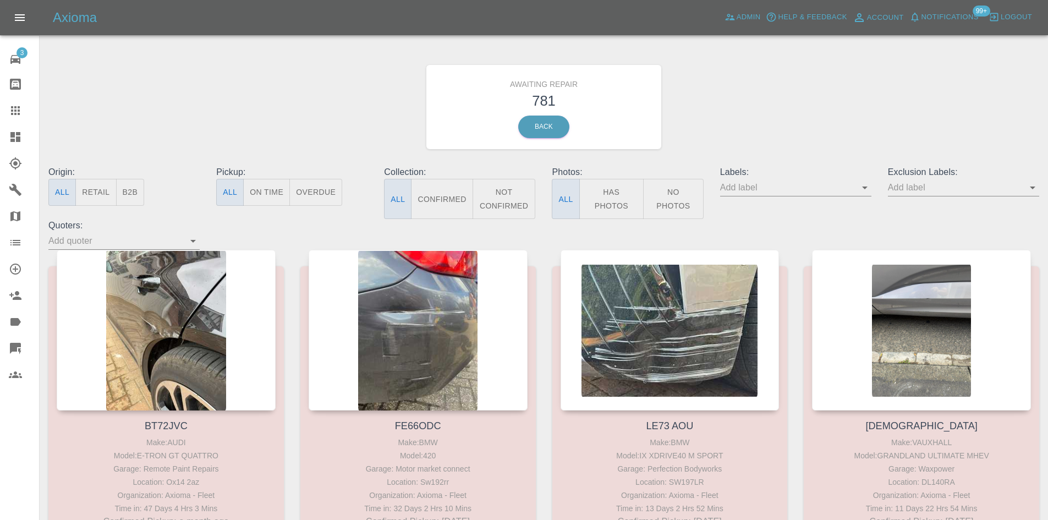
click at [140, 190] on button "B2B" at bounding box center [130, 192] width 29 height 27
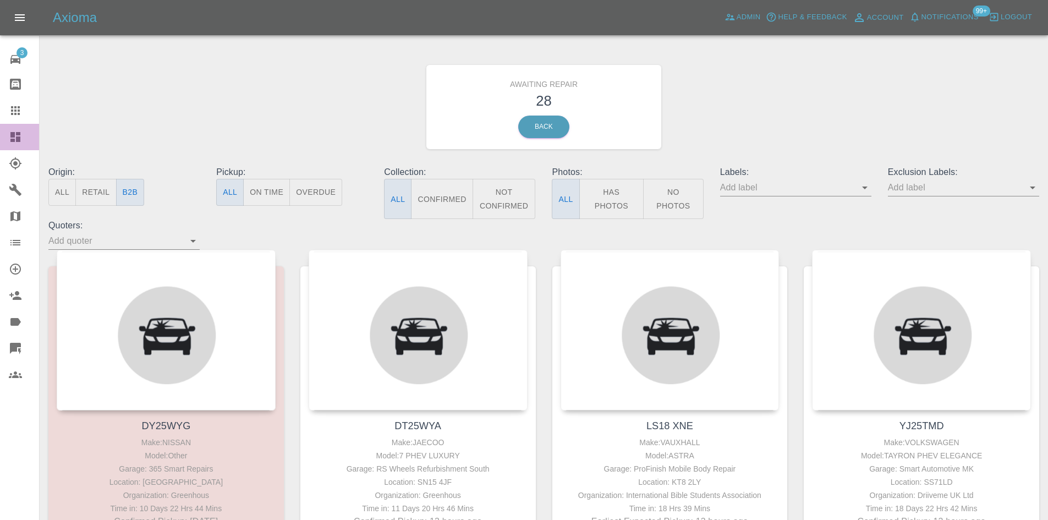
click at [29, 132] on div at bounding box center [24, 136] width 31 height 13
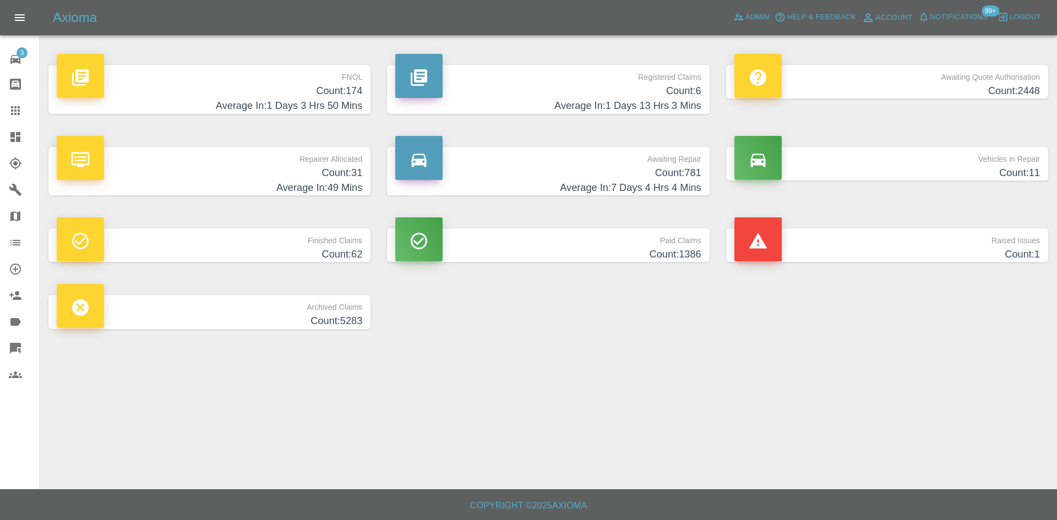
click at [23, 141] on div at bounding box center [24, 136] width 31 height 13
click at [746, 12] on span "Admin" at bounding box center [757, 17] width 24 height 13
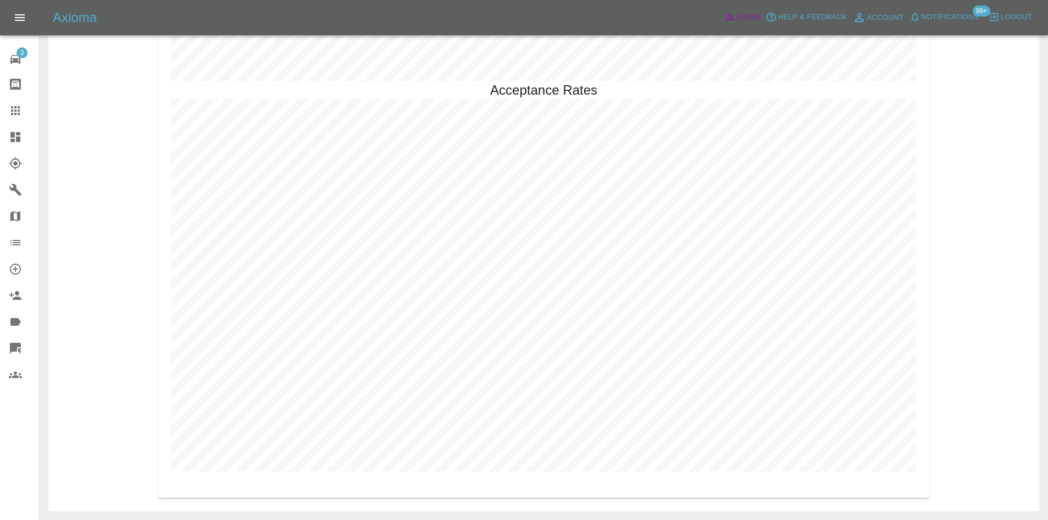
scroll to position [2456, 0]
drag, startPoint x: 9, startPoint y: 139, endPoint x: 15, endPoint y: 139, distance: 6.1
click at [9, 139] on icon at bounding box center [15, 136] width 13 height 13
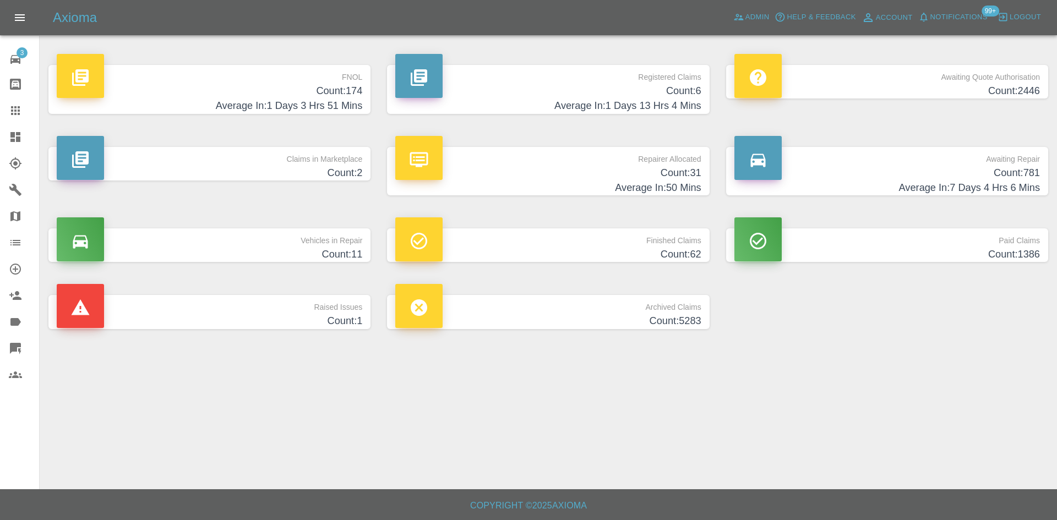
click at [261, 163] on p "Claims in Marketplace" at bounding box center [209, 156] width 305 height 19
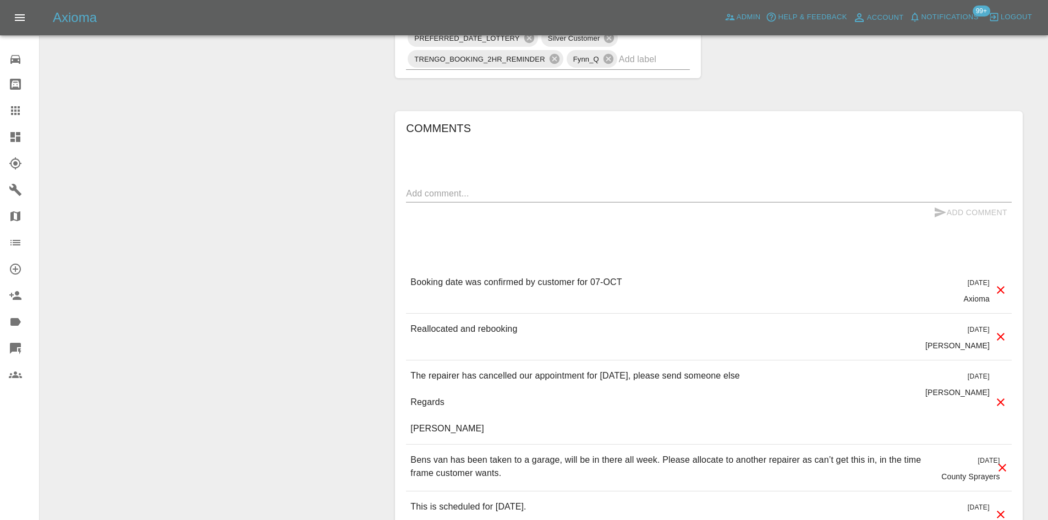
scroll to position [1046, 0]
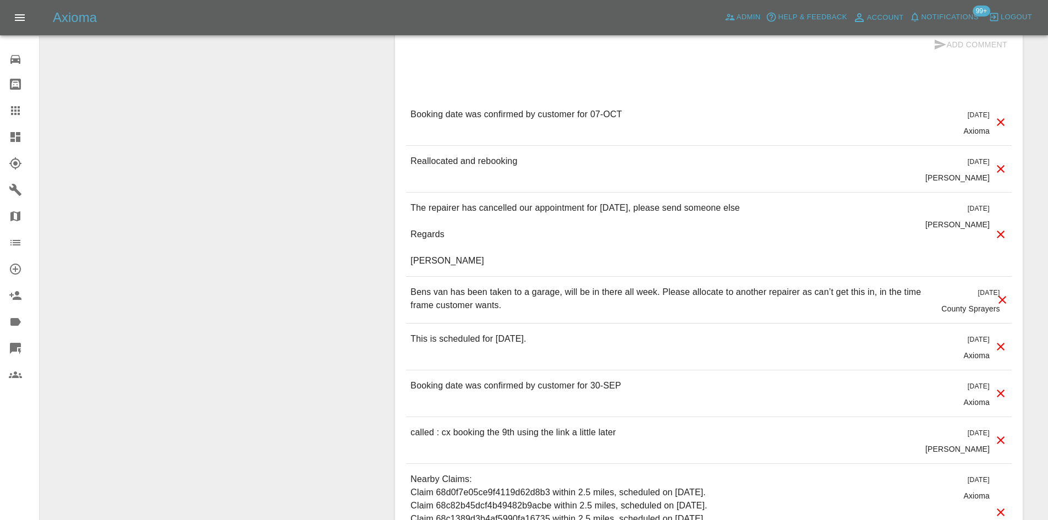
click at [9, 155] on link "Explorer" at bounding box center [19, 163] width 39 height 26
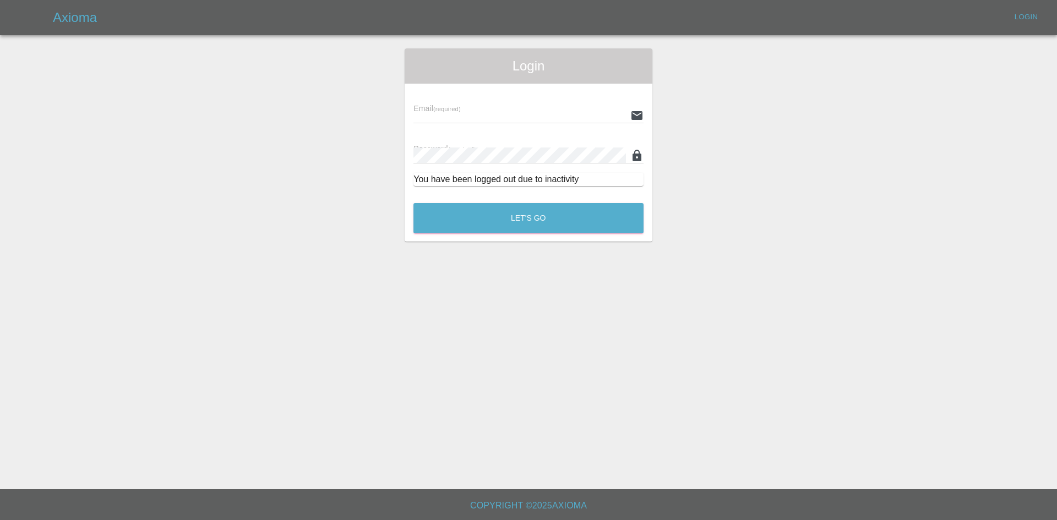
type input "[PERSON_NAME][EMAIL_ADDRESS][PERSON_NAME][DOMAIN_NAME]"
click at [568, 234] on div "Let's Go" at bounding box center [528, 215] width 231 height 41
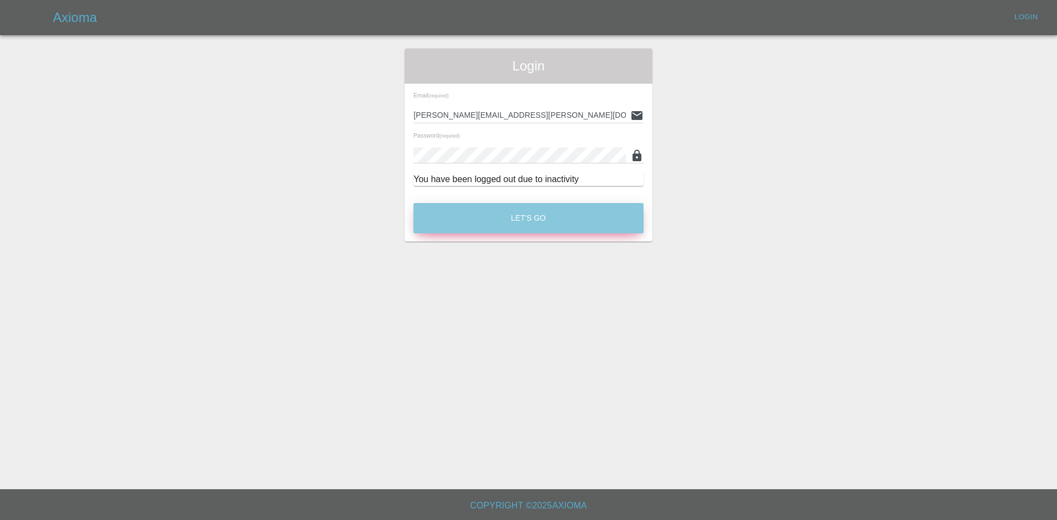
click at [565, 223] on button "Let's Go" at bounding box center [528, 218] width 230 height 30
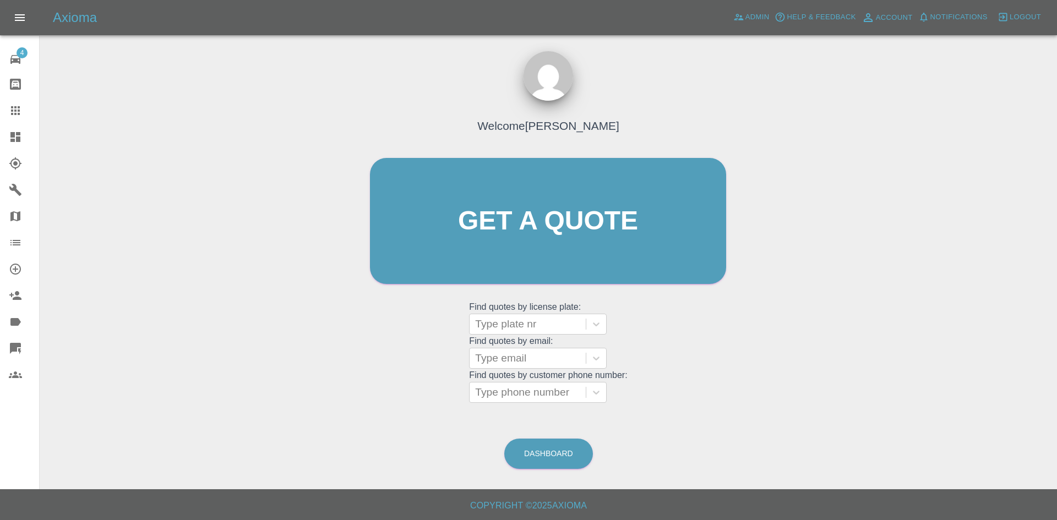
click at [727, 17] on div "Axioma Admin Help & Feedback Account Notifications 0 Logout" at bounding box center [555, 18] width 1004 height 18
click at [749, 13] on span "Admin" at bounding box center [757, 17] width 24 height 13
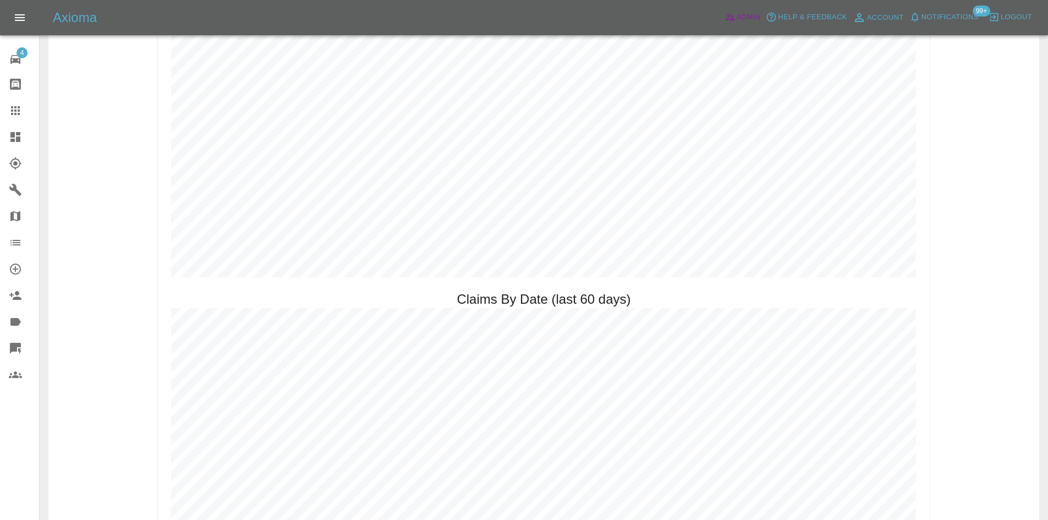
scroll to position [990, 0]
